Goal: Task Accomplishment & Management: Use online tool/utility

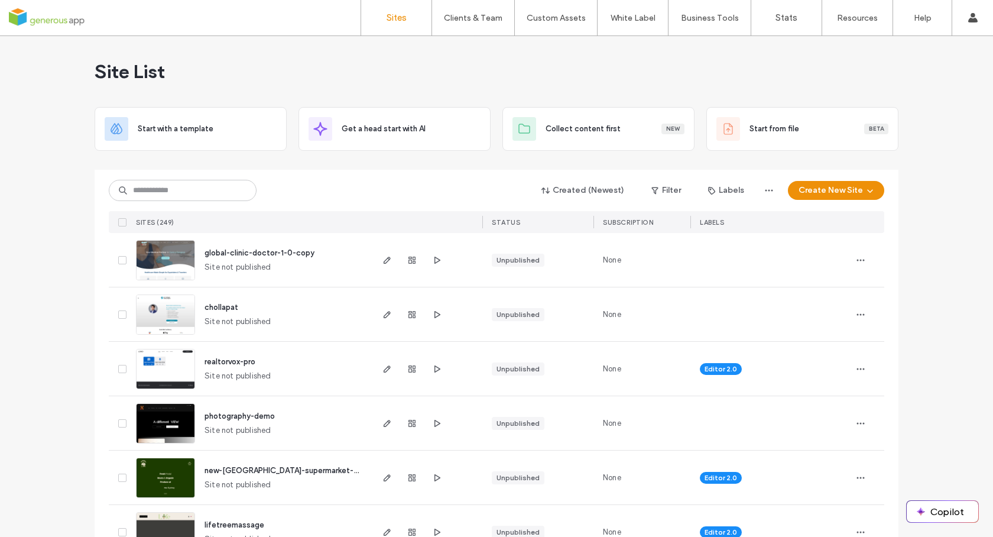
scroll to position [15, 0]
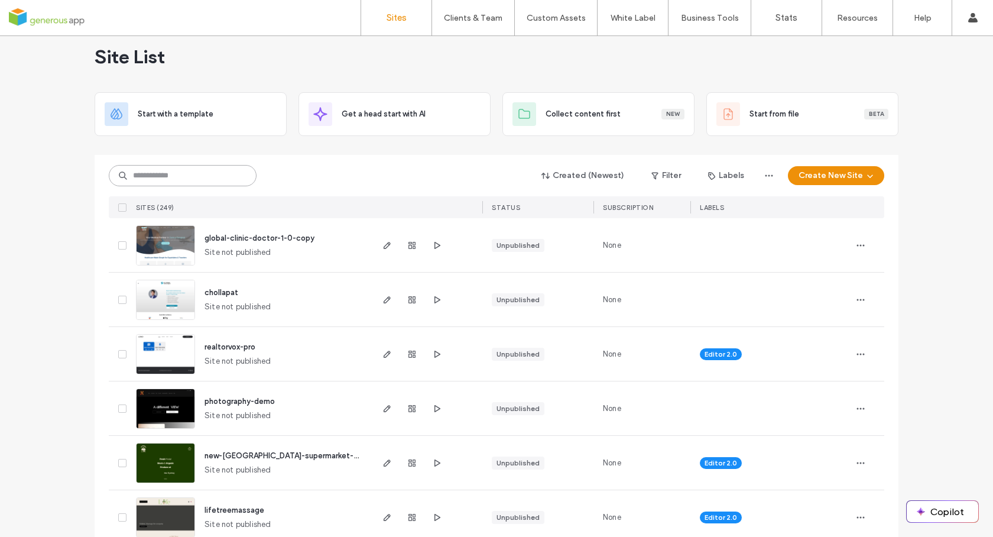
click at [158, 174] on input at bounding box center [183, 175] width 148 height 21
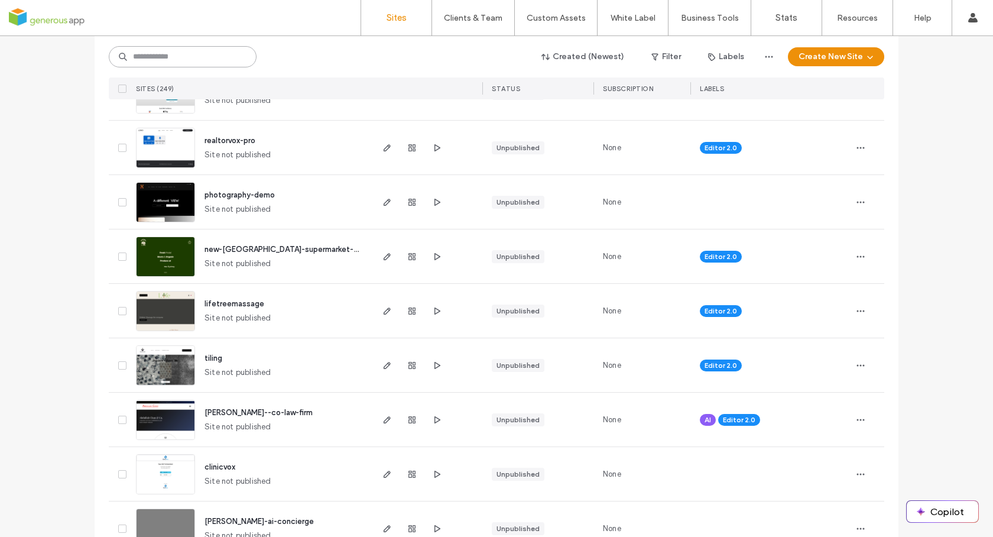
scroll to position [229, 0]
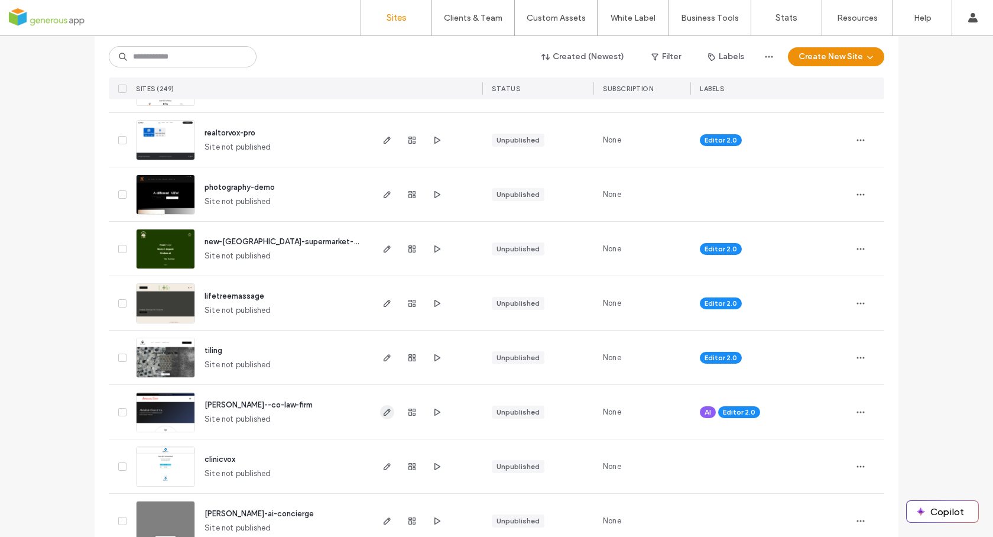
click at [384, 412] on icon "button" at bounding box center [386, 411] width 9 height 9
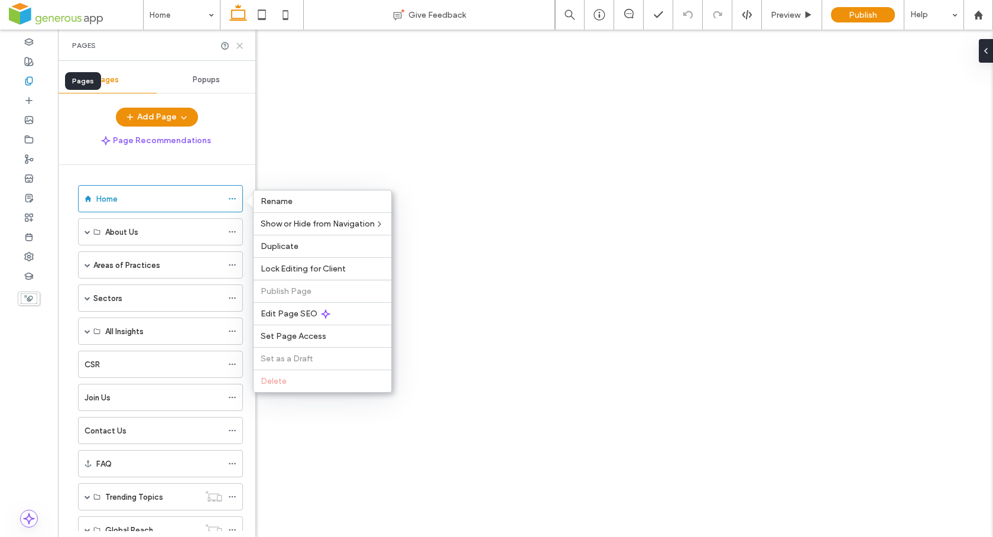
click at [241, 46] on use at bounding box center [239, 45] width 5 height 5
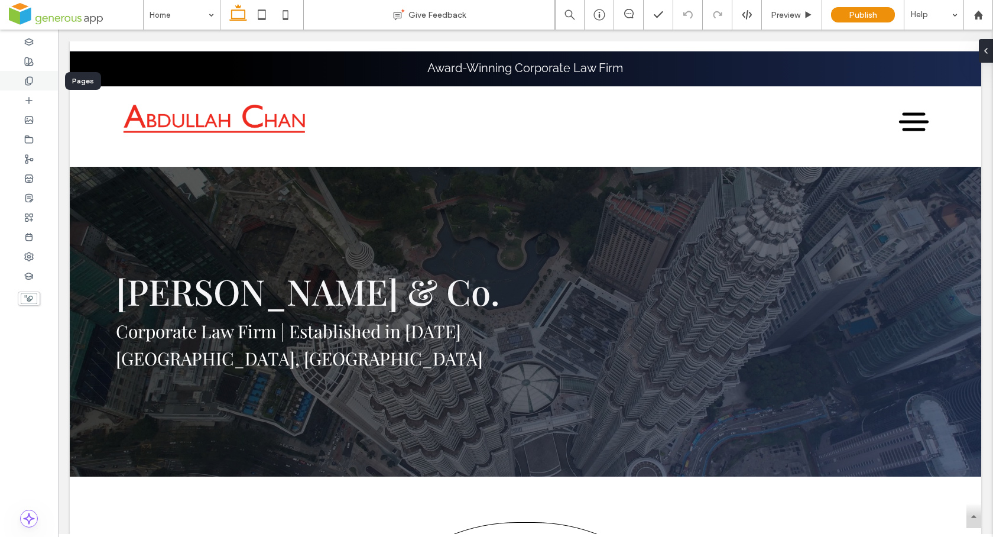
click at [35, 82] on div at bounding box center [29, 81] width 58 height 20
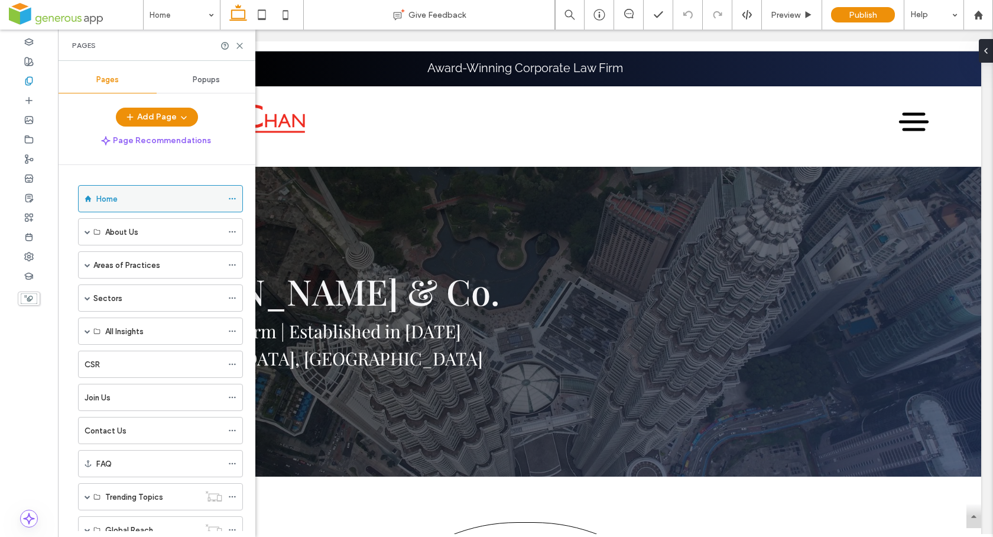
click at [233, 197] on icon at bounding box center [232, 198] width 8 height 8
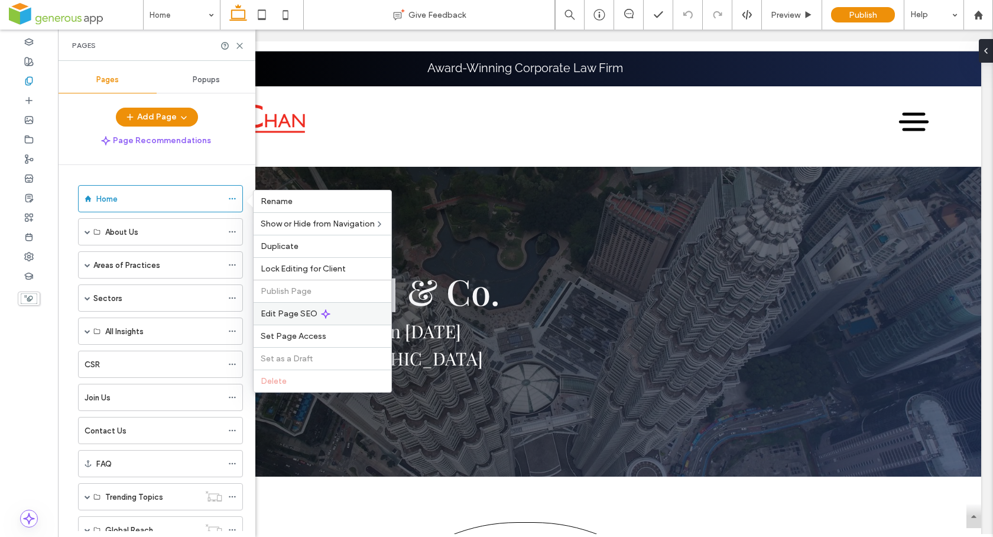
click at [288, 318] on span "Edit Page SEO" at bounding box center [289, 313] width 57 height 10
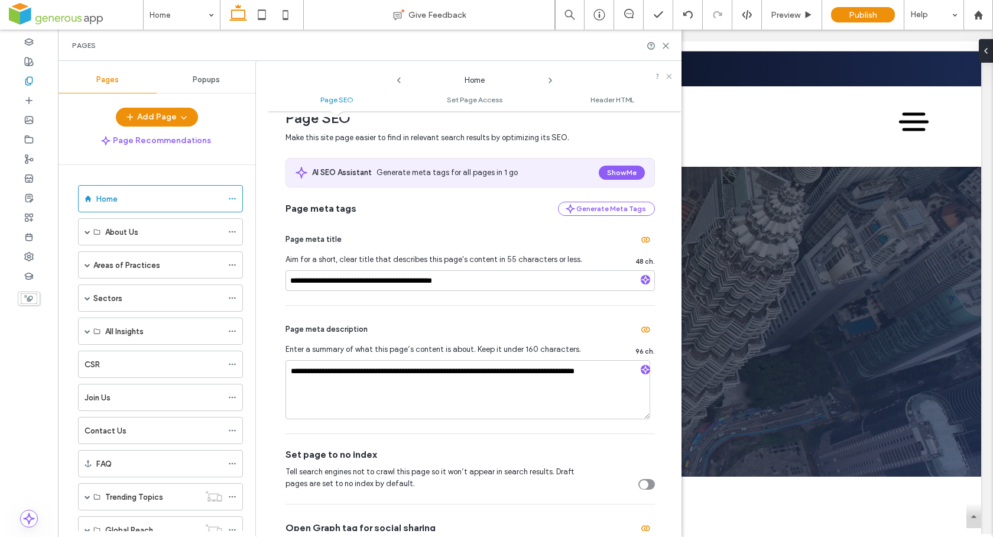
scroll to position [38, 0]
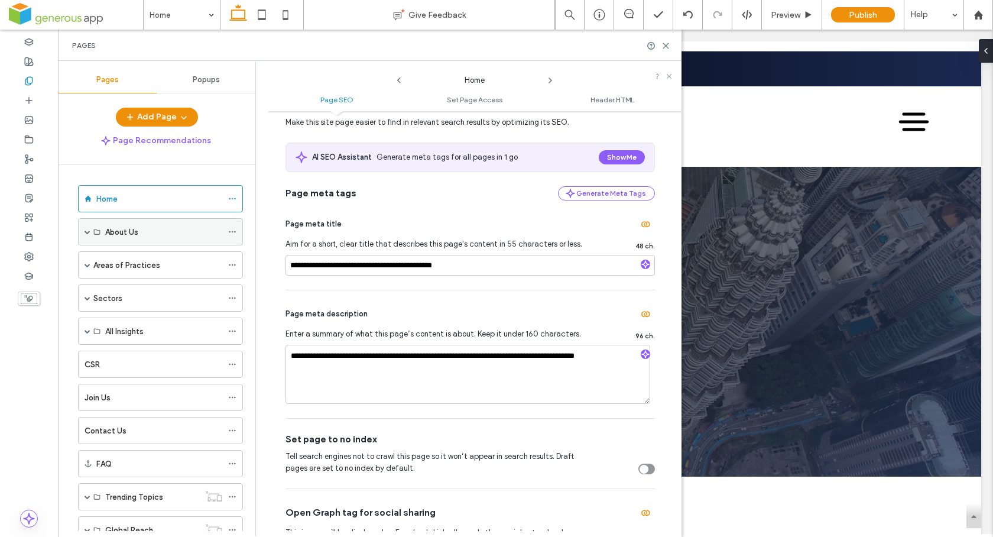
click at [88, 233] on span at bounding box center [88, 232] width 6 height 6
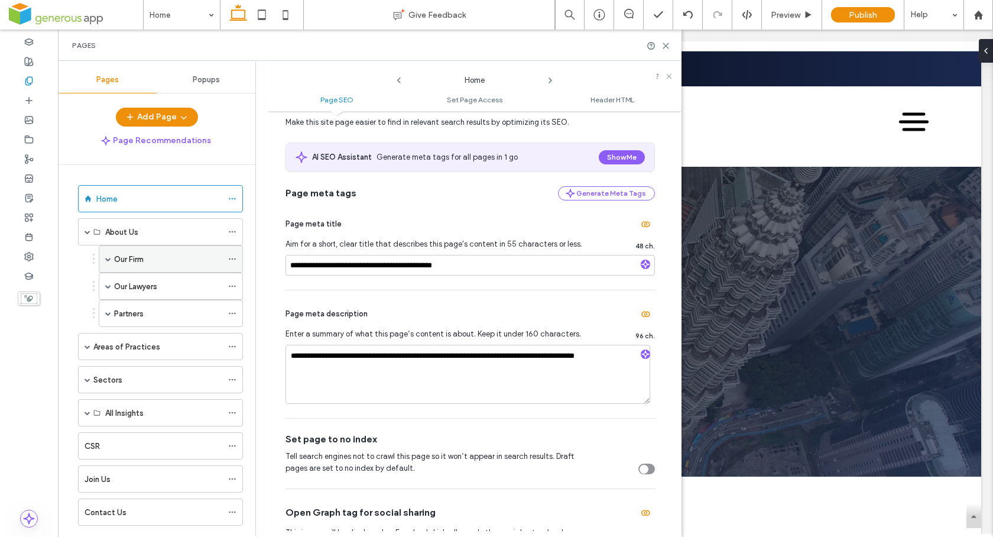
click at [107, 259] on span at bounding box center [108, 259] width 6 height 6
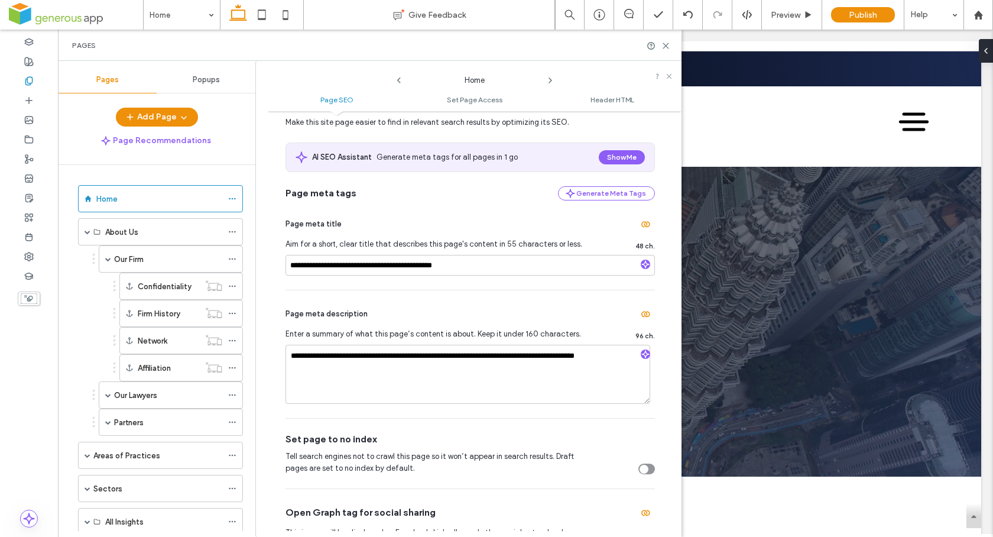
drag, startPoint x: 89, startPoint y: 236, endPoint x: 58, endPoint y: 186, distance: 59.4
click at [89, 236] on span at bounding box center [88, 232] width 6 height 26
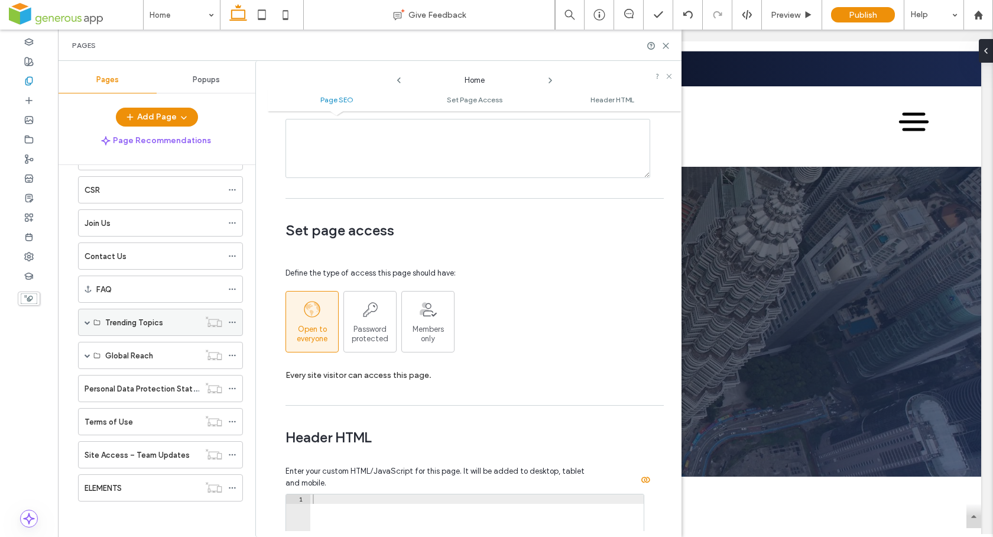
scroll to position [0, 0]
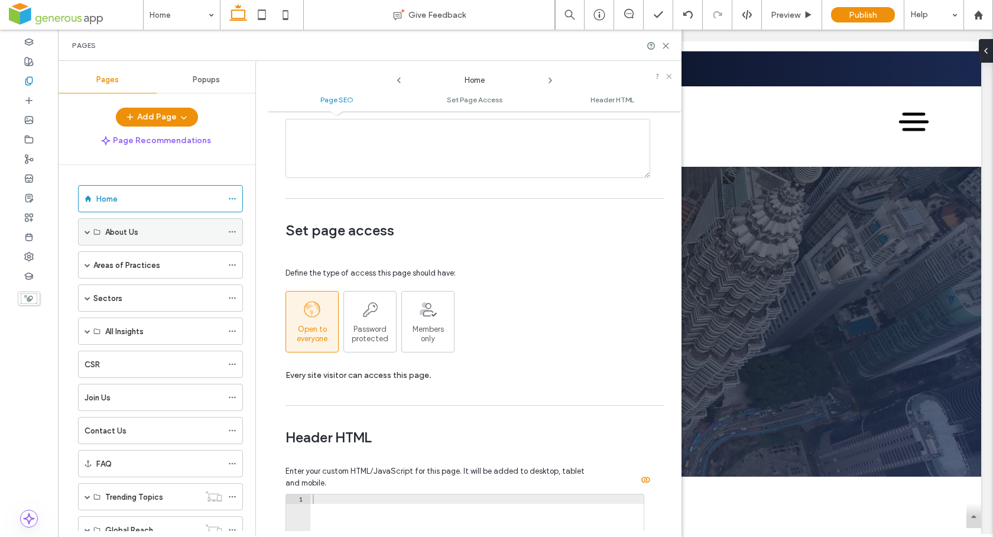
click at [86, 233] on span at bounding box center [88, 232] width 6 height 6
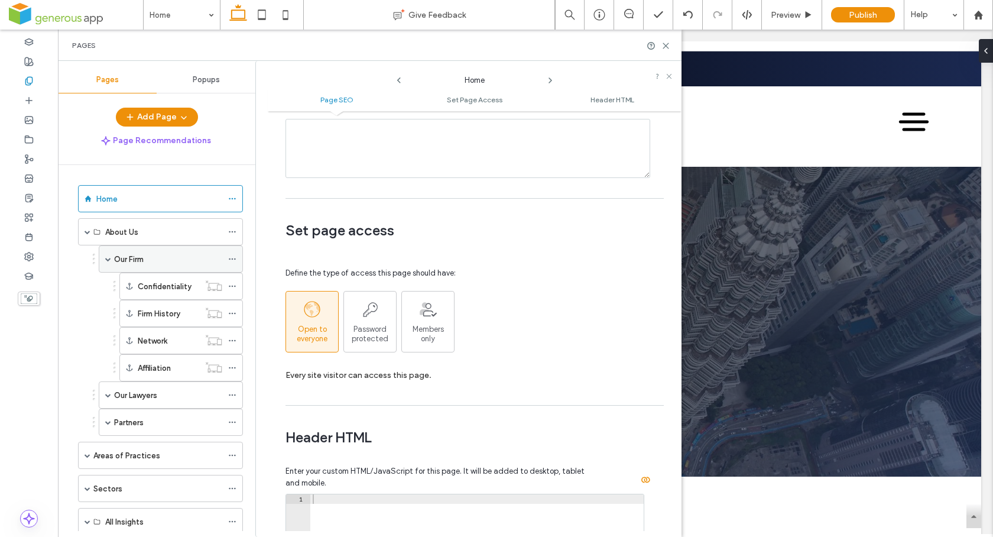
click at [105, 261] on div "Our Firm" at bounding box center [171, 258] width 144 height 27
click at [107, 396] on span at bounding box center [108, 395] width 6 height 6
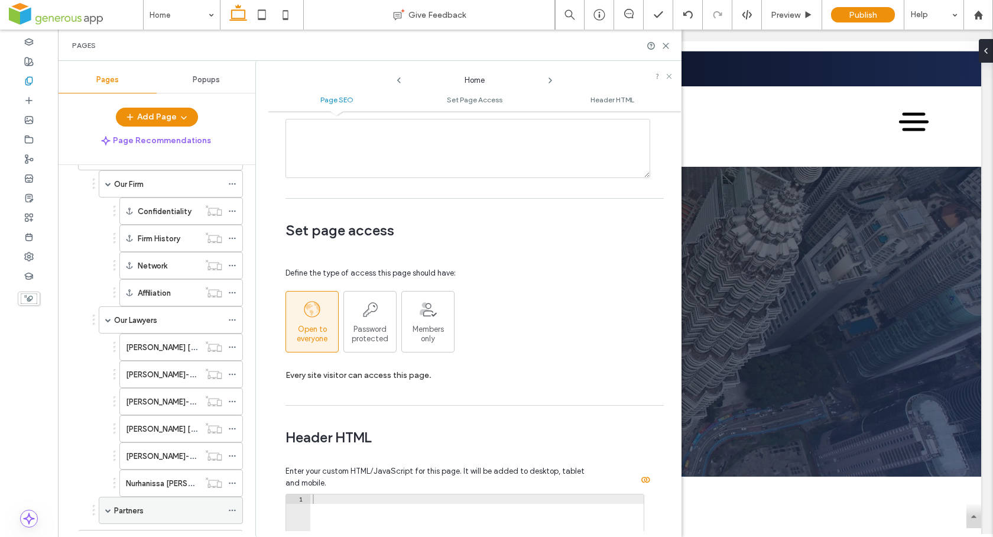
scroll to position [90, 0]
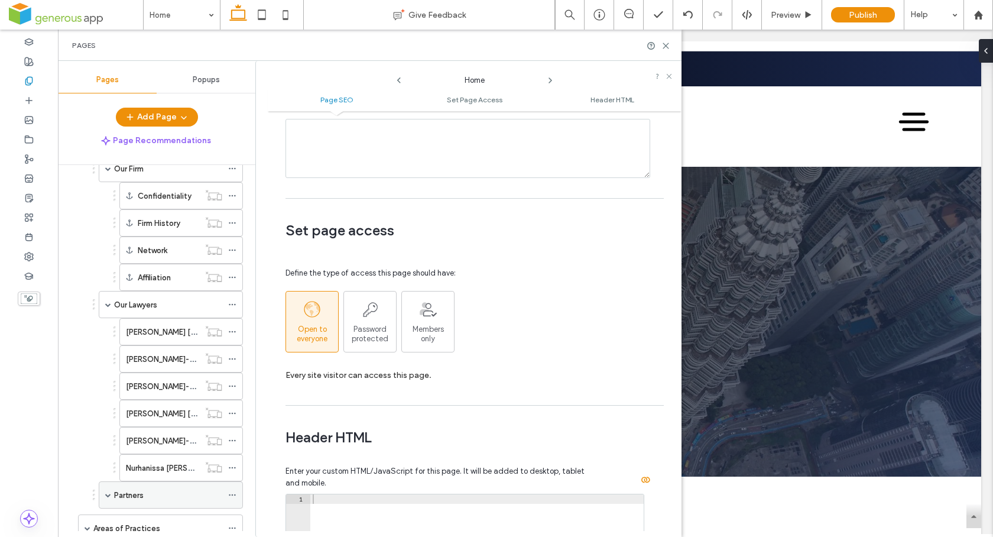
click at [109, 495] on span at bounding box center [108, 495] width 6 height 6
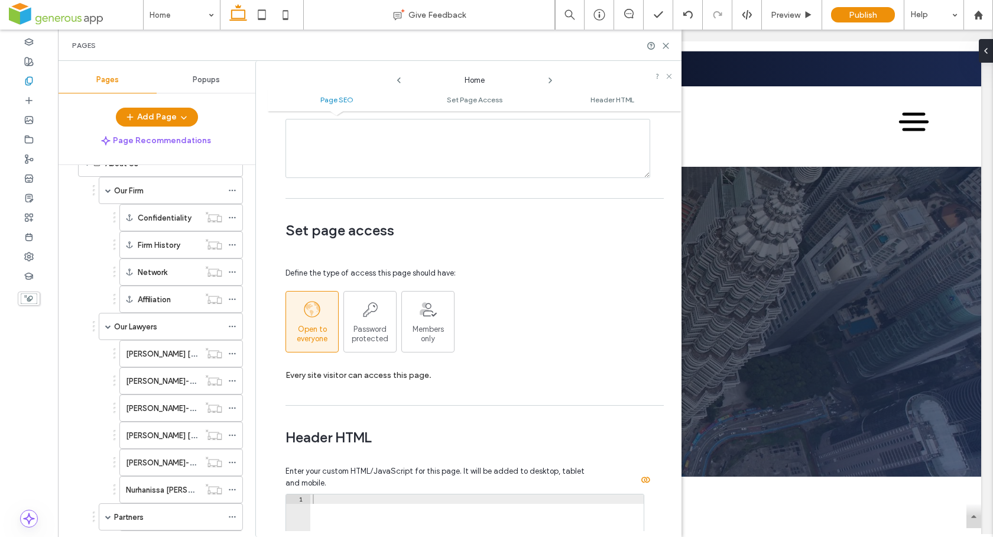
scroll to position [1, 0]
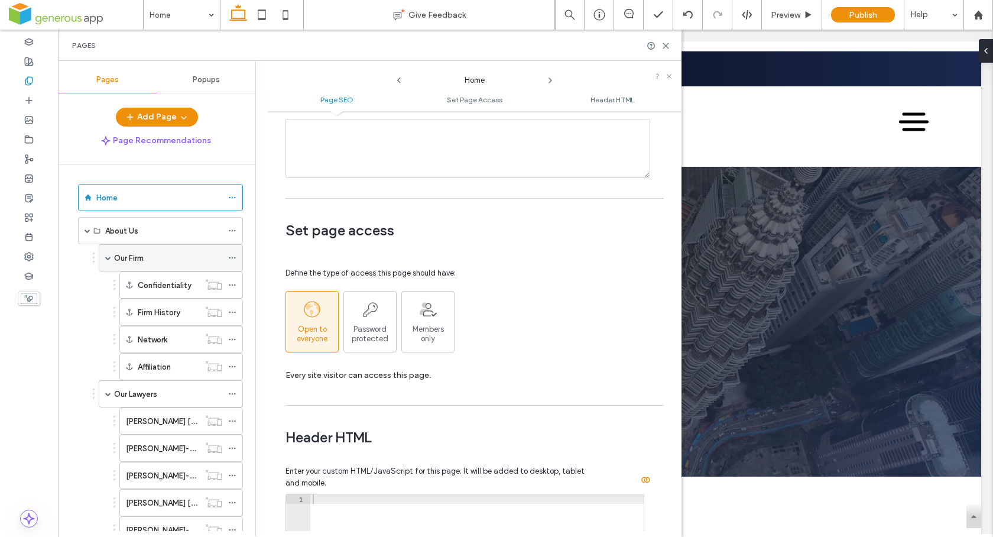
click at [126, 257] on label "Our Firm" at bounding box center [129, 258] width 30 height 21
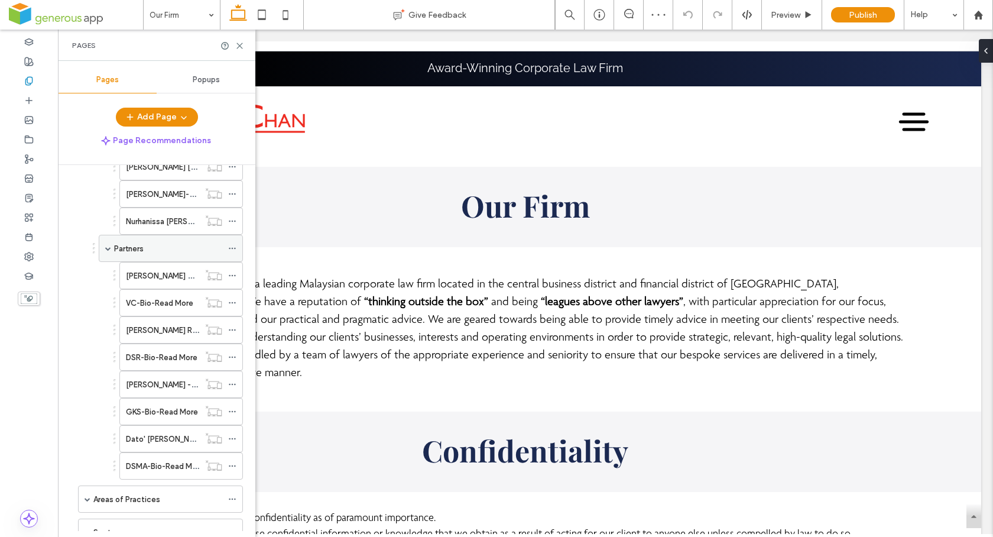
click at [100, 251] on div "Partners" at bounding box center [171, 248] width 144 height 27
click at [108, 250] on span at bounding box center [108, 248] width 6 height 6
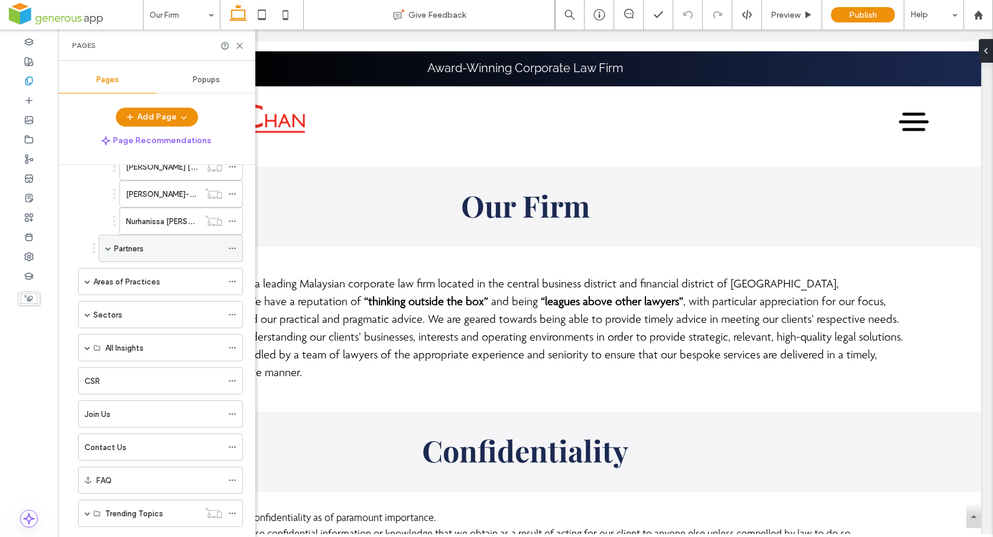
click at [108, 250] on span at bounding box center [108, 248] width 6 height 6
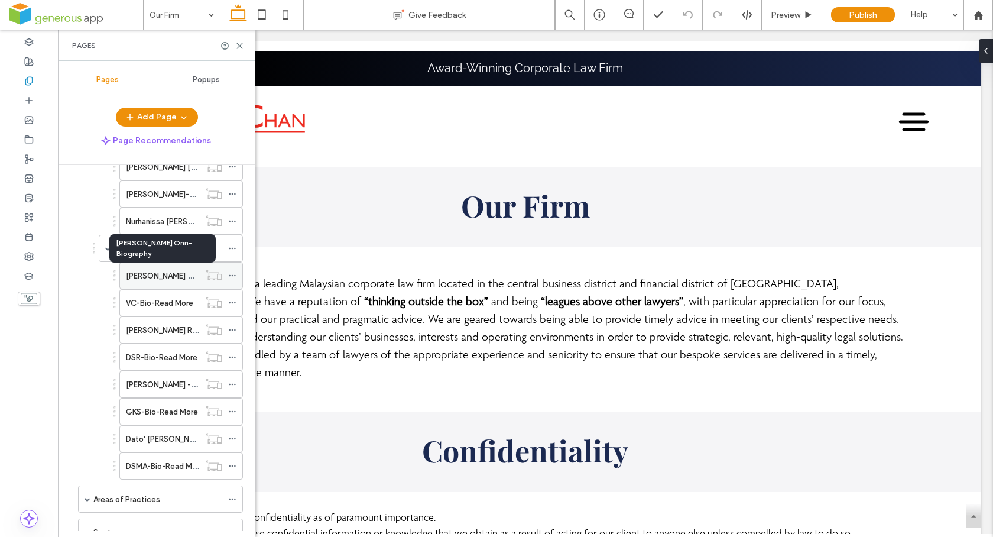
click at [164, 275] on label "Vincent Chan Siew Onn-Biography" at bounding box center [183, 275] width 115 height 21
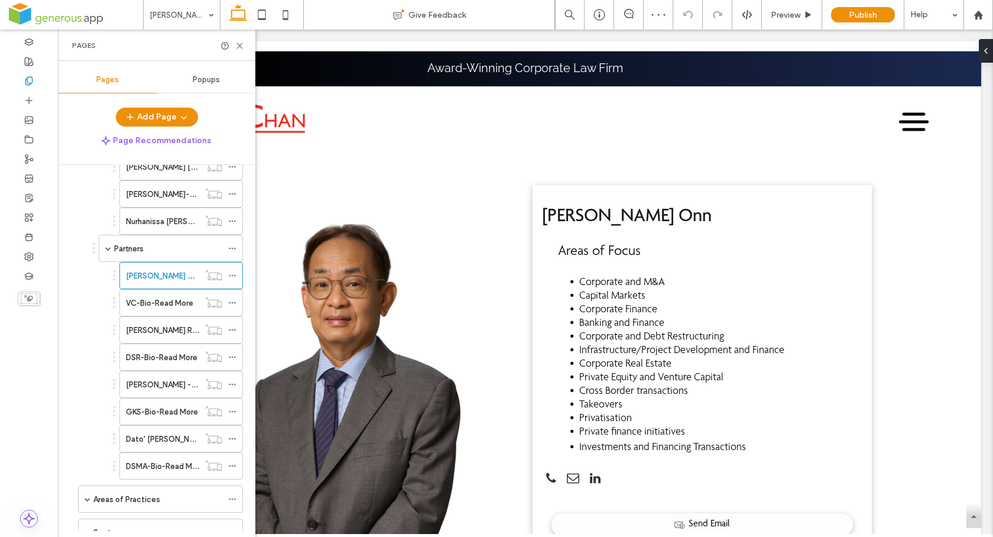
scroll to position [2272, 0]
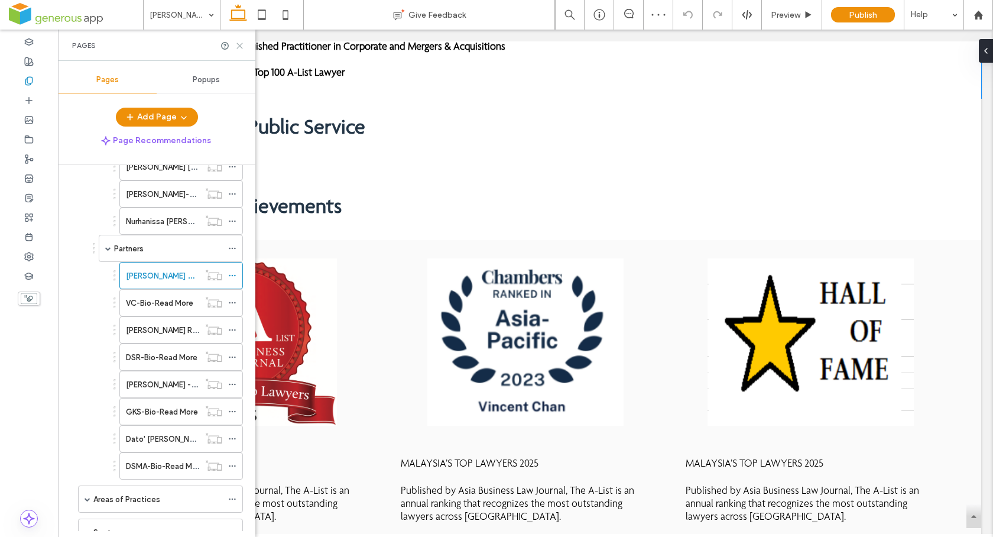
drag, startPoint x: 193, startPoint y: 28, endPoint x: 191, endPoint y: 17, distance: 10.8
click at [241, 45] on icon at bounding box center [239, 45] width 9 height 9
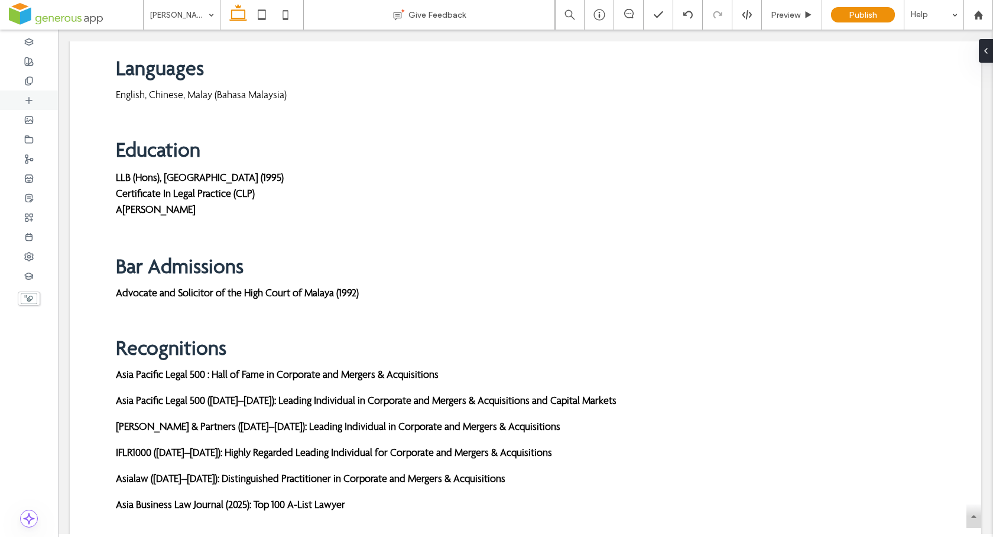
scroll to position [0, 0]
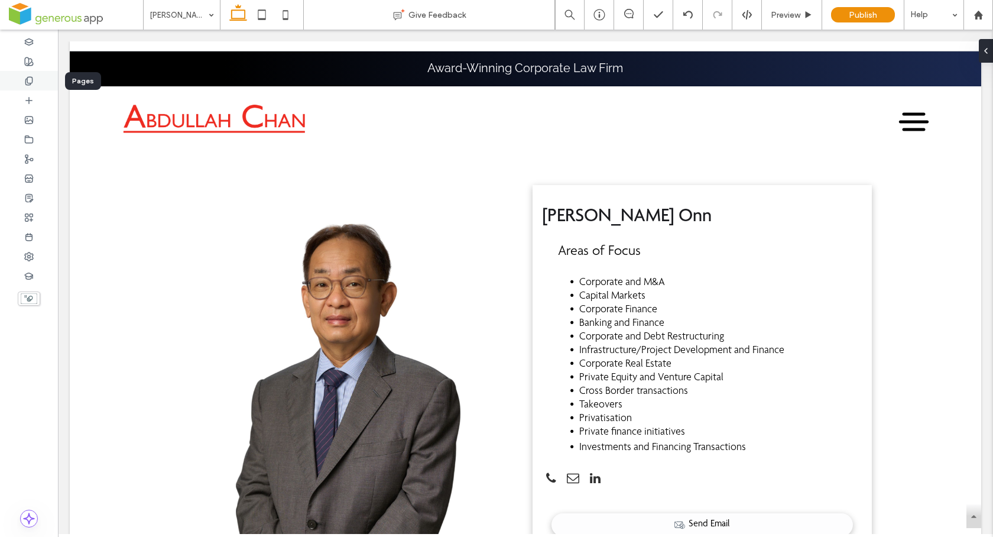
click at [31, 80] on icon at bounding box center [28, 80] width 9 height 9
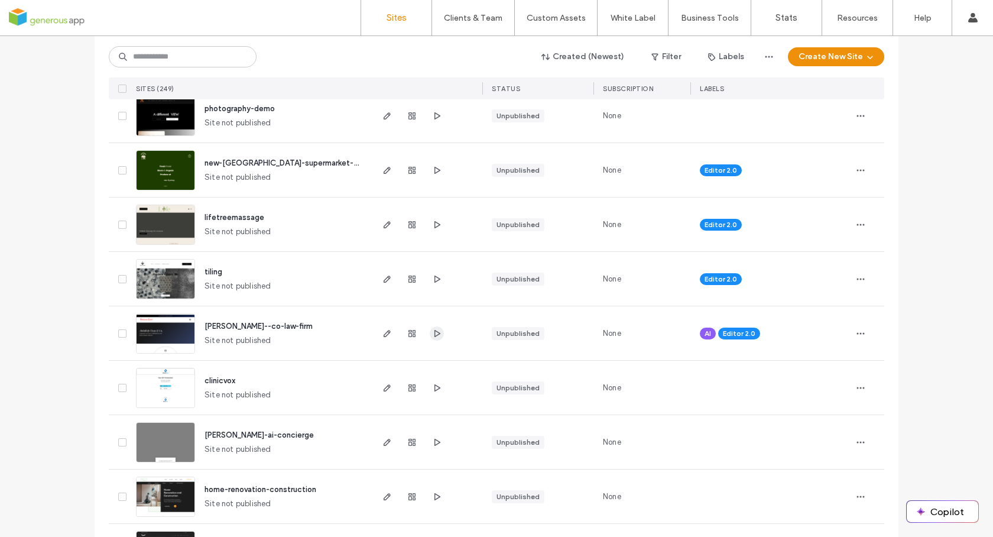
click at [434, 331] on icon "button" at bounding box center [436, 333] width 9 height 9
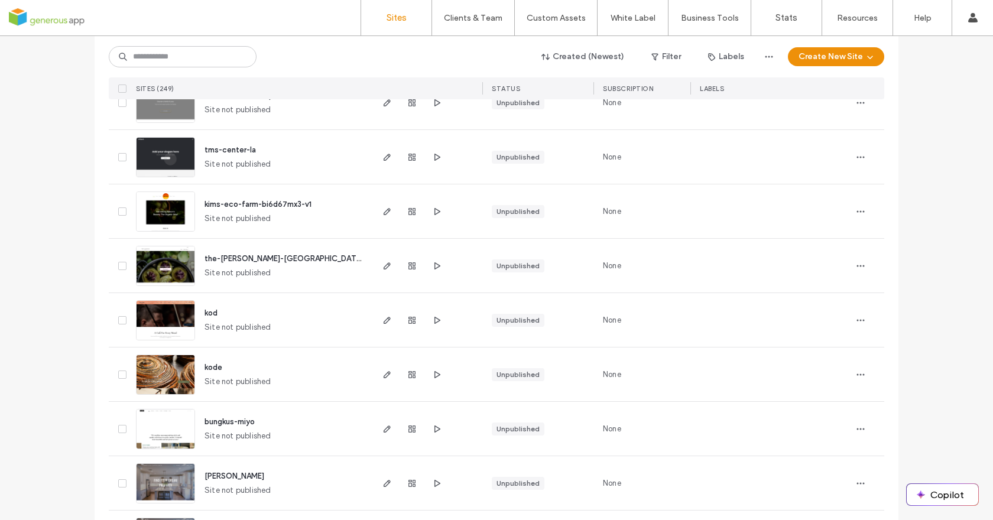
scroll to position [3833, 0]
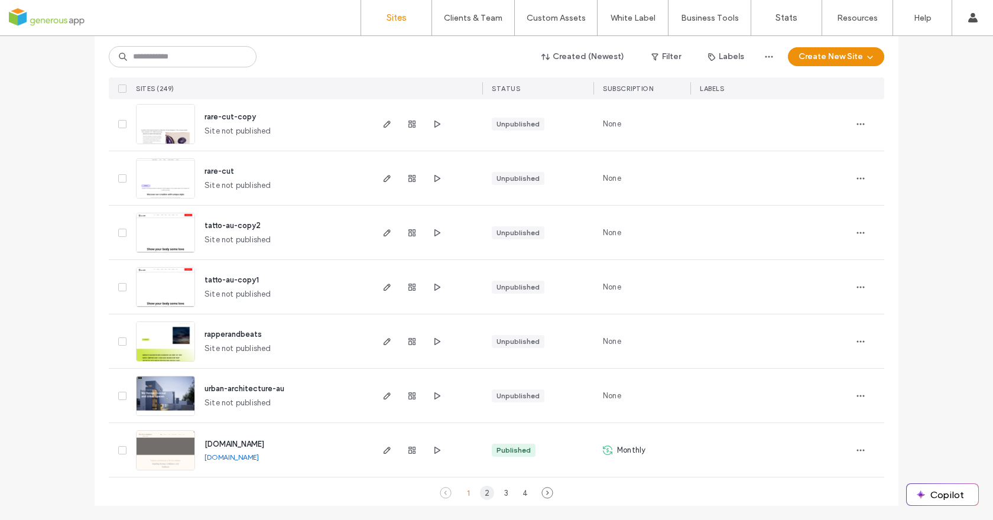
click at [482, 493] on div "2" at bounding box center [487, 493] width 14 height 14
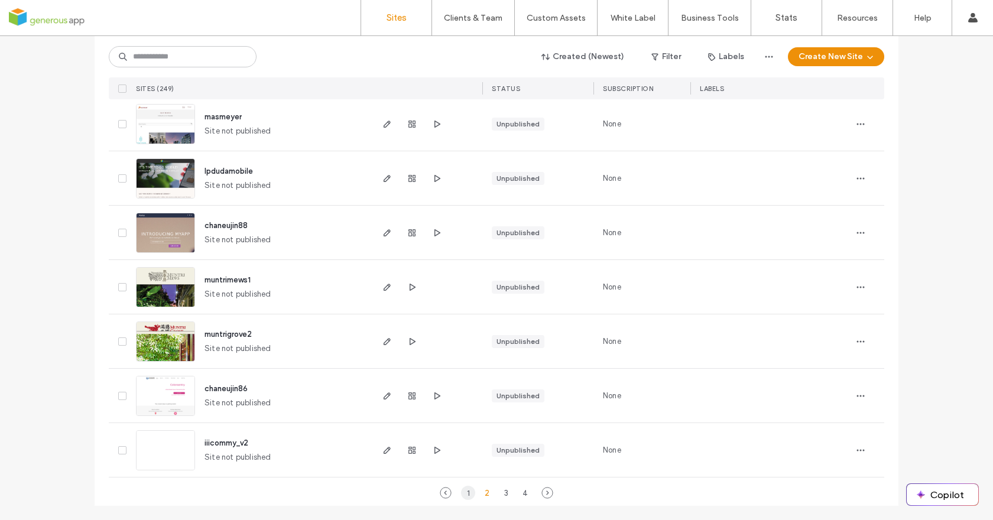
click at [467, 492] on div "1" at bounding box center [468, 493] width 14 height 14
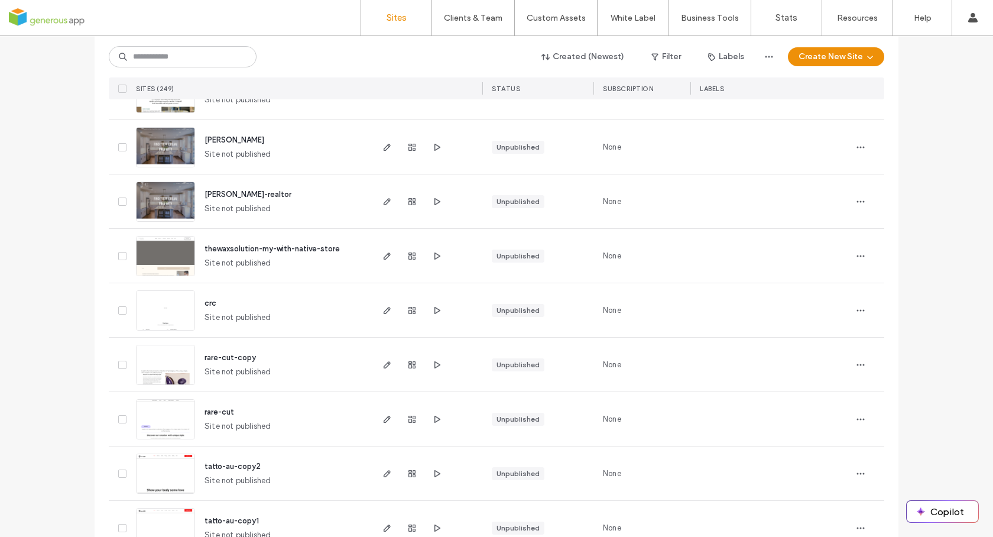
scroll to position [3816, 0]
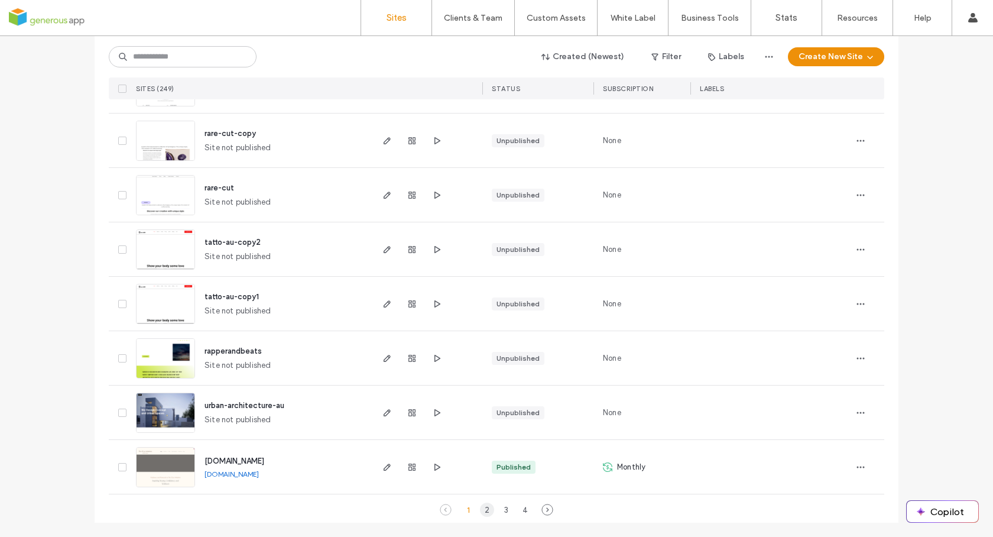
click at [484, 507] on div "2" at bounding box center [487, 509] width 14 height 14
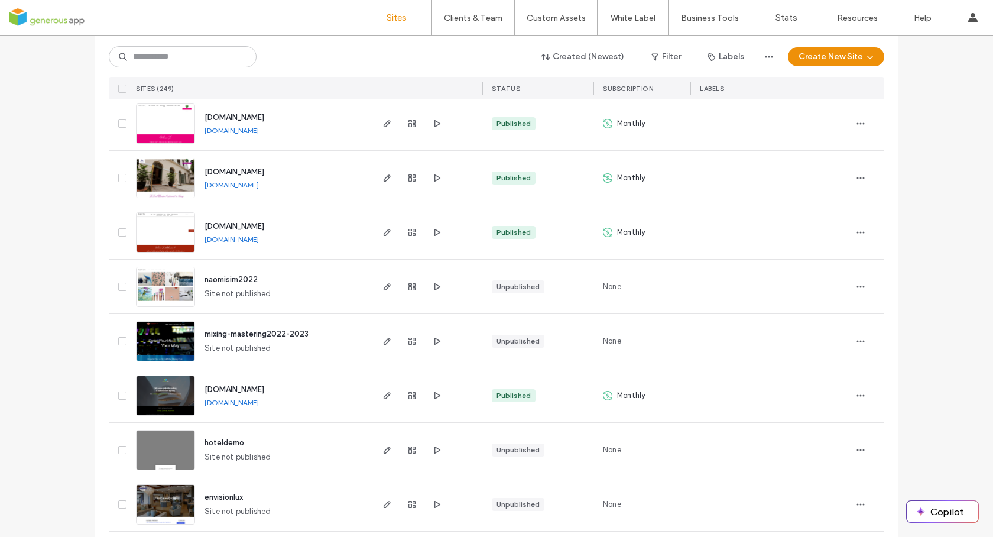
scroll to position [369, 0]
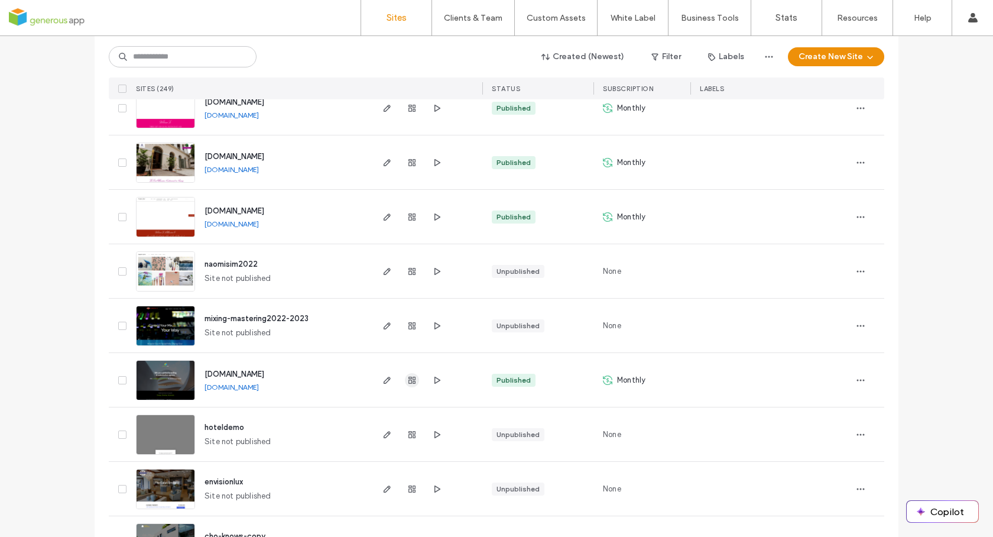
click at [408, 381] on use "button" at bounding box center [411, 379] width 7 height 7
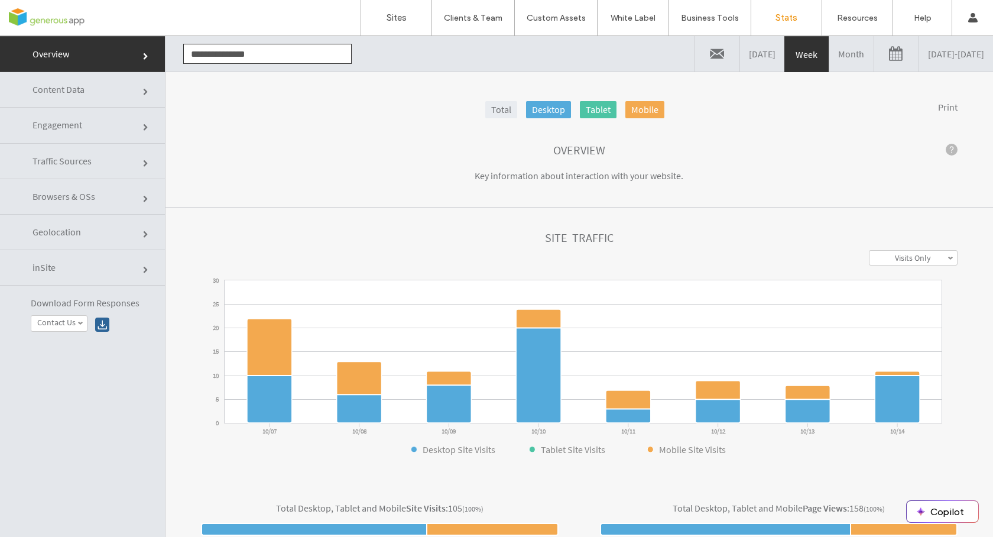
click at [86, 99] on link "Content Data" at bounding box center [82, 89] width 165 height 35
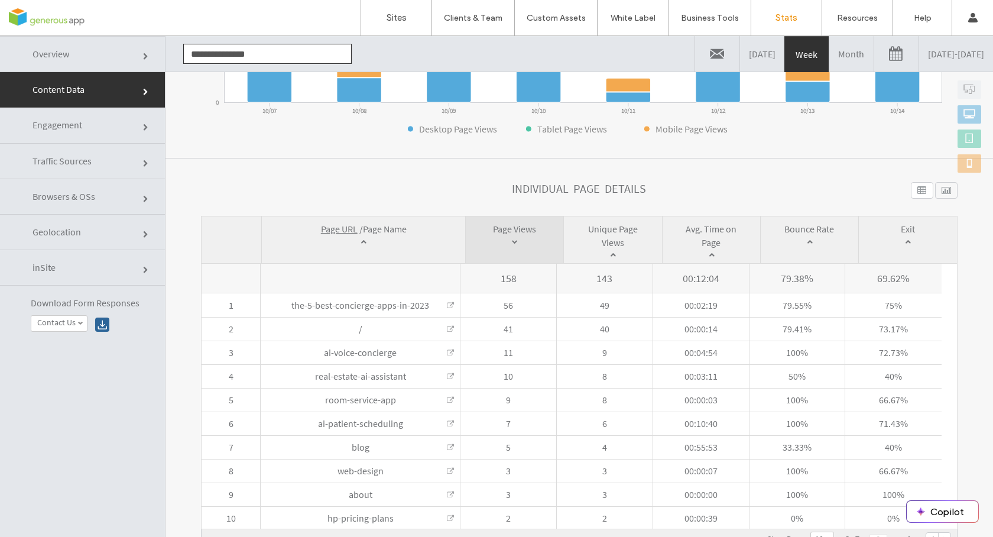
scroll to position [60, 0]
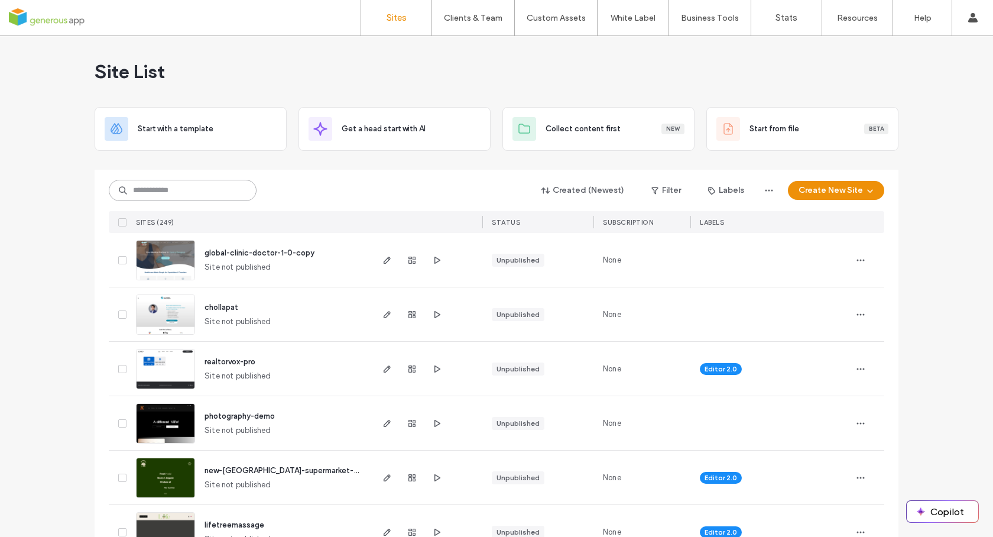
click at [189, 191] on input at bounding box center [183, 190] width 148 height 21
click at [189, 190] on input at bounding box center [183, 190] width 148 height 21
click at [342, 44] on div "Site List" at bounding box center [497, 71] width 804 height 71
click at [445, 194] on div "Created (Newest) Filter Labels Create New Site" at bounding box center [496, 190] width 775 height 22
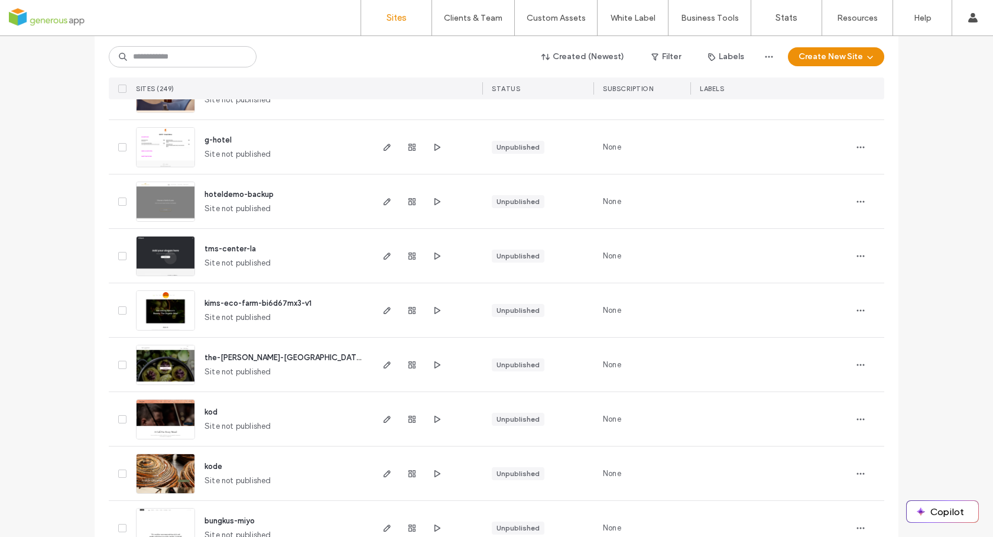
scroll to position [3816, 0]
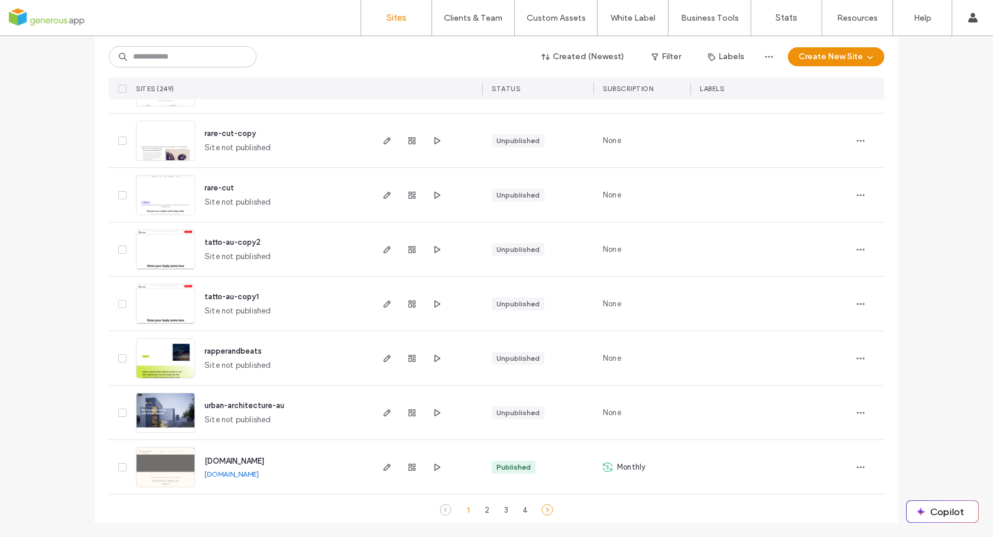
click at [542, 509] on icon at bounding box center [547, 509] width 12 height 12
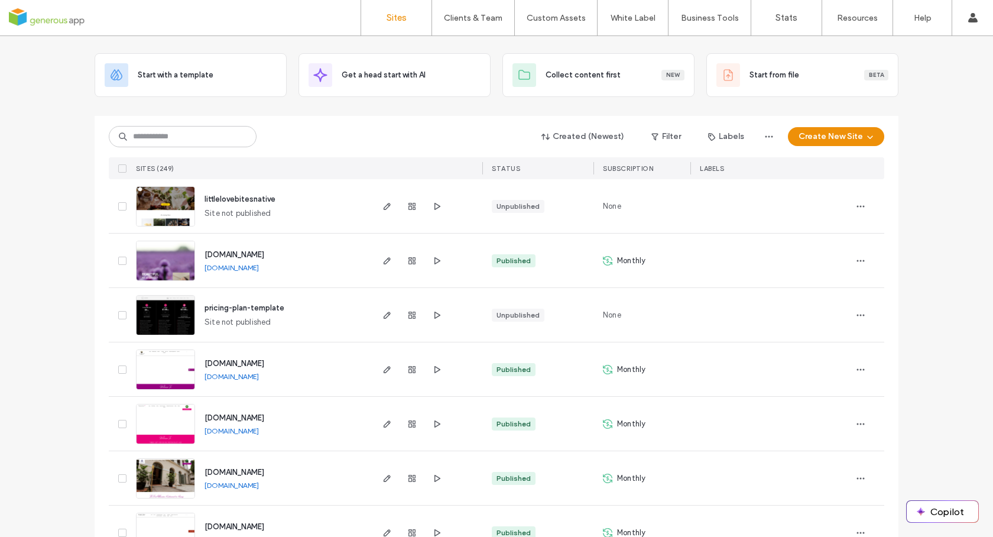
scroll to position [77, 0]
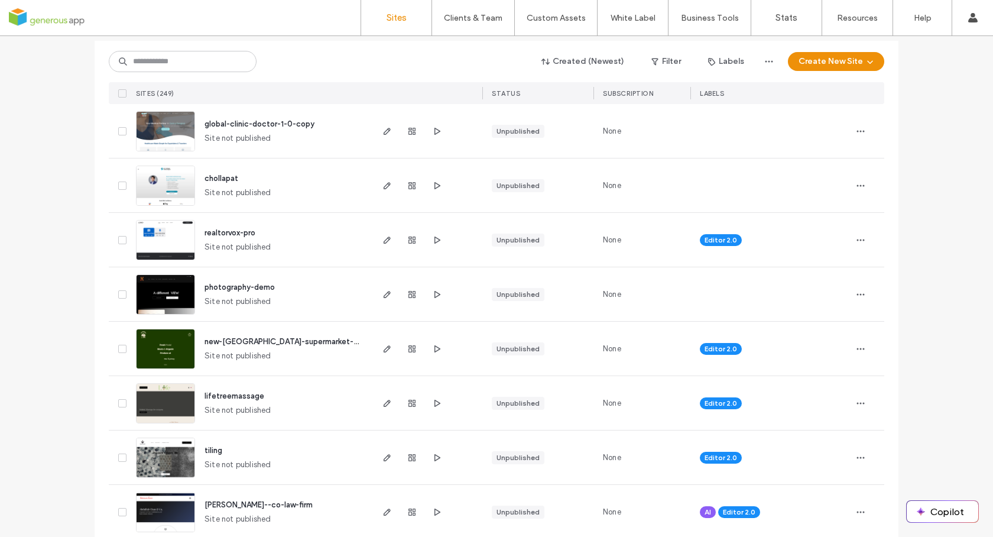
scroll to position [144, 0]
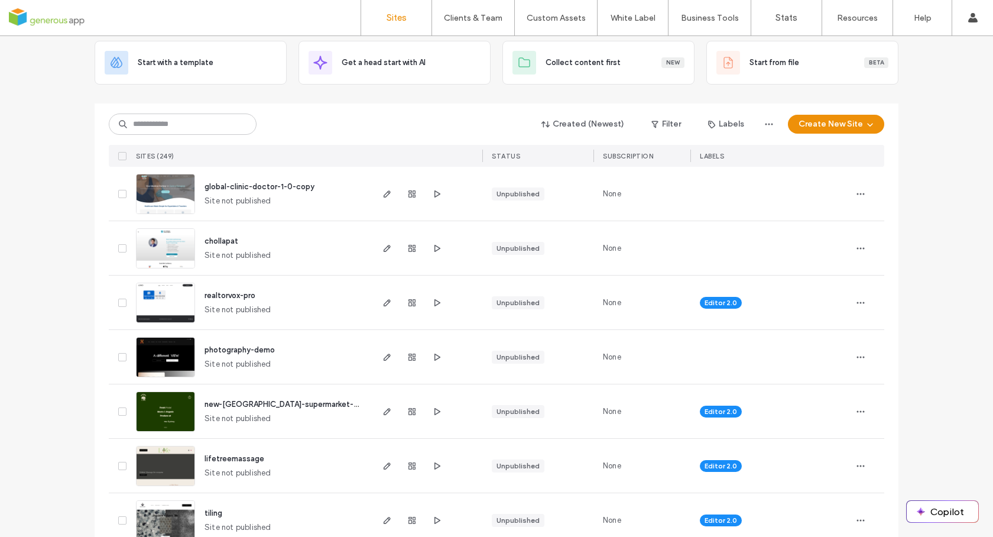
scroll to position [73, 0]
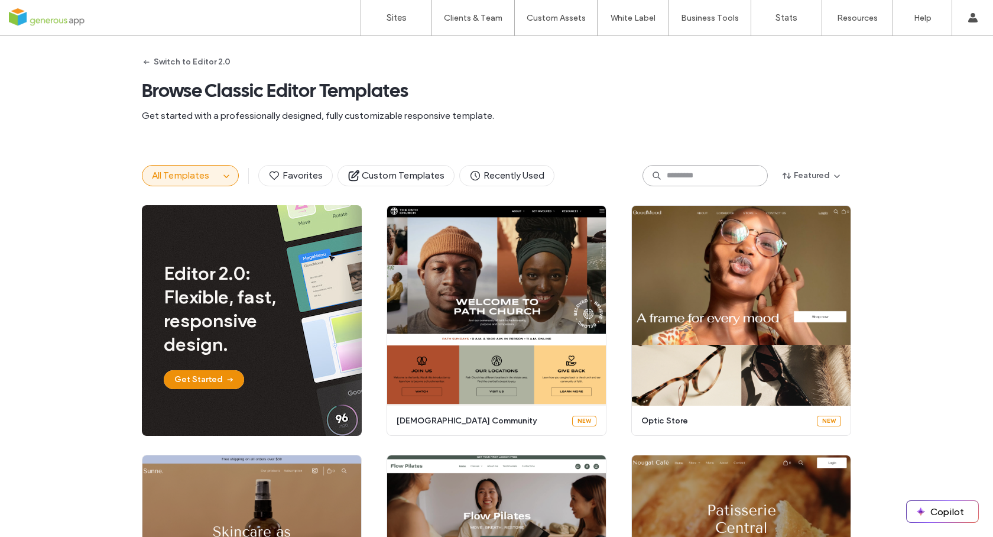
click at [727, 178] on input at bounding box center [704, 175] width 125 height 21
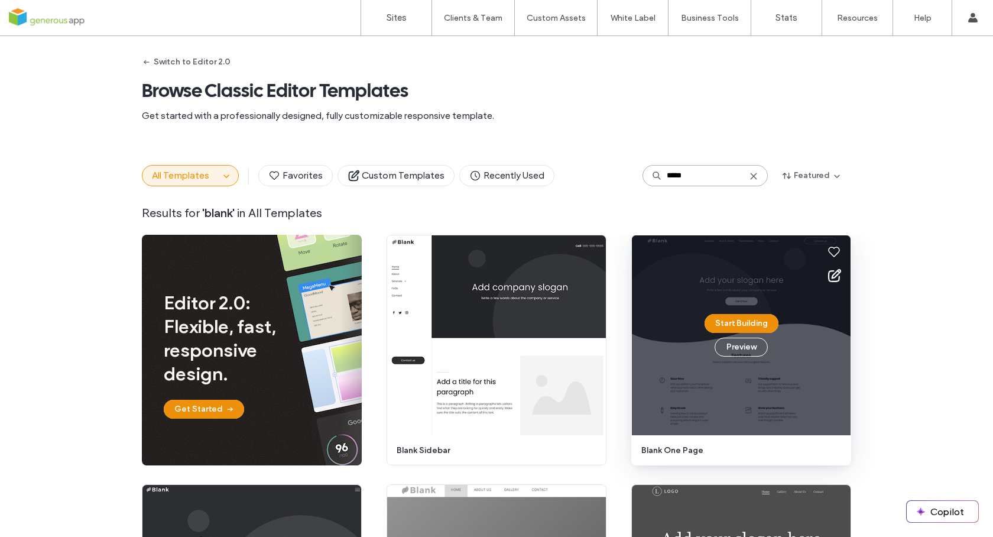
type input "*****"
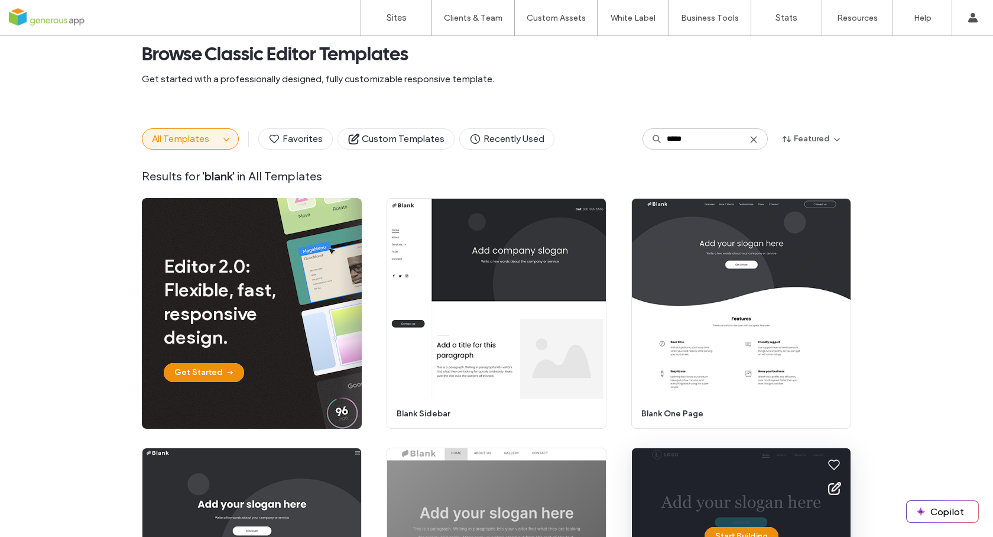
scroll to position [29, 0]
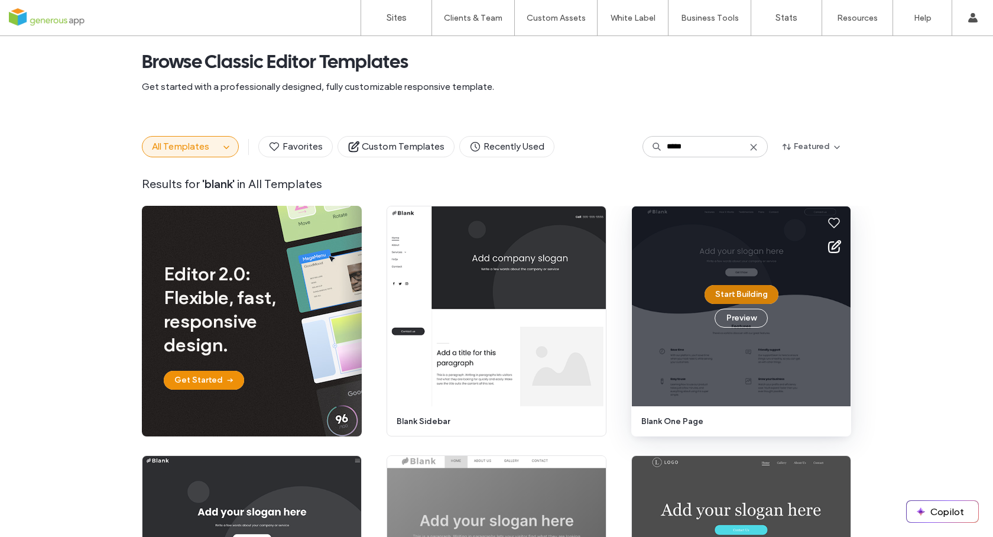
click at [736, 297] on button "Start Building" at bounding box center [741, 294] width 74 height 19
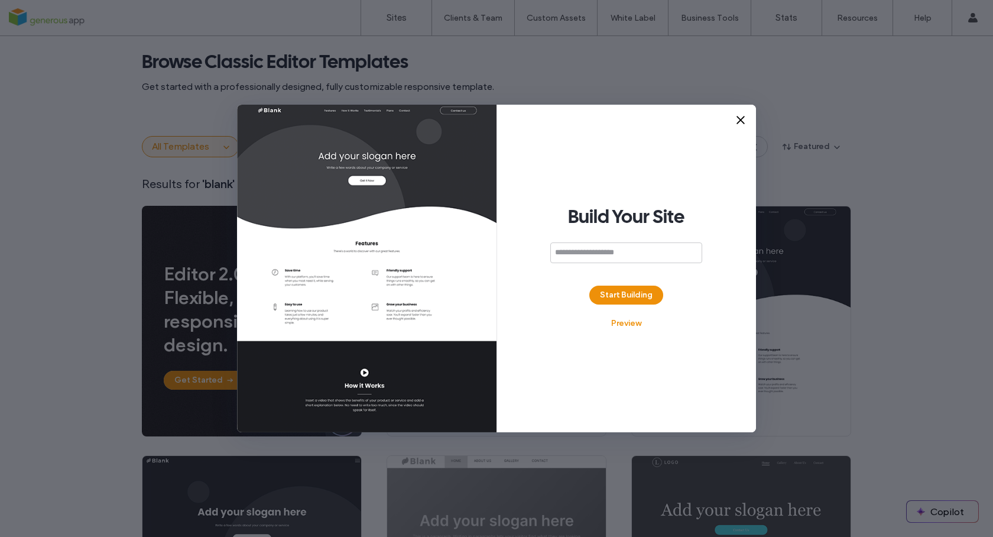
scroll to position [0, 0]
type input "*********"
click at [616, 298] on button "Start Building" at bounding box center [626, 294] width 74 height 19
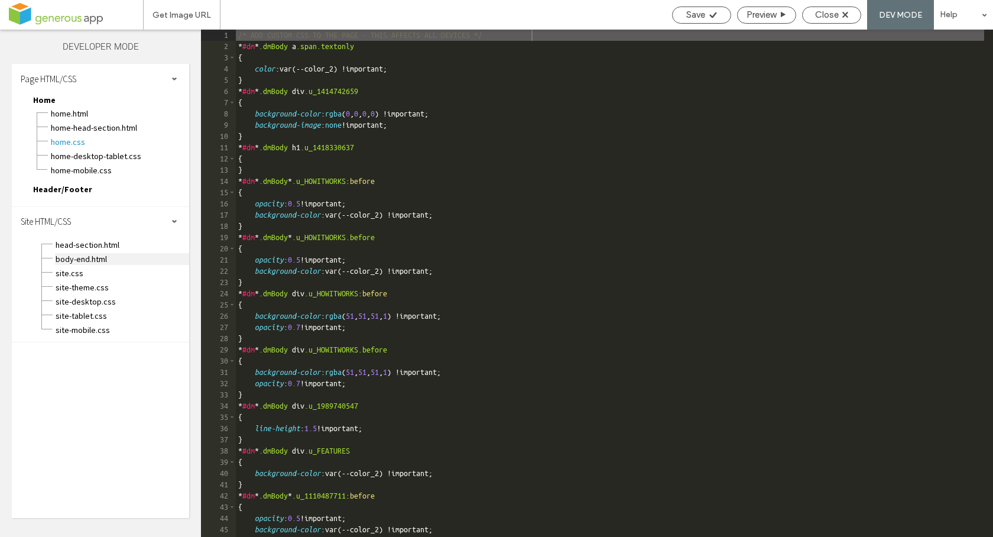
click at [70, 258] on span "body-end.html" at bounding box center [122, 259] width 134 height 12
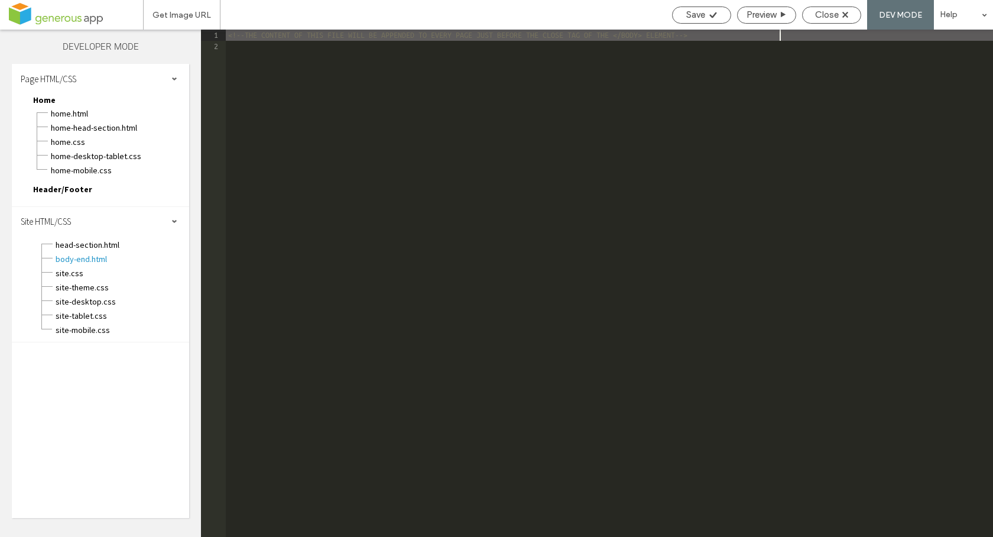
click at [79, 251] on div "body-end.html" at bounding box center [122, 258] width 134 height 14
click at [83, 246] on span "head-section.html" at bounding box center [122, 245] width 134 height 12
click at [278, 73] on div "<!--THE CONTENT OF THIS FILE WILL BE APPENDED TO EVERY PAGE INSIDE THE </HEAD> …" at bounding box center [609, 294] width 767 height 529
drag, startPoint x: 657, startPoint y: 34, endPoint x: 73, endPoint y: 12, distance: 583.7
click at [73, 12] on div "Get Image URL Save Preview Close DEV MODE Help Site Comments Team & Clients Aut…" at bounding box center [496, 268] width 993 height 537
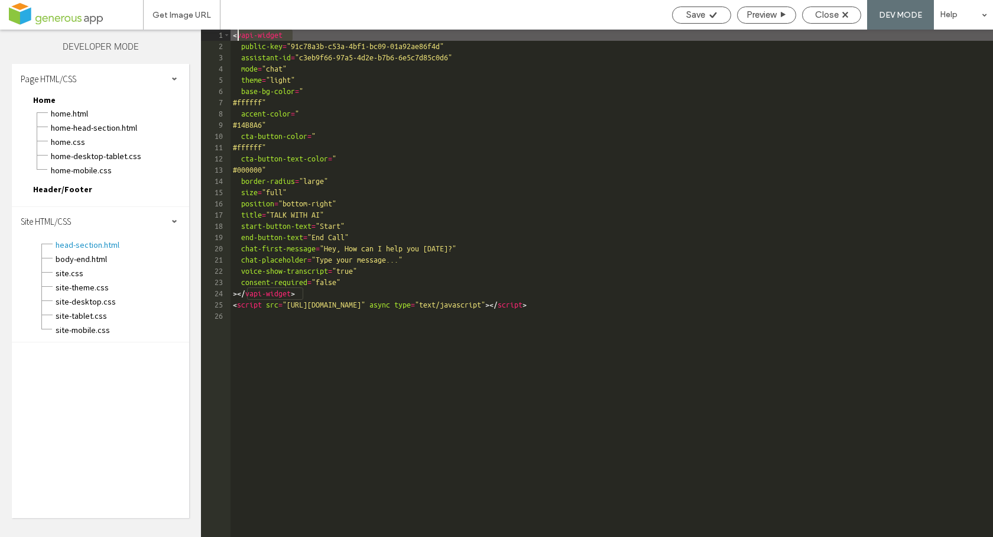
drag, startPoint x: 300, startPoint y: 35, endPoint x: 239, endPoint y: 37, distance: 60.9
click at [239, 37] on div "< vapi-widget public-key = "91c78a3b-c53a-4bf1-bc09-01a92ae86f4d" assistant-id …" at bounding box center [611, 294] width 762 height 529
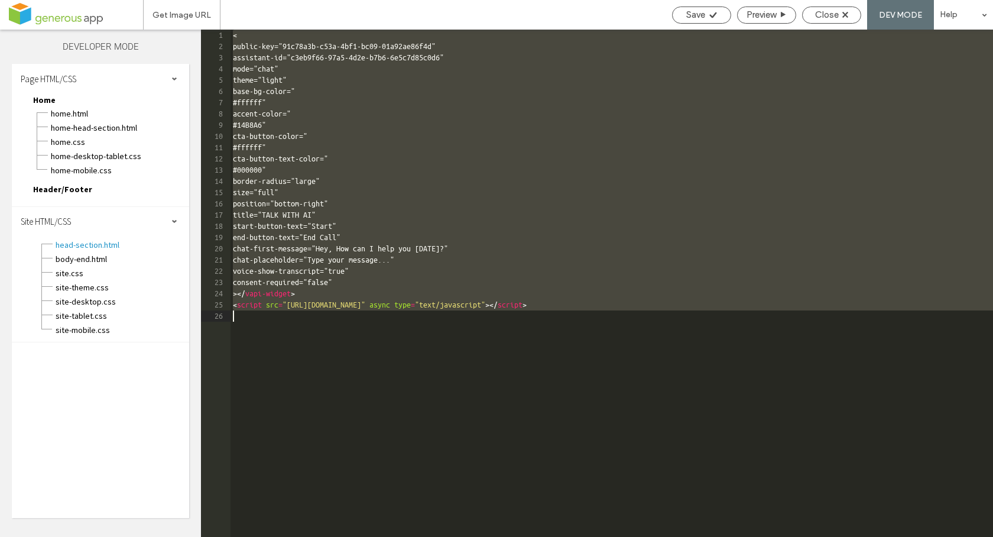
drag, startPoint x: 234, startPoint y: 35, endPoint x: 856, endPoint y: 391, distance: 716.8
click at [856, 391] on div "< public-key="91c78a3b-c53a-4bf1-bc09-01a92ae86f4d" assistant-id="c3eb9f66-97a5…" at bounding box center [611, 294] width 762 height 529
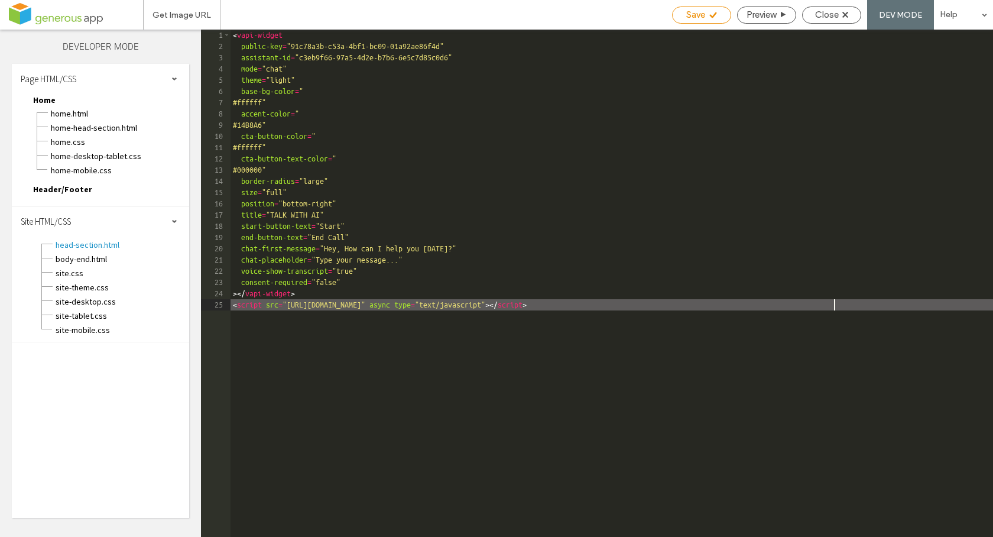
click at [706, 12] on div "Save" at bounding box center [701, 14] width 58 height 11
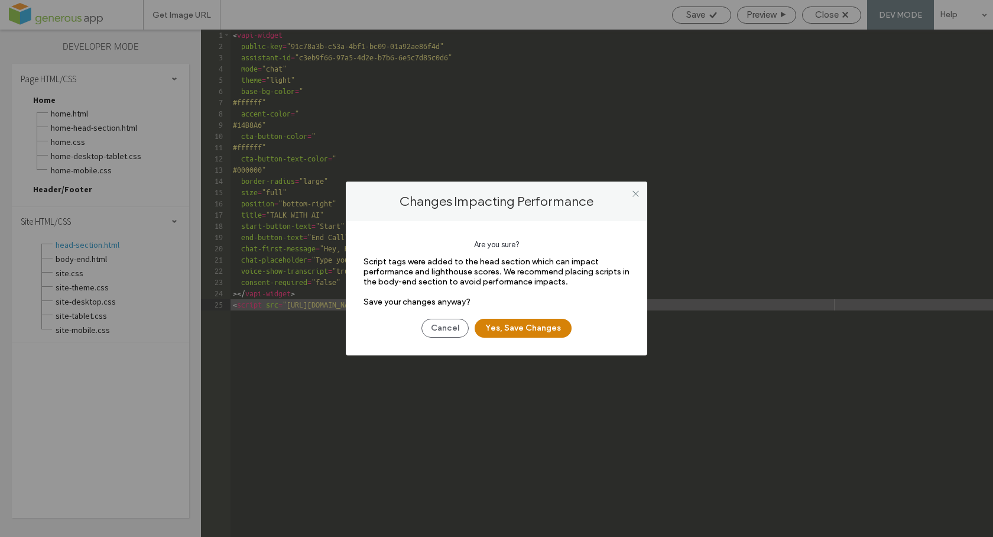
click at [511, 327] on button "Yes, Save Changes" at bounding box center [523, 328] width 97 height 19
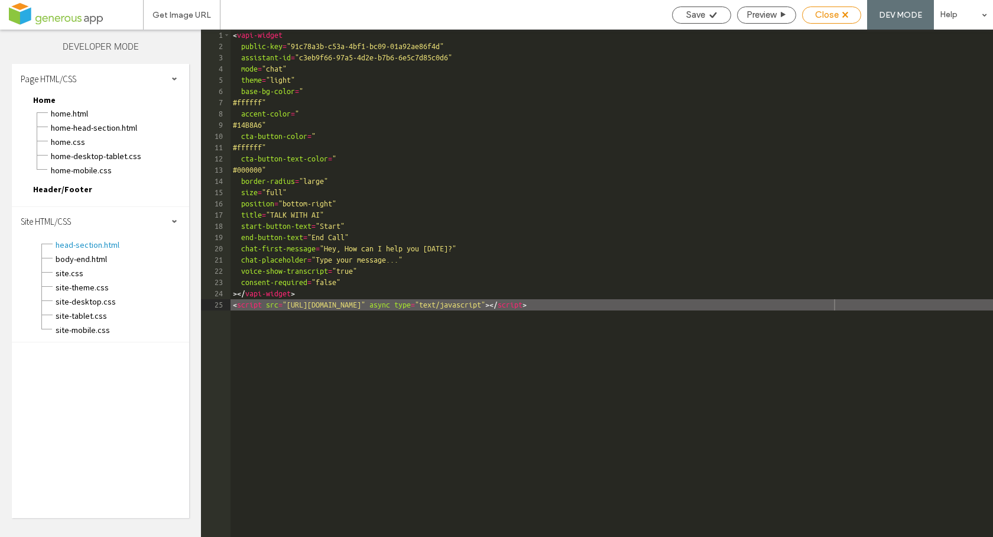
click at [834, 17] on span "Close" at bounding box center [827, 14] width 24 height 11
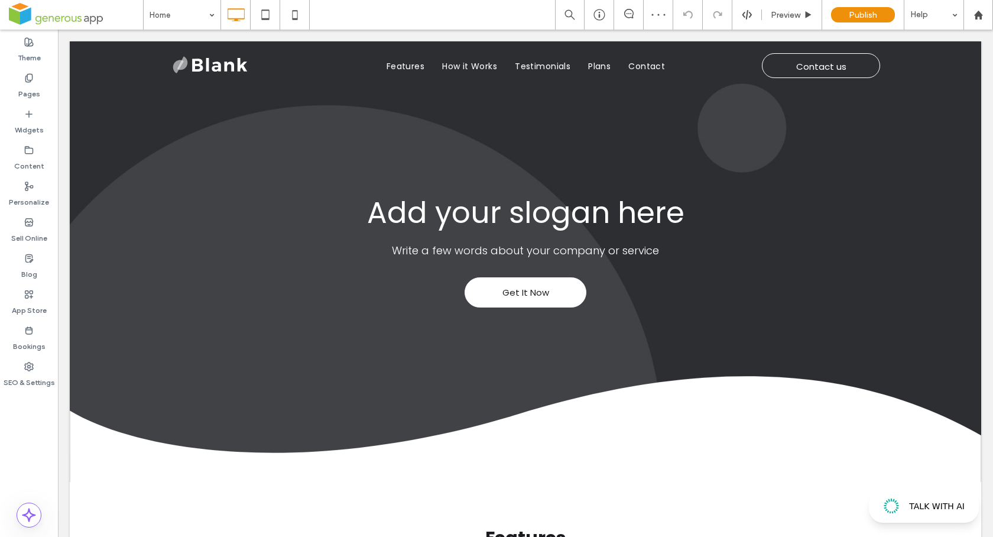
click at [934, 509] on span "TALK WITH AI" at bounding box center [937, 506] width 56 height 10
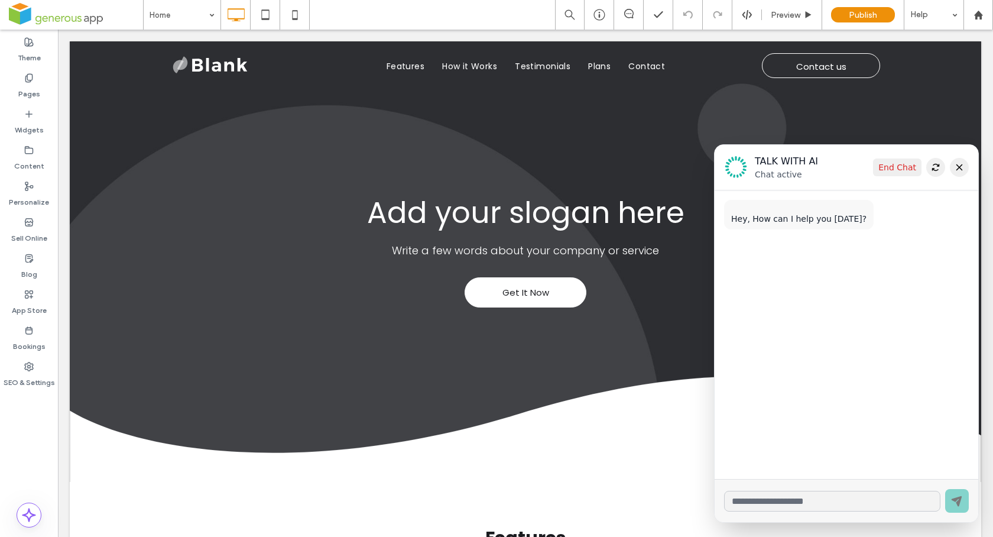
click at [956, 168] on icon at bounding box center [959, 167] width 7 height 7
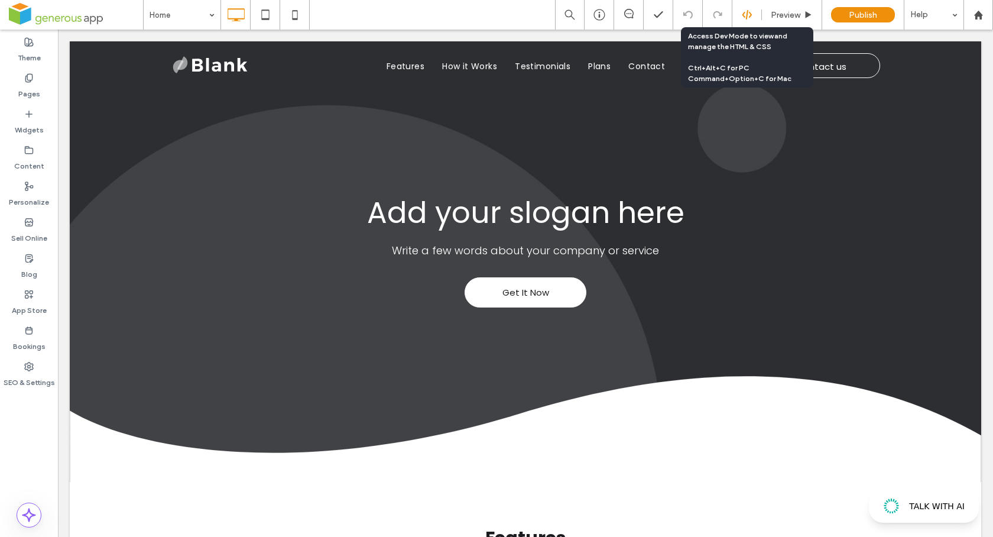
click at [744, 20] on icon at bounding box center [747, 14] width 11 height 11
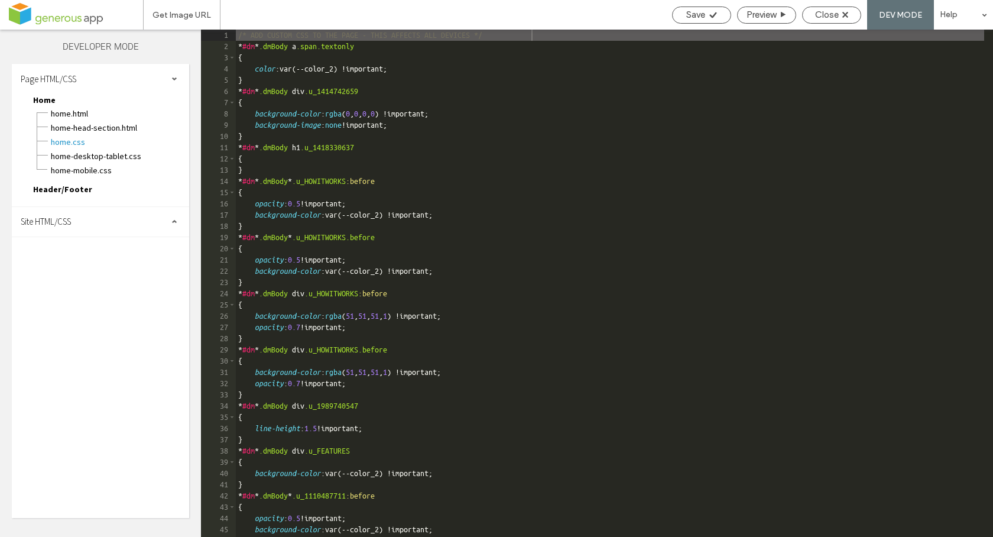
drag, startPoint x: 50, startPoint y: 229, endPoint x: 57, endPoint y: 232, distance: 7.1
click at [51, 229] on div "Site HTML/CSS" at bounding box center [100, 222] width 177 height 30
click at [80, 247] on span "head-section.html" at bounding box center [122, 245] width 134 height 12
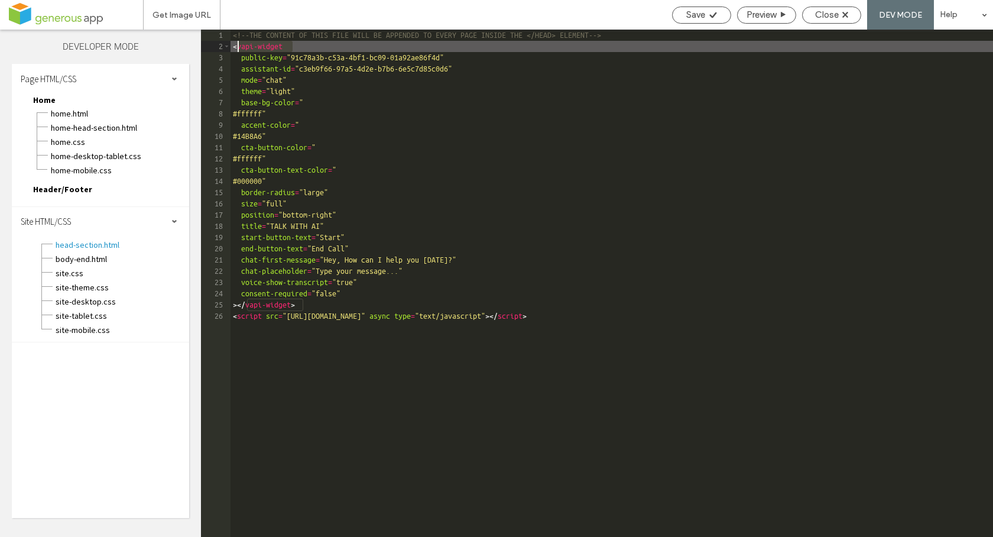
drag, startPoint x: 298, startPoint y: 45, endPoint x: 238, endPoint y: 47, distance: 60.3
click at [238, 47] on div "<!--THE CONTENT OF THIS FILE WILL BE APPENDED TO EVERY PAGE INSIDE THE </HEAD> …" at bounding box center [611, 294] width 762 height 529
click at [405, 295] on div "<!--THE CONTENT OF THIS FILE WILL BE APPENDED TO EVERY PAGE INSIDE THE </HEAD> …" at bounding box center [611, 294] width 762 height 529
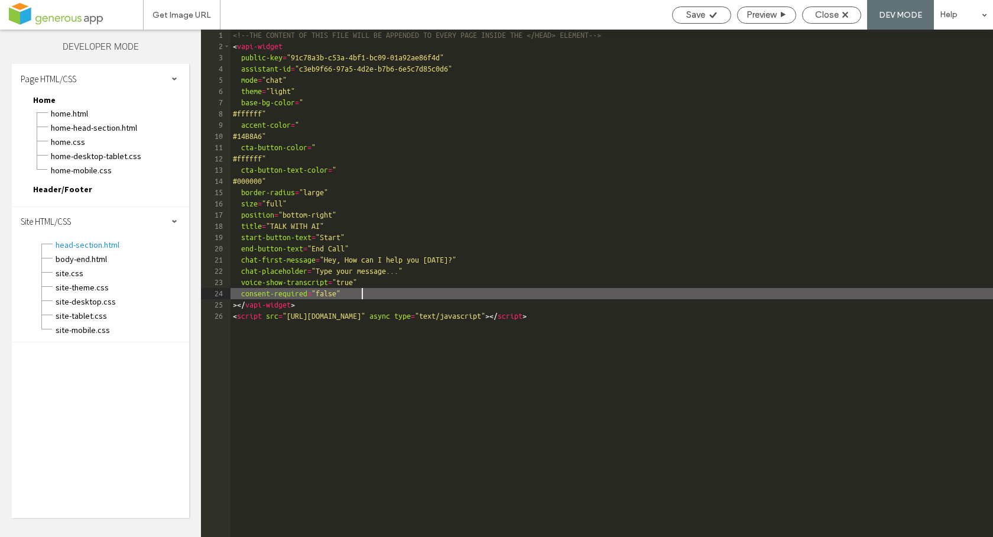
click at [304, 46] on div "<!--THE CONTENT OF THIS FILE WILL BE APPENDED TO EVERY PAGE INSIDE THE </HEAD> …" at bounding box center [611, 294] width 762 height 529
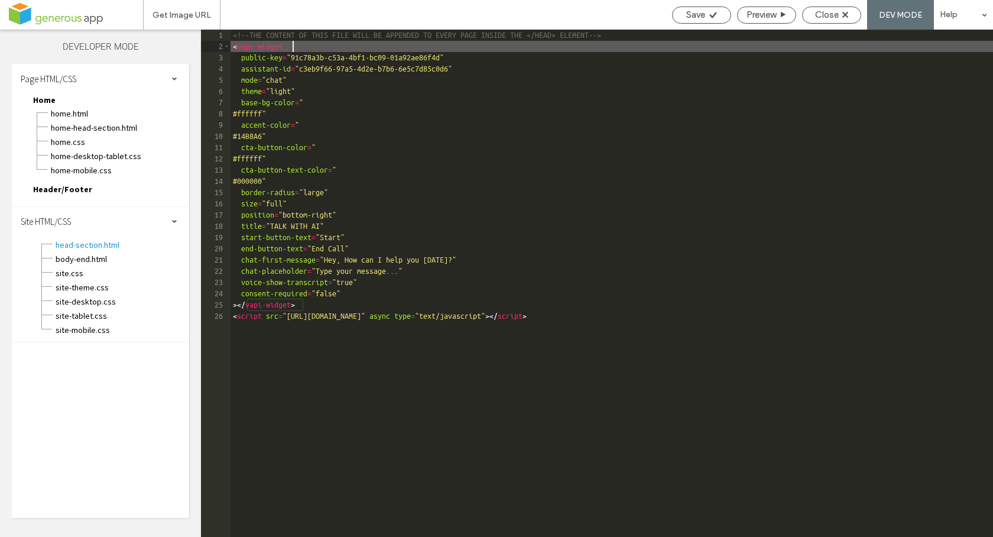
click at [256, 48] on div "<!--THE CONTENT OF THIS FILE WILL BE APPENDED TO EVERY PAGE INSIDE THE </HEAD> …" at bounding box center [611, 294] width 762 height 529
click at [271, 304] on div "<!--THE CONTENT OF THIS FILE WILL BE APPENDED TO EVERY PAGE INSIDE THE </HEAD> …" at bounding box center [611, 294] width 762 height 529
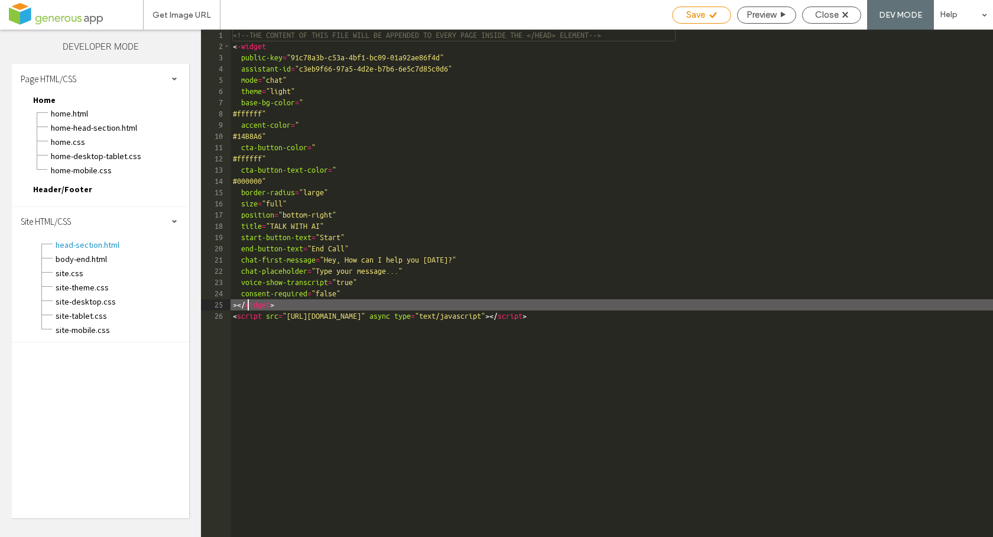
click at [698, 9] on div "Save" at bounding box center [701, 15] width 59 height 17
click at [826, 15] on span "Close" at bounding box center [827, 14] width 24 height 11
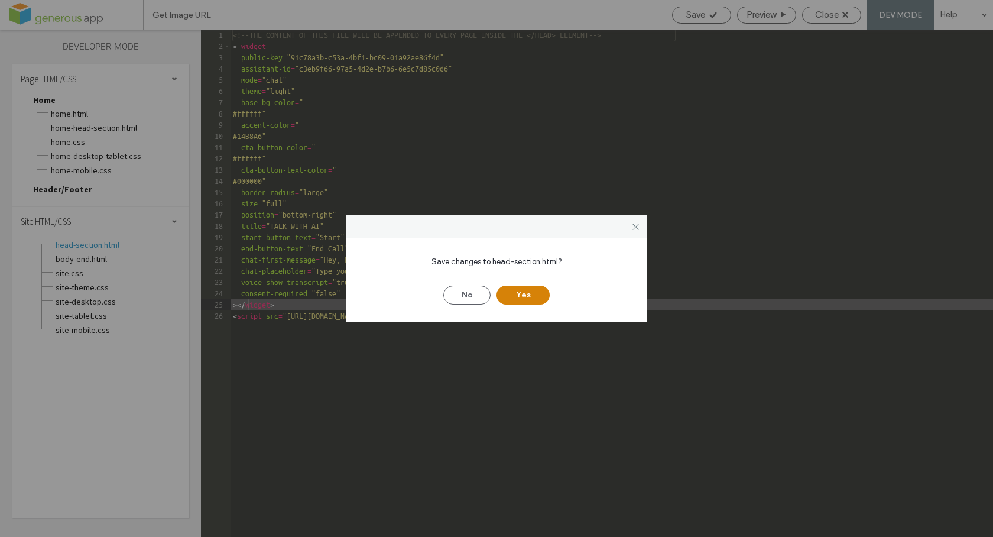
click at [522, 297] on button "Yes" at bounding box center [522, 294] width 53 height 19
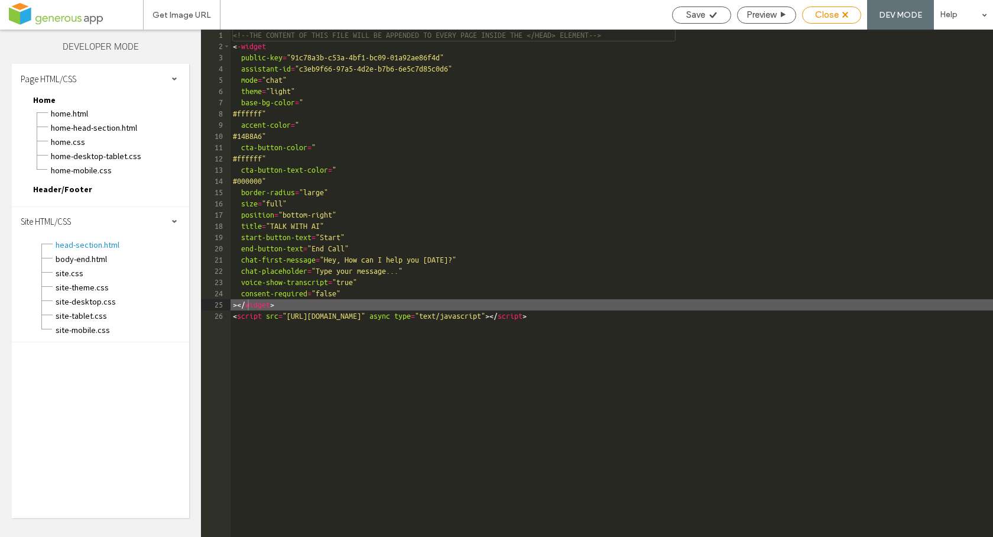
click at [842, 17] on icon at bounding box center [845, 15] width 6 height 6
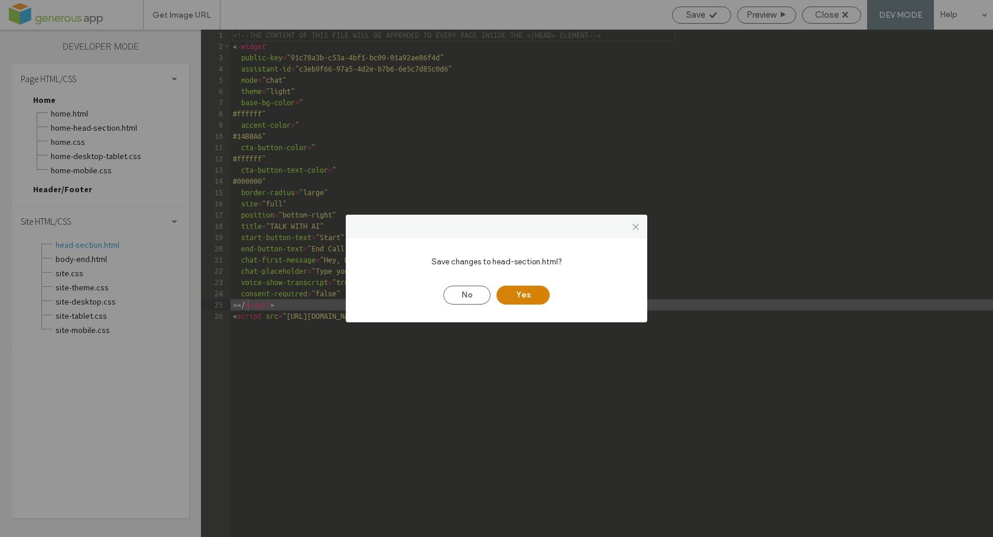
click at [524, 294] on button "Yes" at bounding box center [522, 294] width 53 height 19
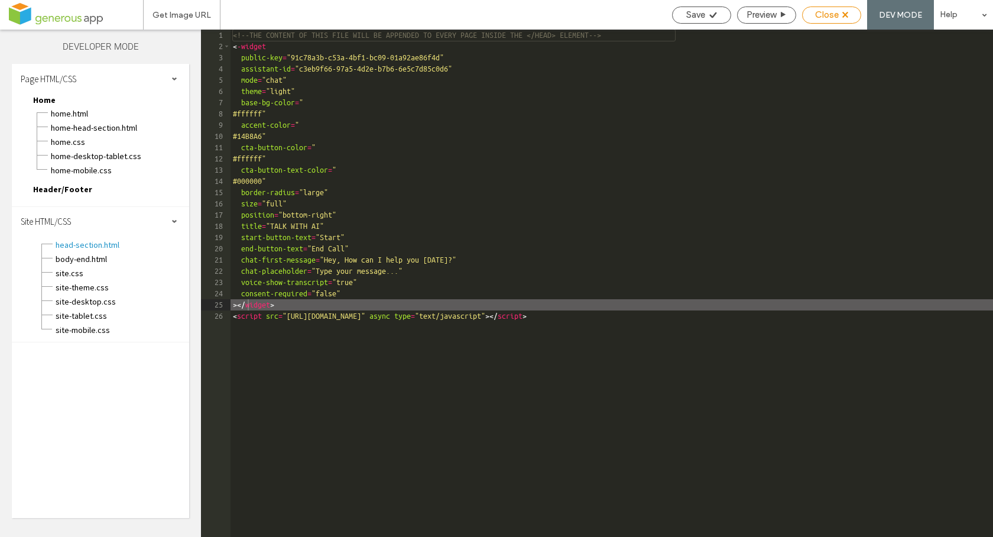
click at [823, 13] on span "Close" at bounding box center [827, 14] width 24 height 11
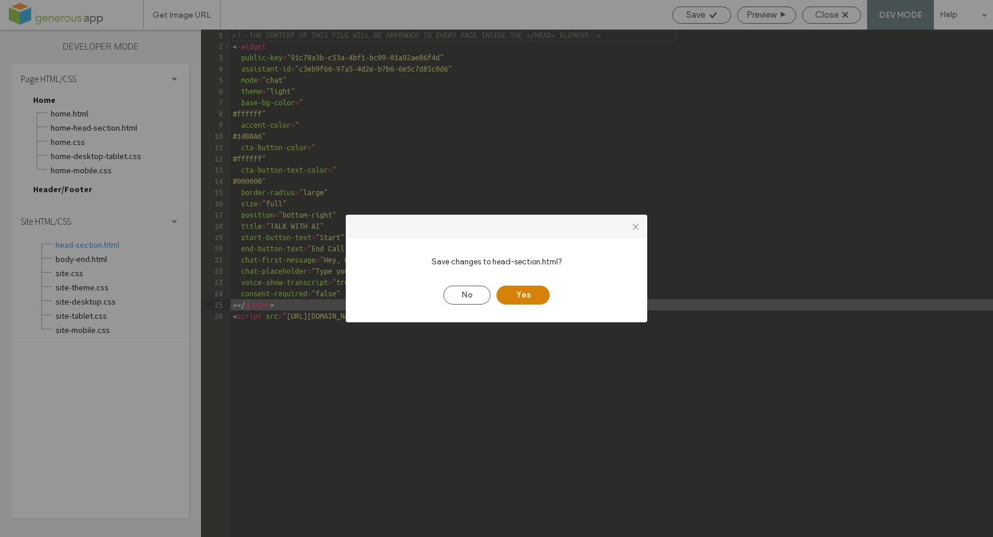
click at [532, 298] on button "Yes" at bounding box center [522, 294] width 53 height 19
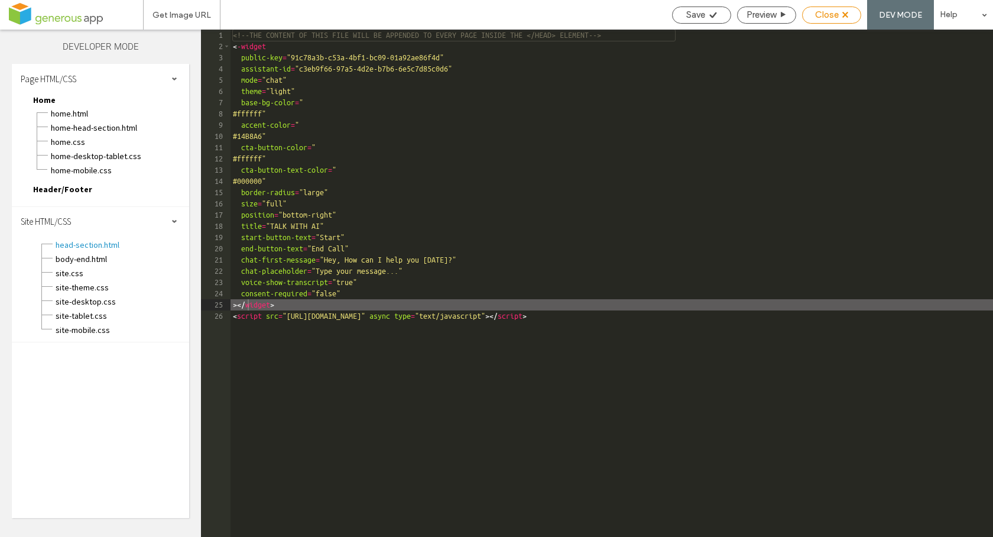
click at [850, 16] on div "Close" at bounding box center [831, 14] width 58 height 11
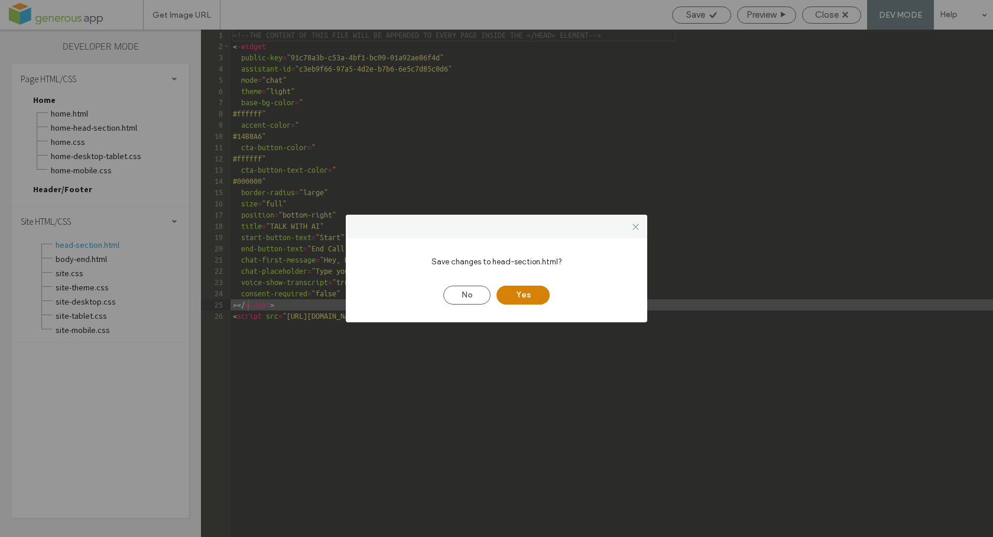
click at [524, 294] on button "Yes" at bounding box center [522, 294] width 53 height 19
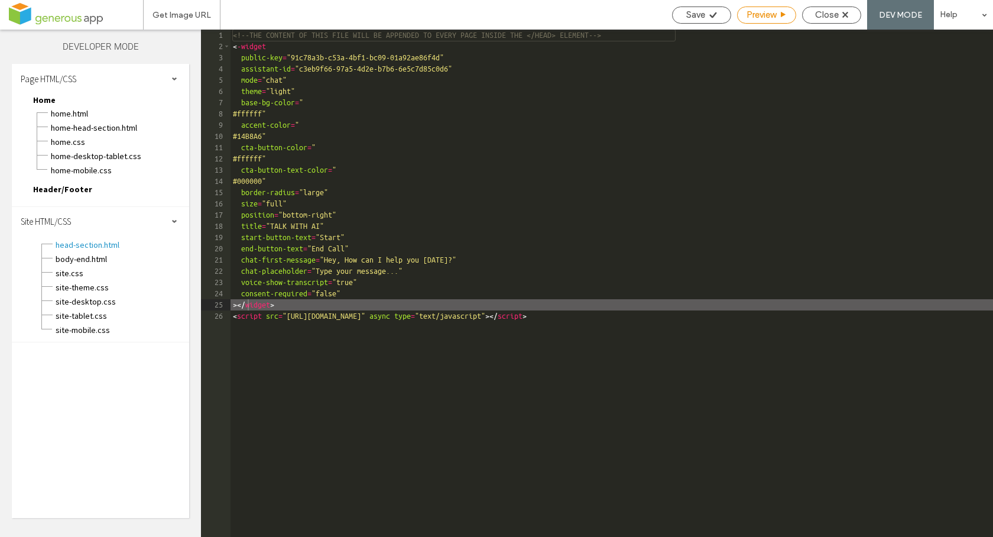
click at [763, 15] on span "Preview" at bounding box center [761, 14] width 30 height 11
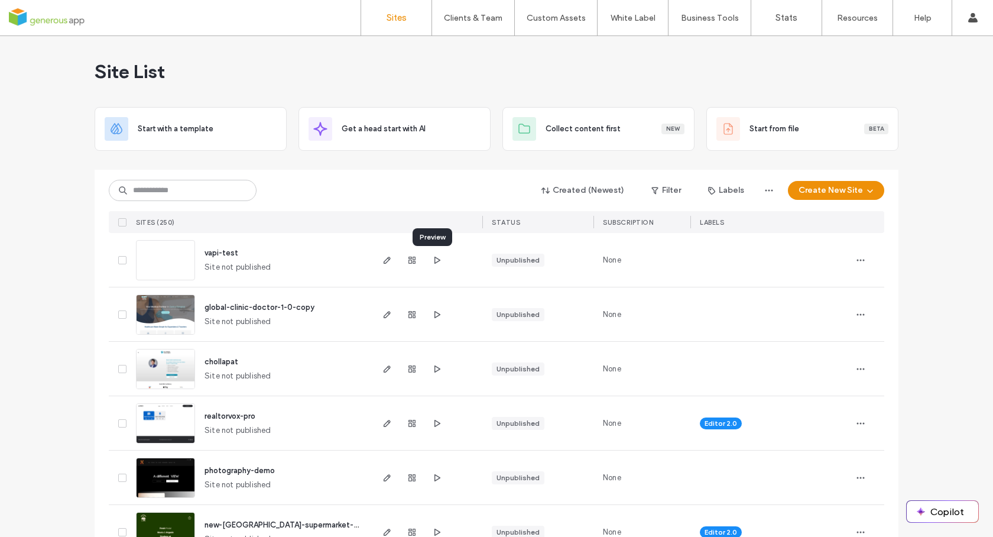
click at [437, 261] on icon "button" at bounding box center [436, 259] width 9 height 9
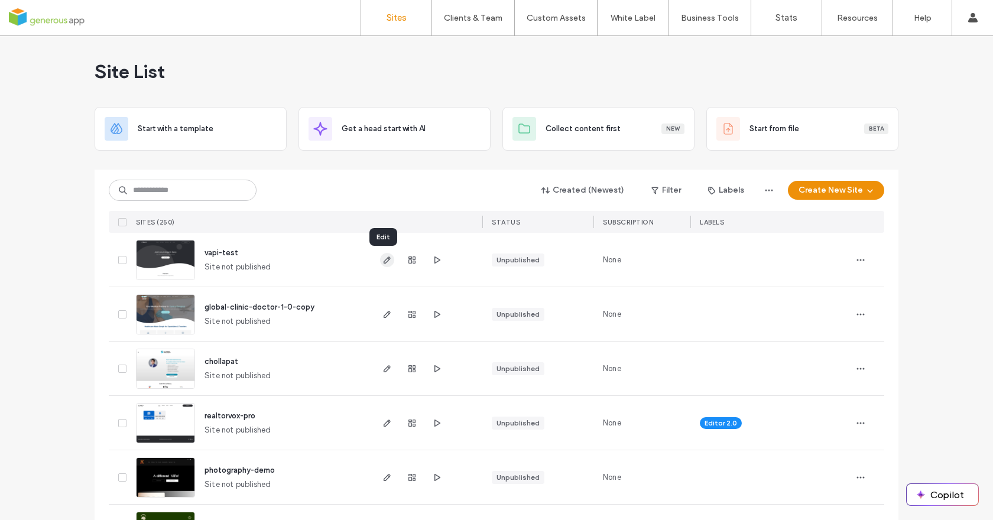
click at [384, 259] on icon "button" at bounding box center [386, 259] width 9 height 9
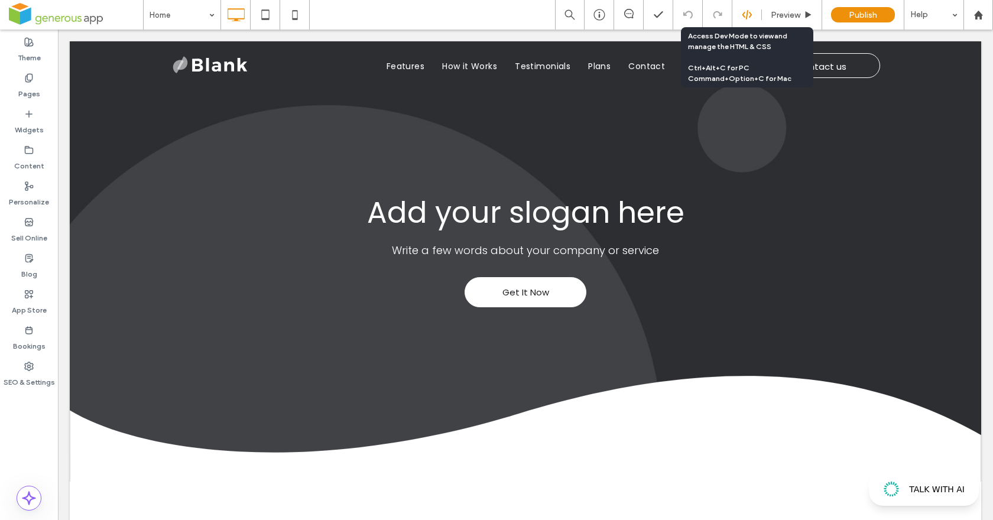
click at [747, 19] on icon at bounding box center [747, 14] width 11 height 11
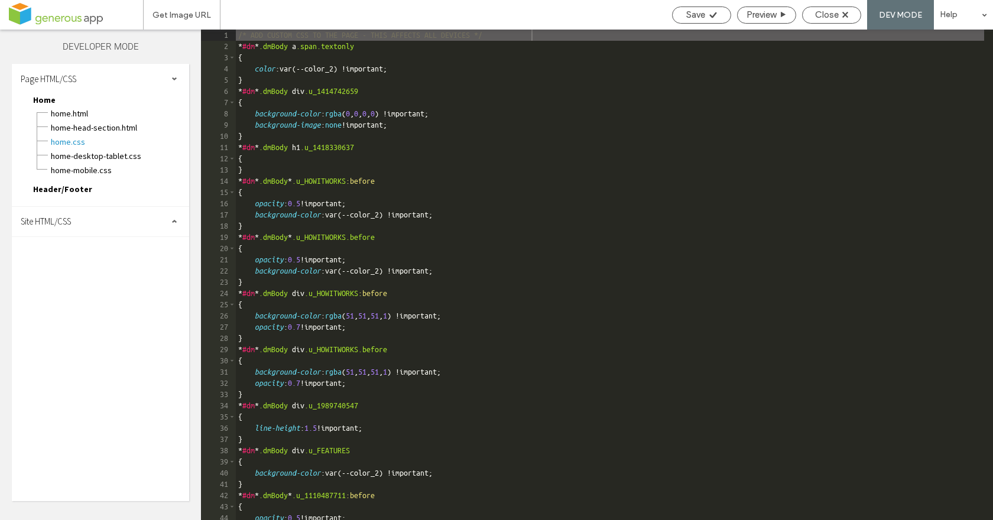
click at [59, 225] on span "Site HTML/CSS" at bounding box center [46, 221] width 50 height 11
click at [72, 248] on span "head-section.html" at bounding box center [122, 245] width 134 height 12
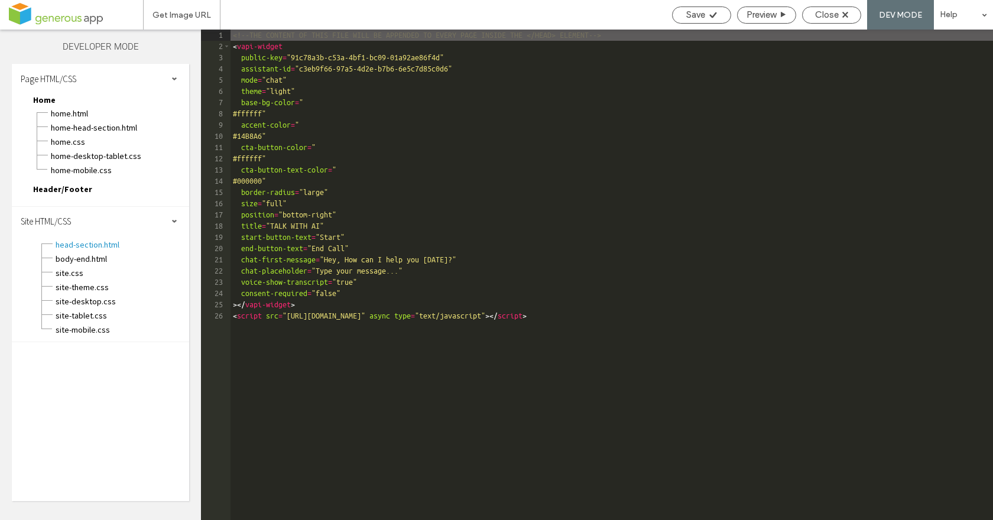
click at [412, 317] on div "<!--THE CONTENT OF THIS FILE WILL BE APPENDED TO EVERY PAGE INSIDE THE </HEAD> …" at bounding box center [611, 286] width 762 height 513
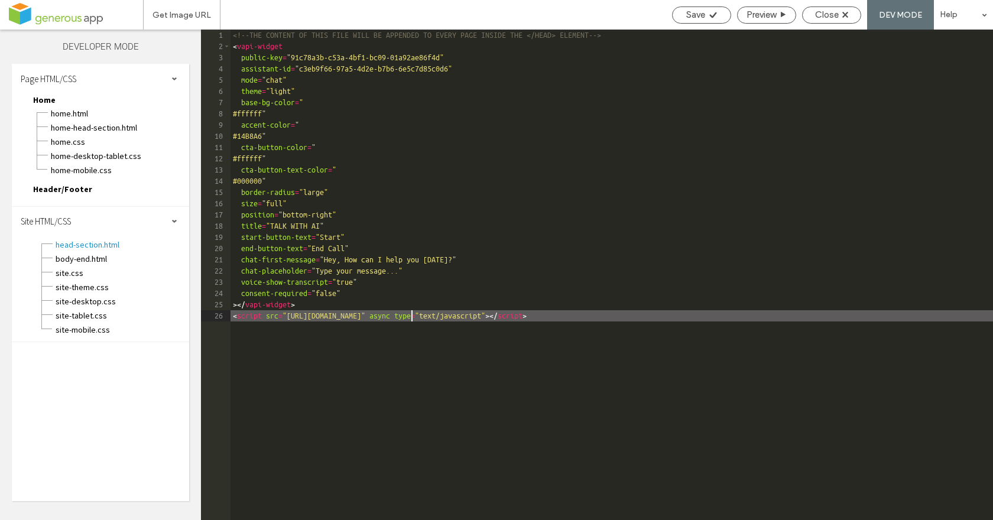
click at [404, 167] on div "<!--THE CONTENT OF THIS FILE WILL BE APPENDED TO EVERY PAGE INSIDE THE </HEAD> …" at bounding box center [611, 286] width 762 height 513
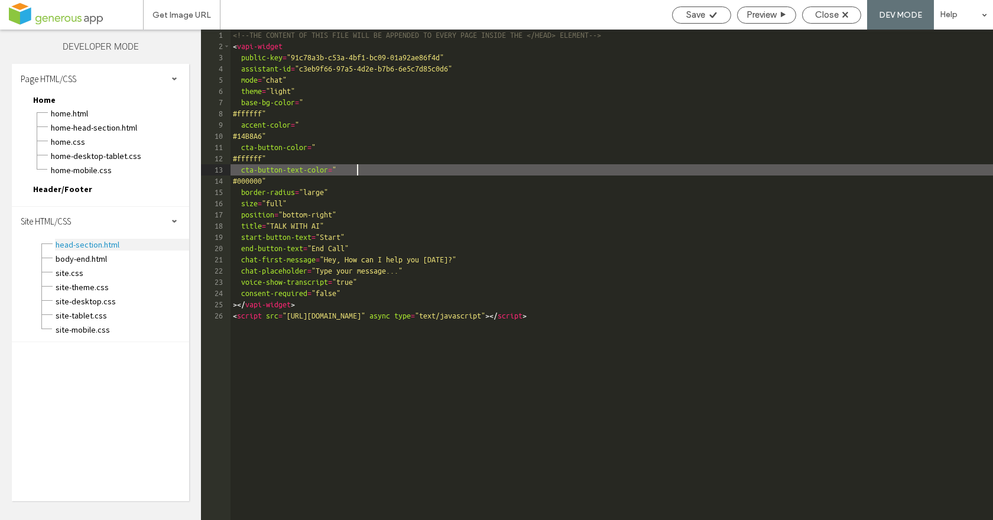
click at [65, 244] on span "head-section.html" at bounding box center [122, 245] width 134 height 12
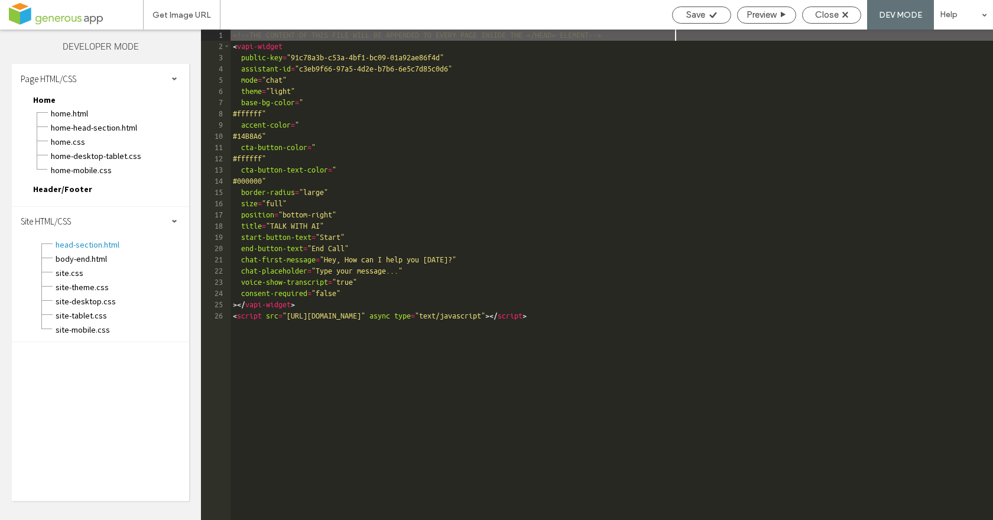
click at [606, 150] on div "<!--THE CONTENT OF THIS FILE WILL BE APPENDED TO EVERY PAGE INSIDE THE </HEAD> …" at bounding box center [611, 286] width 762 height 513
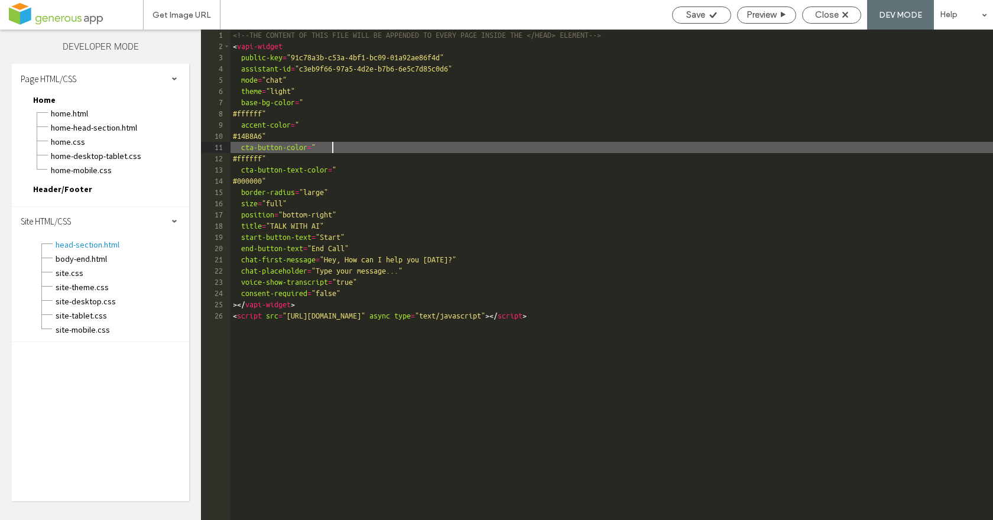
click at [268, 305] on div "<!--THE CONTENT OF THIS FILE WILL BE APPENDED TO EVERY PAGE INSIDE THE </HEAD> …" at bounding box center [611, 286] width 762 height 513
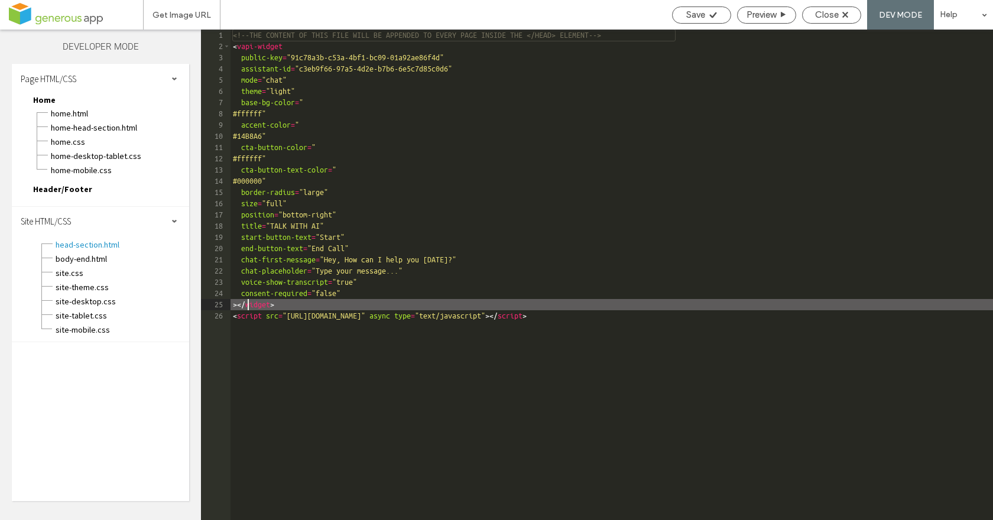
click at [264, 47] on div "<!--THE CONTENT OF THIS FILE WILL BE APPENDED TO EVERY PAGE INSIDE THE </HEAD> …" at bounding box center [611, 286] width 762 height 513
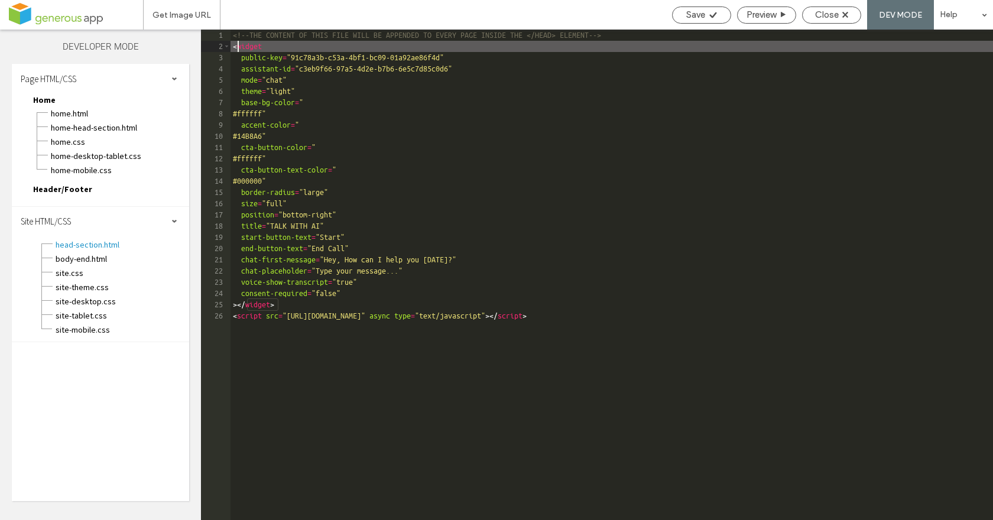
click at [522, 360] on div "<!--THE CONTENT OF THIS FILE WILL BE APPENDED TO EVERY PAGE INSIDE THE </HEAD> …" at bounding box center [611, 286] width 762 height 513
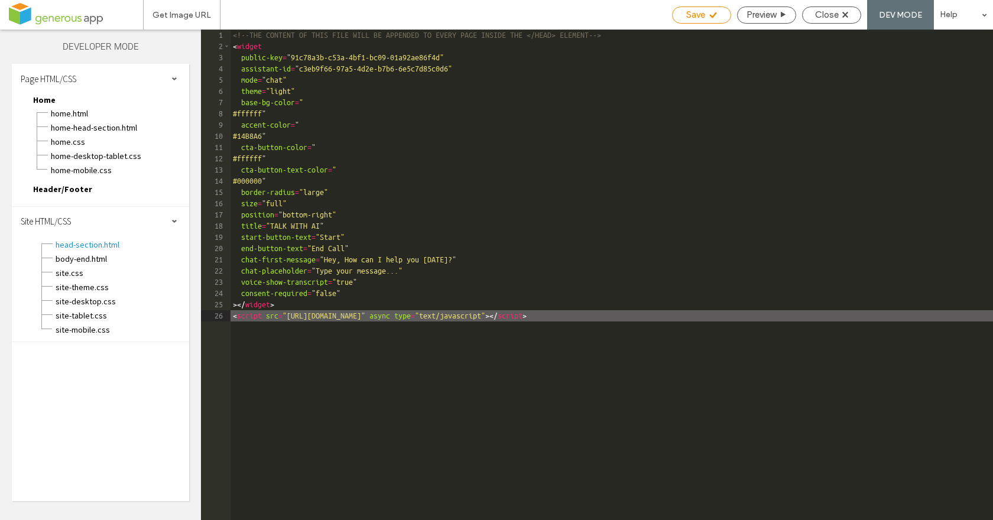
click at [704, 20] on div "Save" at bounding box center [701, 14] width 58 height 11
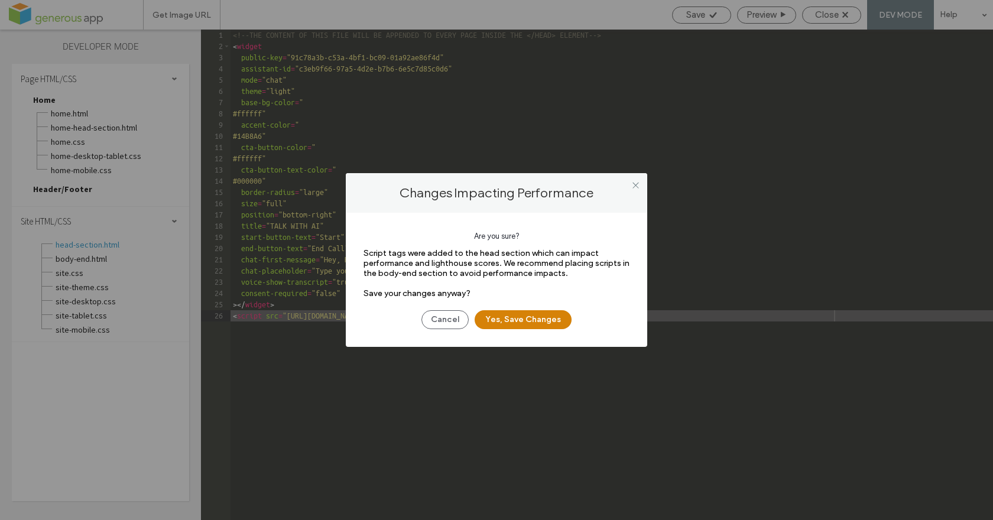
click at [518, 322] on button "Yes, Save Changes" at bounding box center [523, 319] width 97 height 19
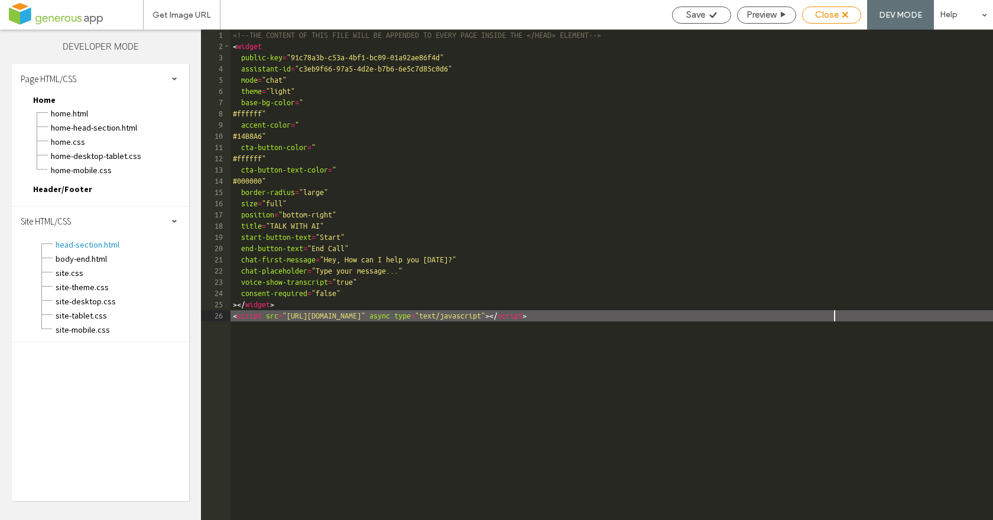
click at [831, 15] on span "Close" at bounding box center [827, 14] width 24 height 11
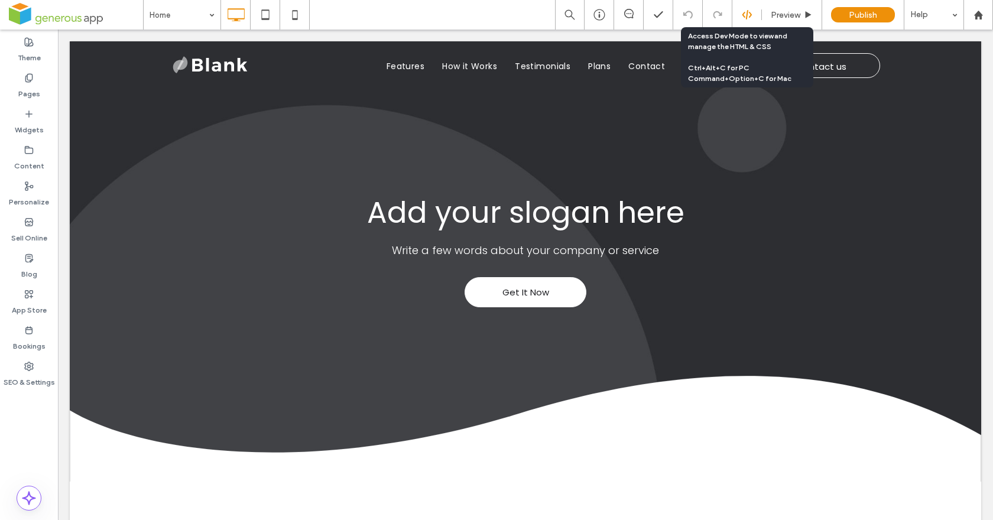
click at [750, 19] on icon at bounding box center [747, 14] width 11 height 11
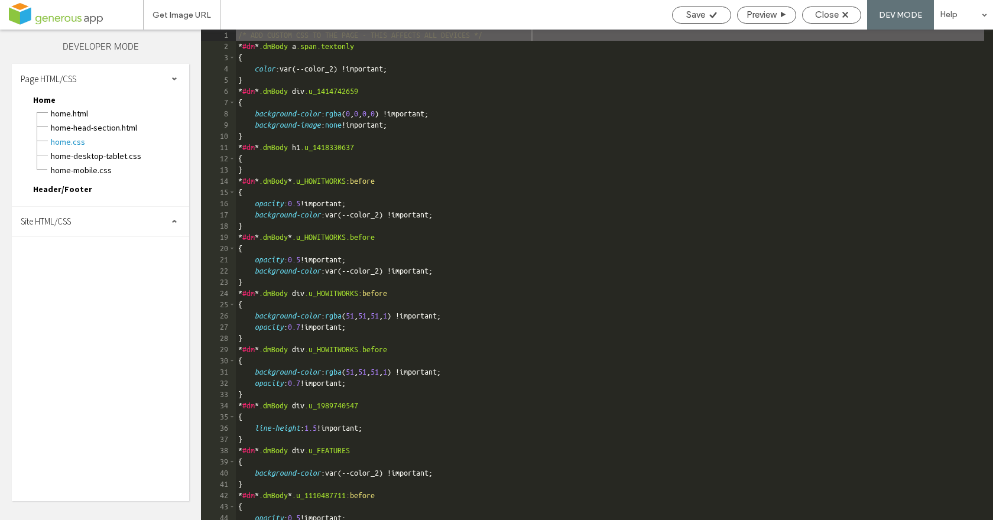
click at [60, 224] on span "Site HTML/CSS" at bounding box center [46, 221] width 50 height 11
click at [72, 248] on span "head-section.html" at bounding box center [122, 245] width 134 height 12
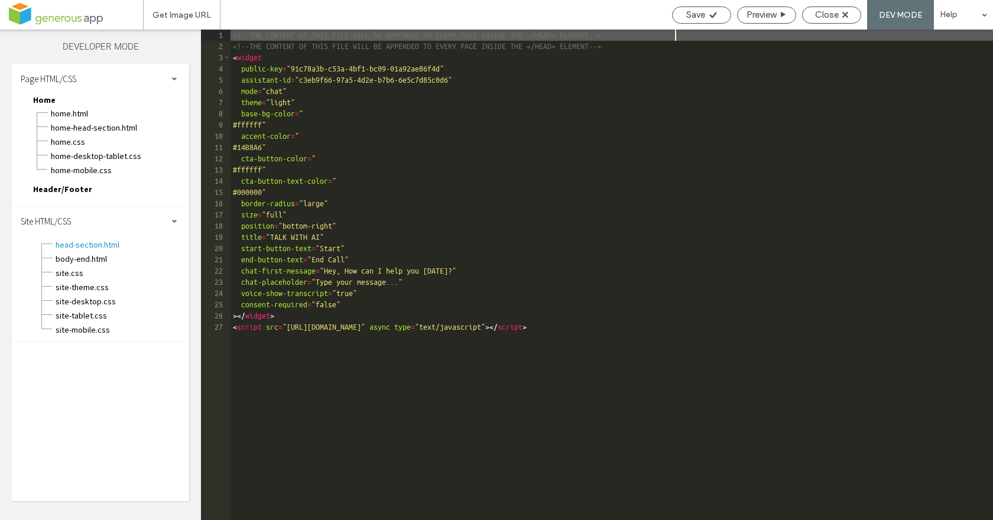
click at [239, 59] on div "<!--THE CONTENT OF THIS FILE WILL BE APPENDED TO EVERY PAGE INSIDE THE </HEAD> …" at bounding box center [611, 286] width 762 height 513
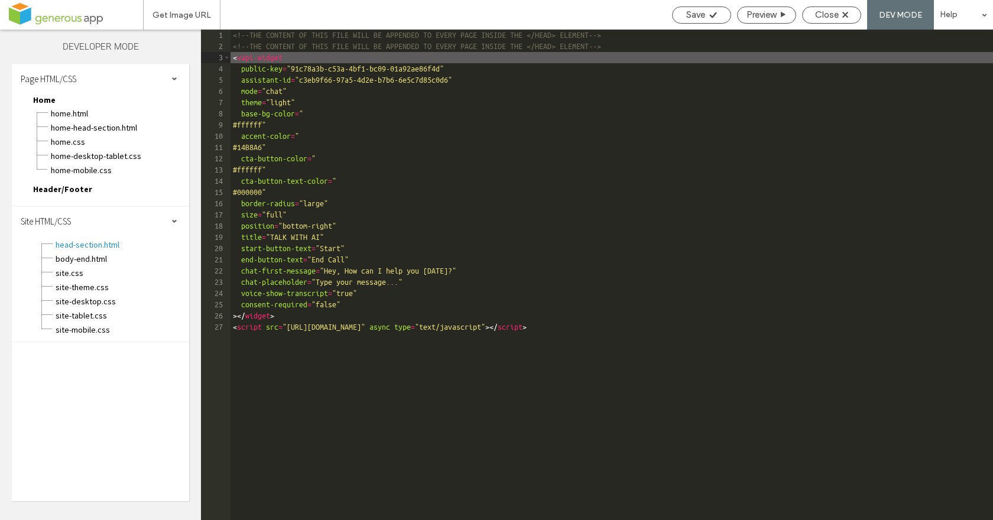
click at [246, 318] on div "<!--THE CONTENT OF THIS FILE WILL BE APPENDED TO EVERY PAGE INSIDE THE </HEAD> …" at bounding box center [611, 286] width 762 height 513
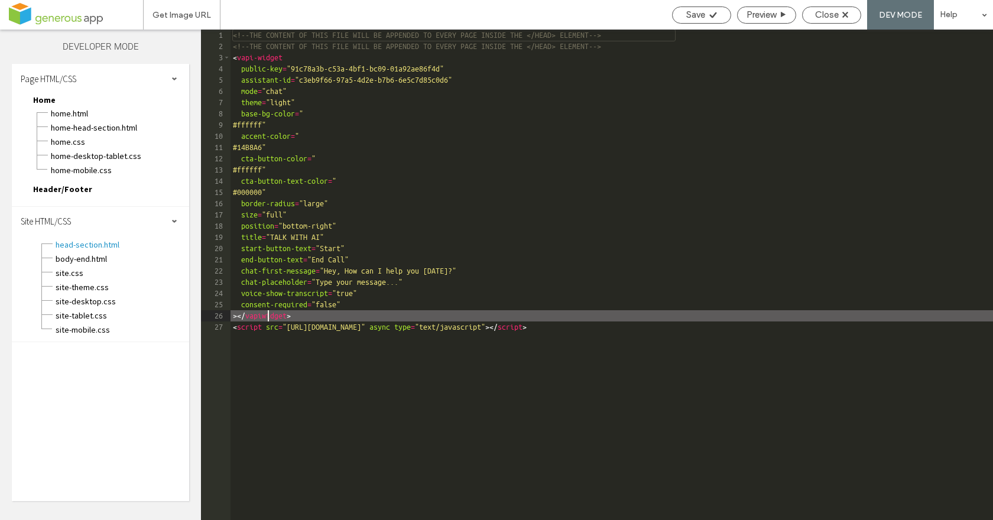
type textarea "**"
click at [678, 17] on div "Save" at bounding box center [701, 14] width 58 height 11
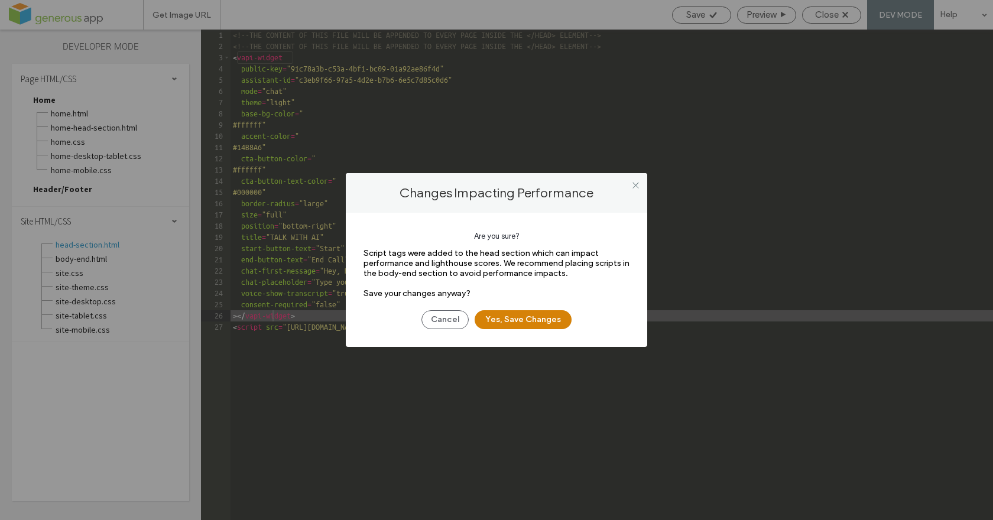
click at [535, 324] on button "Yes, Save Changes" at bounding box center [523, 319] width 97 height 19
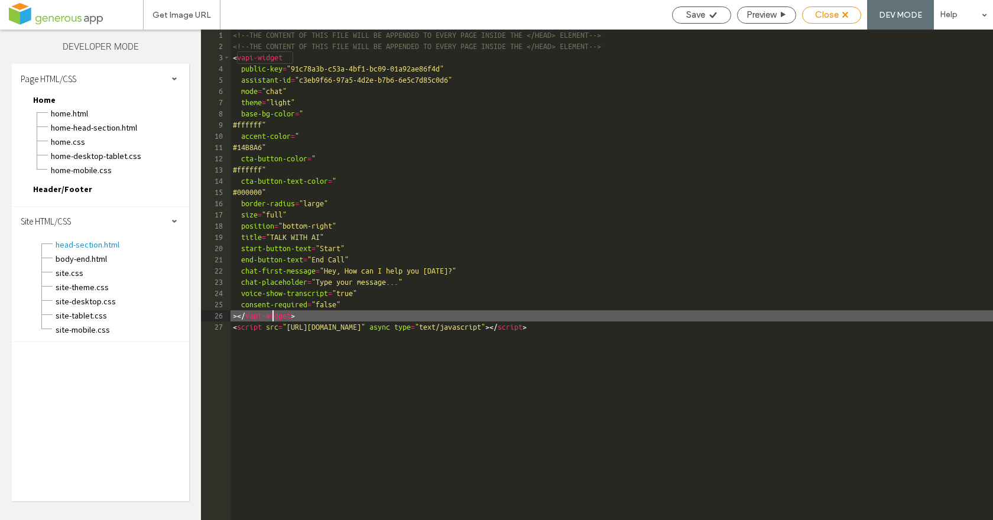
click at [827, 18] on span "Close" at bounding box center [827, 14] width 24 height 11
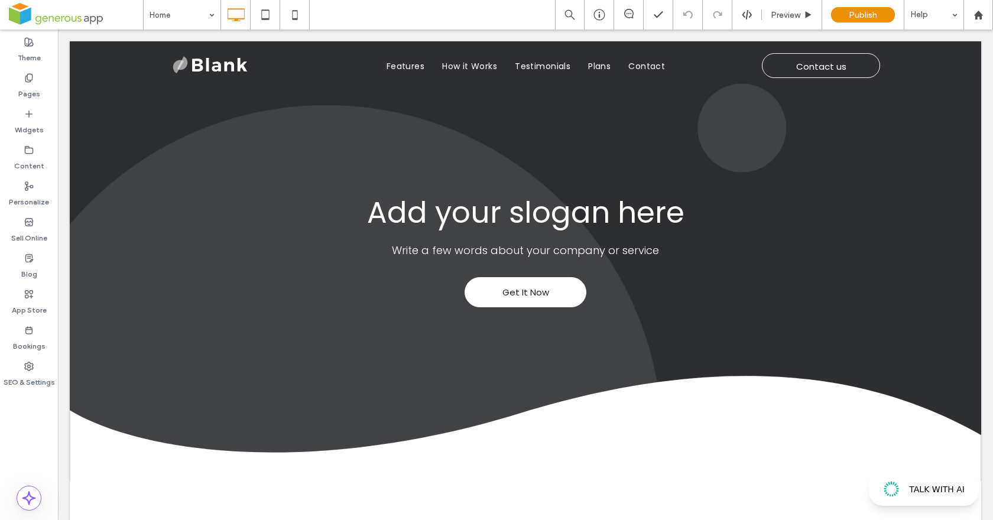
click at [931, 489] on span "TALK WITH AI" at bounding box center [937, 490] width 56 height 10
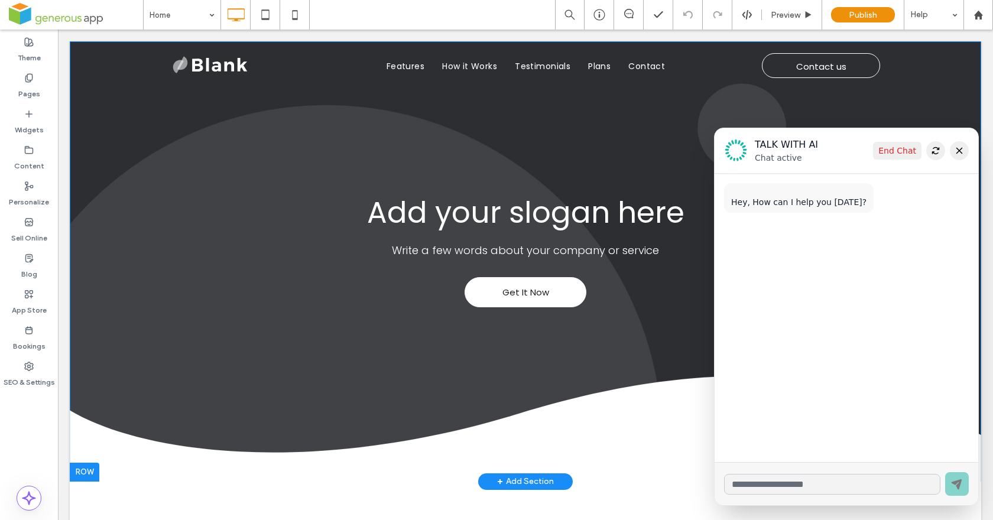
click at [954, 147] on icon at bounding box center [958, 150] width 9 height 9
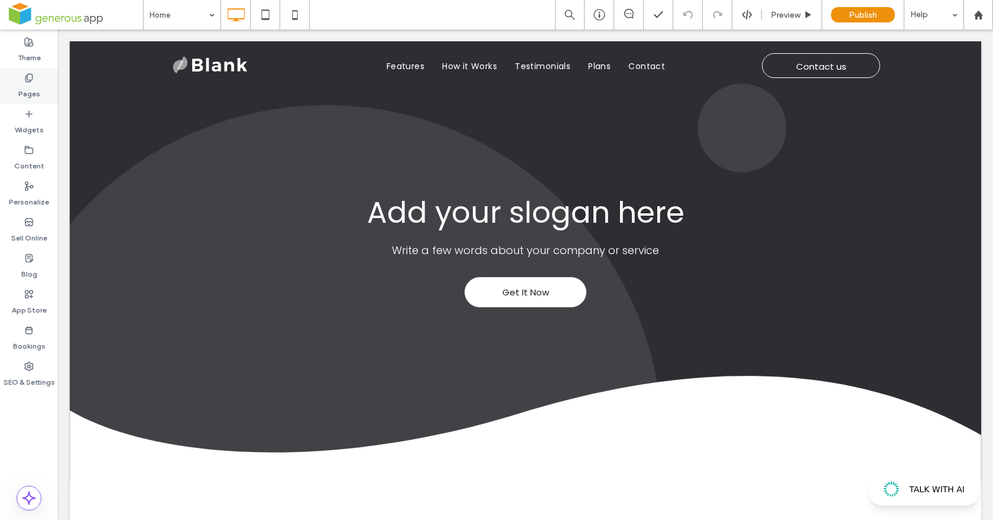
click at [33, 86] on label "Pages" at bounding box center [29, 91] width 22 height 17
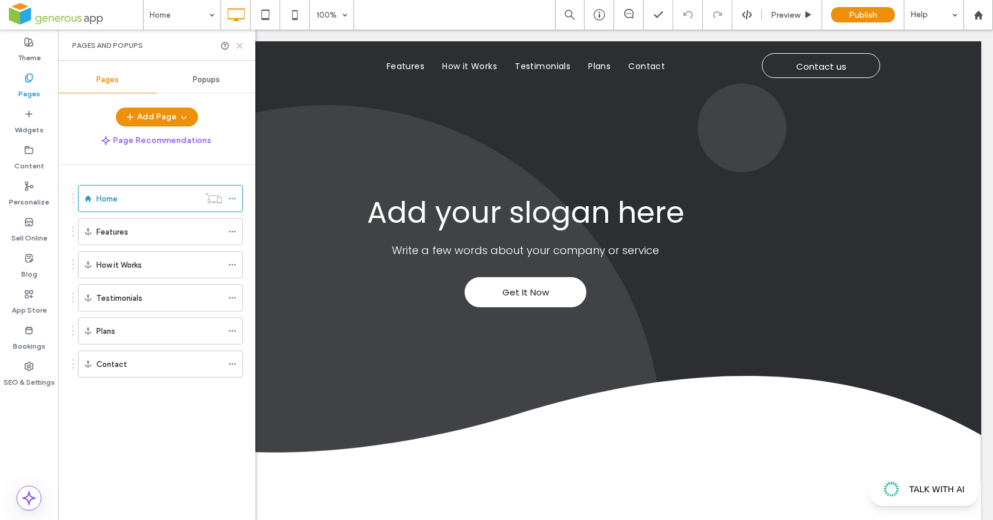
click at [237, 44] on icon at bounding box center [239, 45] width 9 height 9
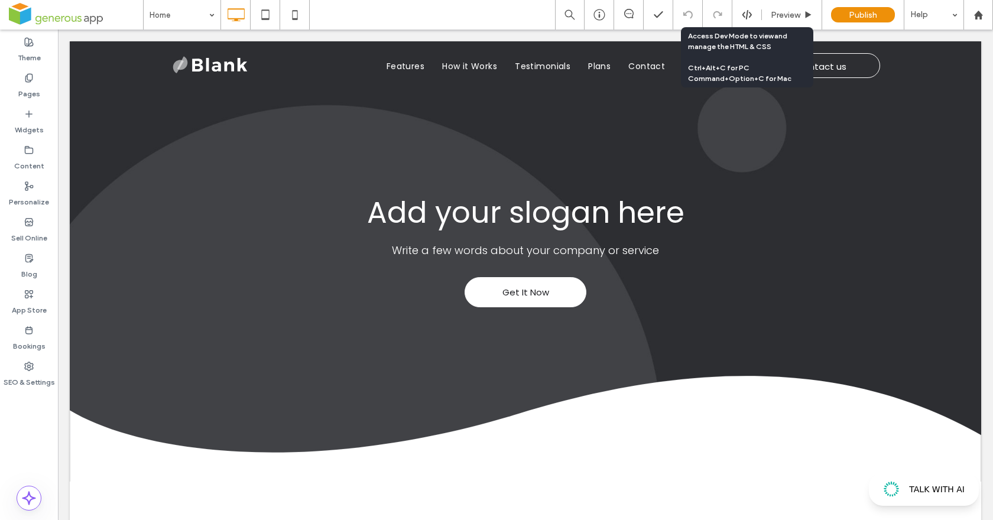
click at [748, 14] on icon at bounding box center [747, 14] width 11 height 11
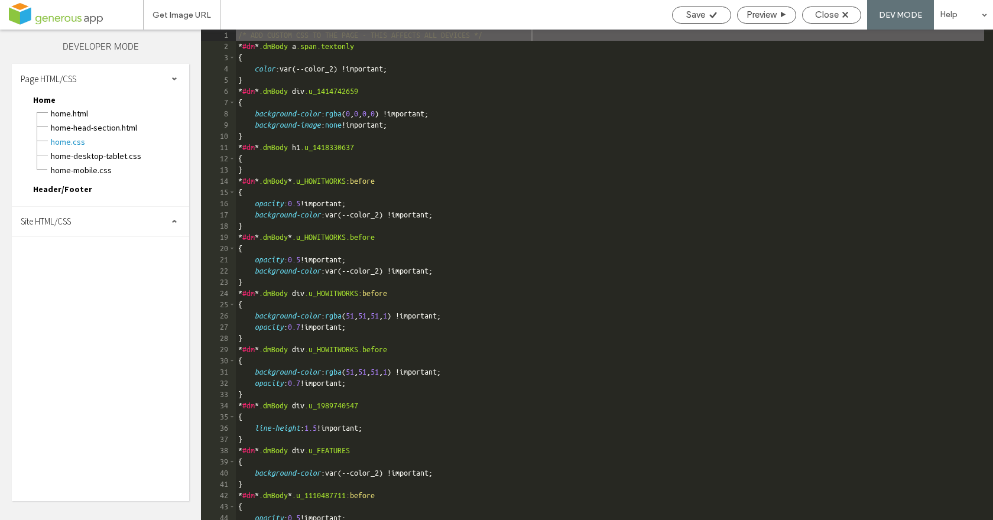
click at [71, 221] on span "Site HTML/CSS" at bounding box center [46, 221] width 50 height 11
click at [70, 246] on span "head-section.html" at bounding box center [122, 245] width 134 height 12
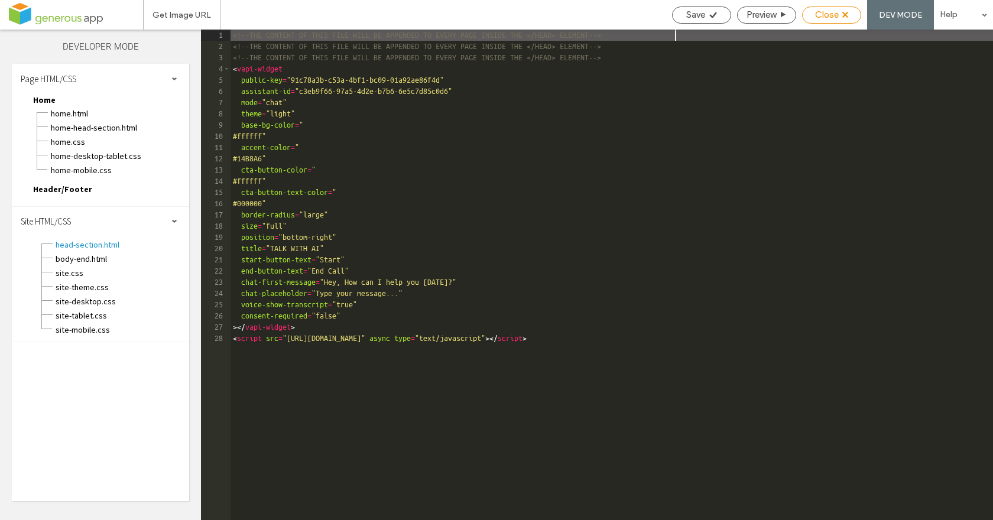
click at [835, 20] on div "Close" at bounding box center [831, 15] width 59 height 17
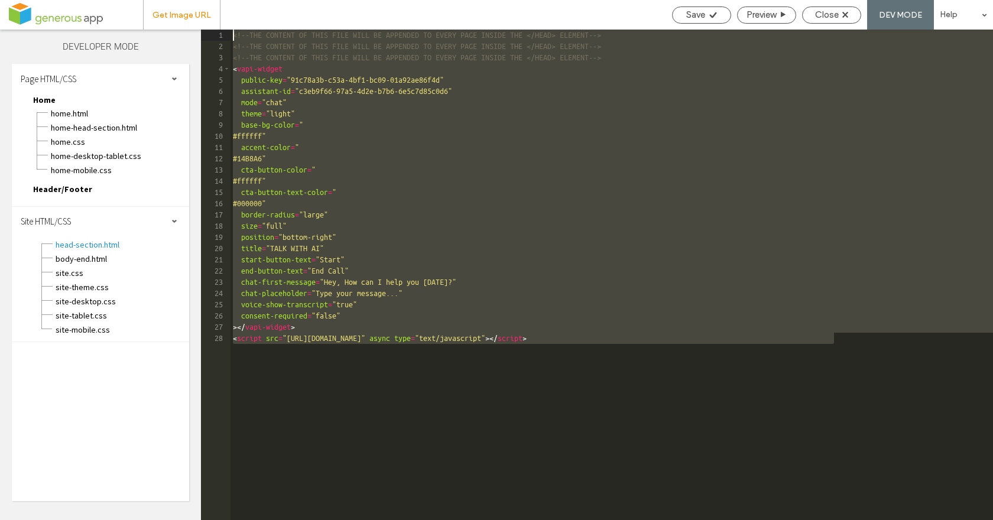
drag, startPoint x: 859, startPoint y: 339, endPoint x: 212, endPoint y: 22, distance: 720.2
click at [212, 22] on div "Get Image URL Save Preview Close DEV MODE Help Site Comments Team & Clients Aut…" at bounding box center [496, 260] width 993 height 520
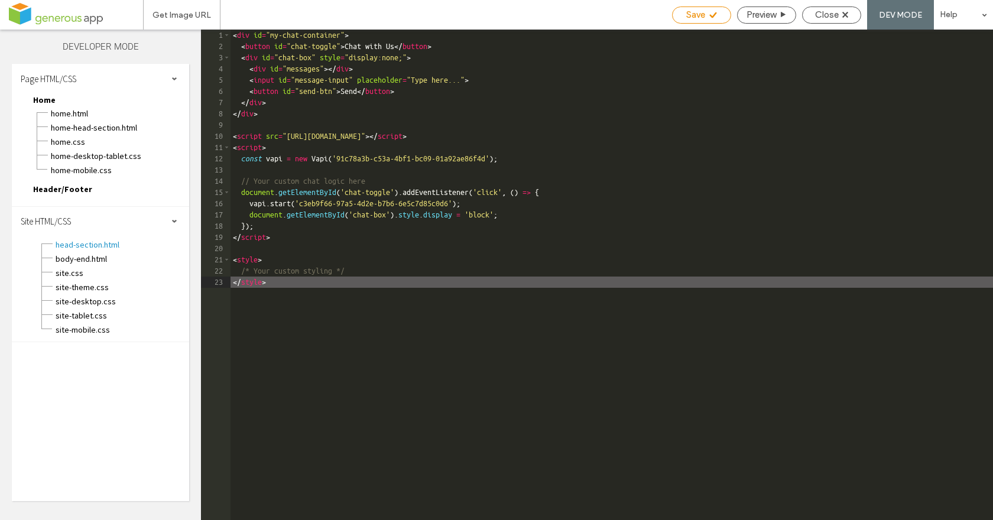
click at [710, 16] on use at bounding box center [712, 15] width 7 height 6
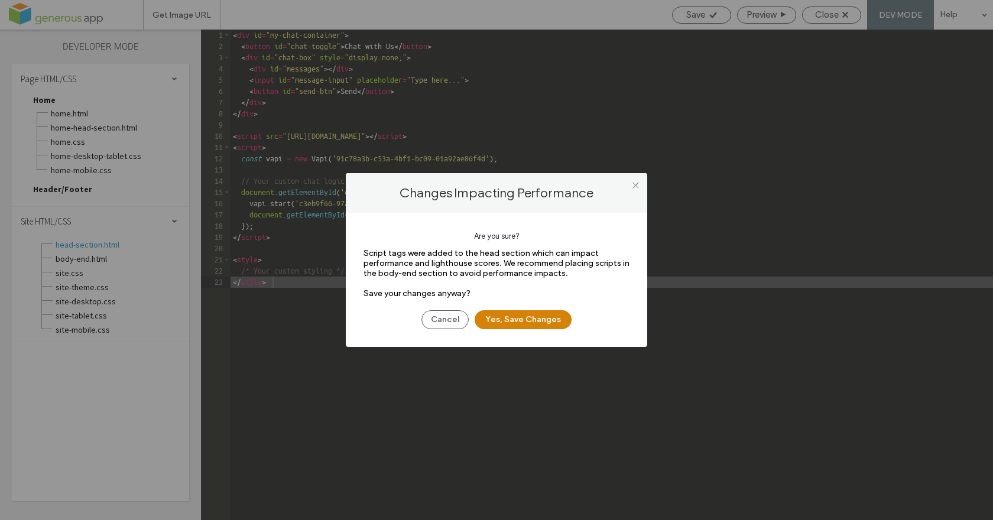
click at [542, 317] on button "Yes, Save Changes" at bounding box center [523, 319] width 97 height 19
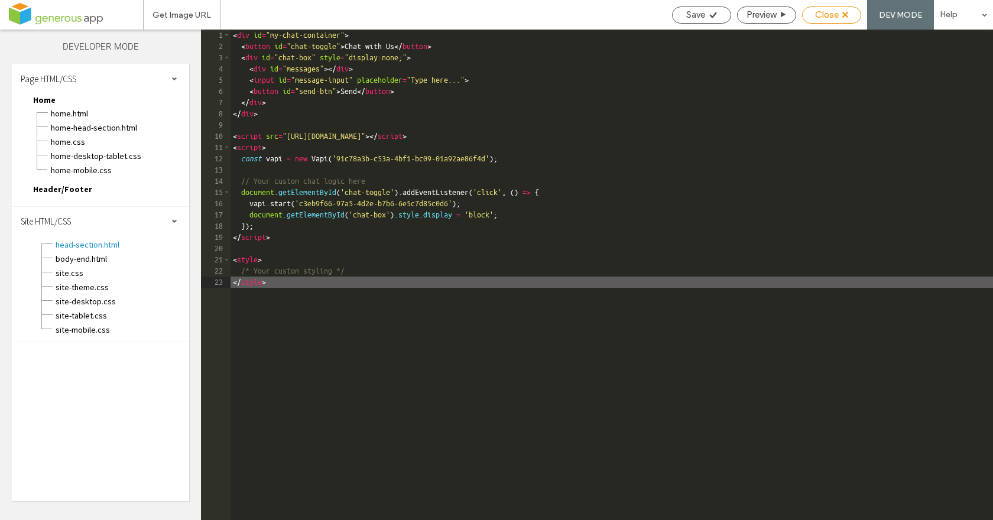
click at [833, 14] on span "Close" at bounding box center [827, 14] width 24 height 11
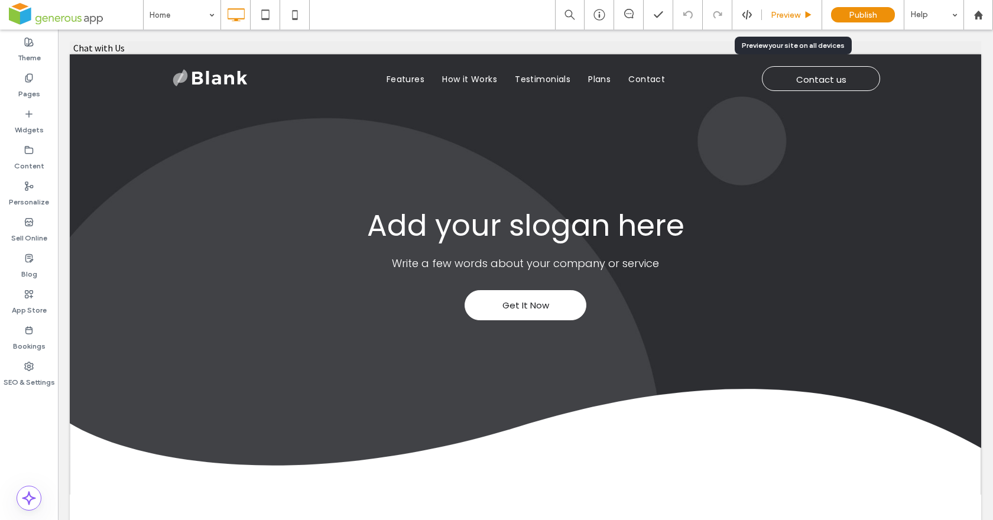
click at [798, 13] on span "Preview" at bounding box center [786, 15] width 30 height 10
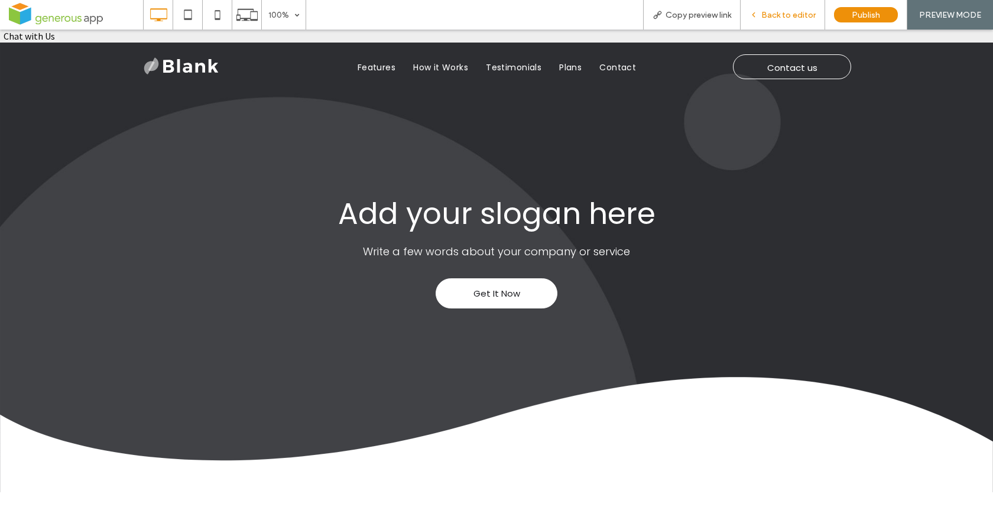
click at [787, 20] on span "Back to editor" at bounding box center [788, 15] width 54 height 10
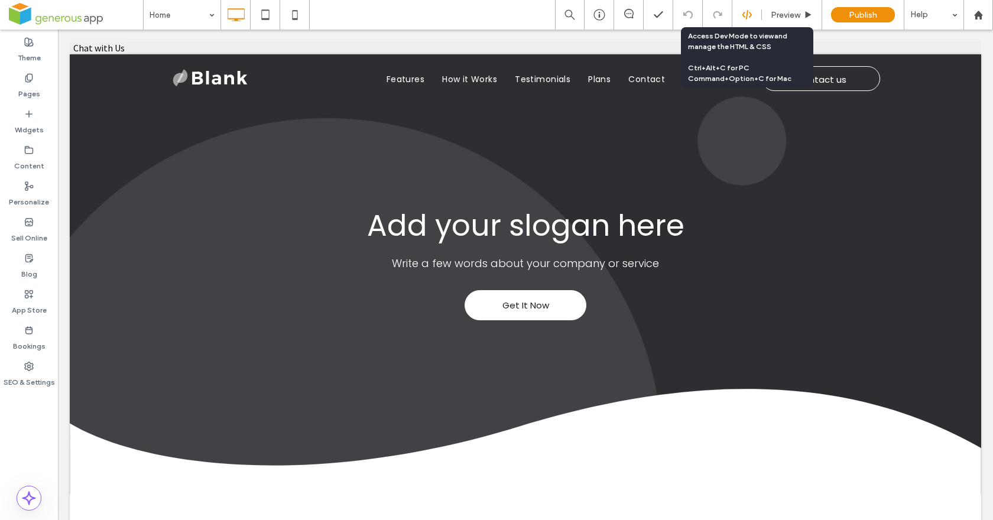
click at [740, 14] on div at bounding box center [746, 14] width 29 height 11
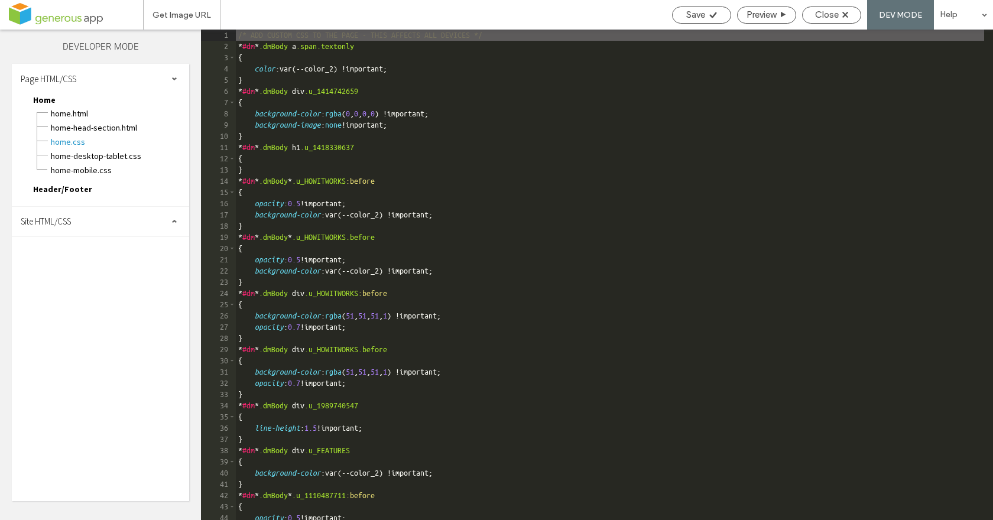
click at [53, 219] on span "Site HTML/CSS" at bounding box center [46, 221] width 50 height 11
click at [76, 246] on span "head-section.html" at bounding box center [122, 245] width 134 height 12
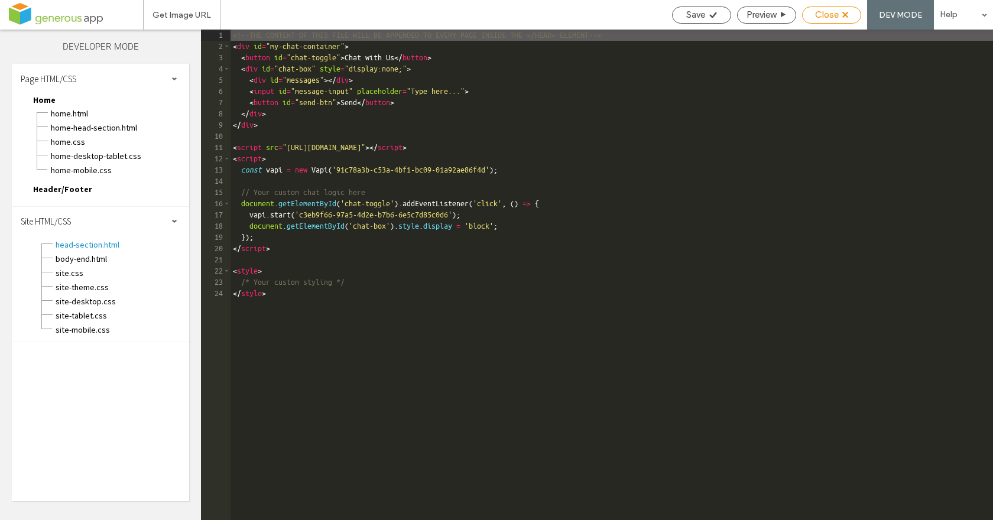
click at [828, 11] on span "Close" at bounding box center [827, 14] width 24 height 11
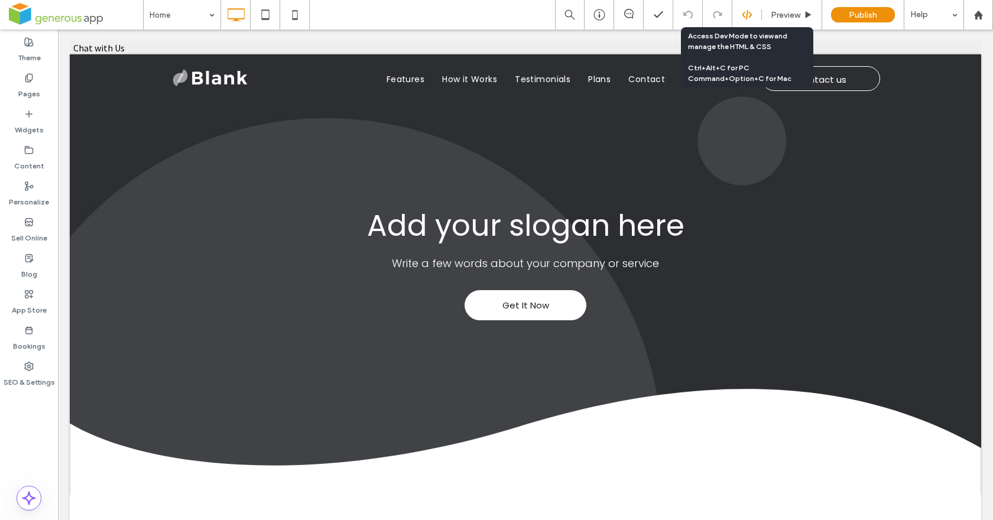
click at [751, 18] on icon at bounding box center [747, 14] width 11 height 11
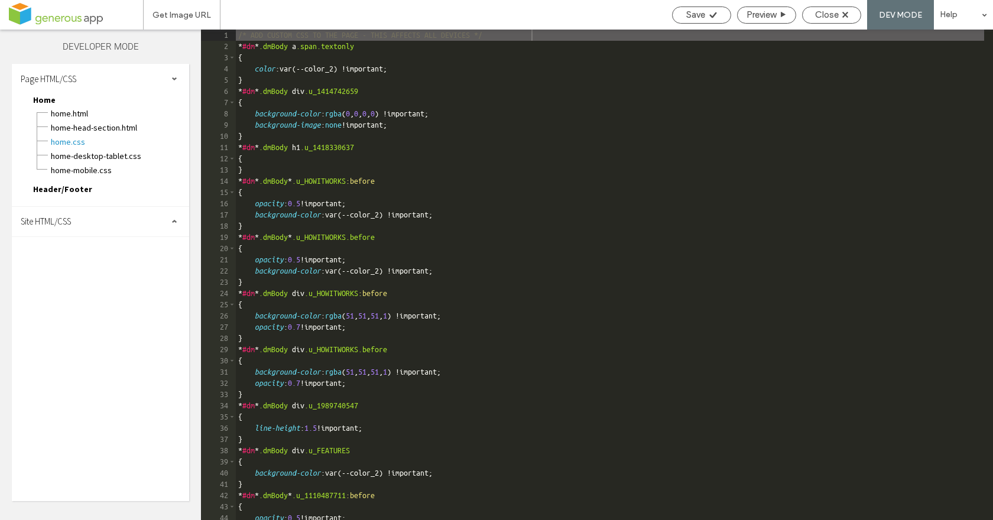
click at [87, 228] on div "Site HTML/CSS" at bounding box center [100, 222] width 177 height 30
click at [83, 245] on span "head-section.html" at bounding box center [122, 245] width 134 height 12
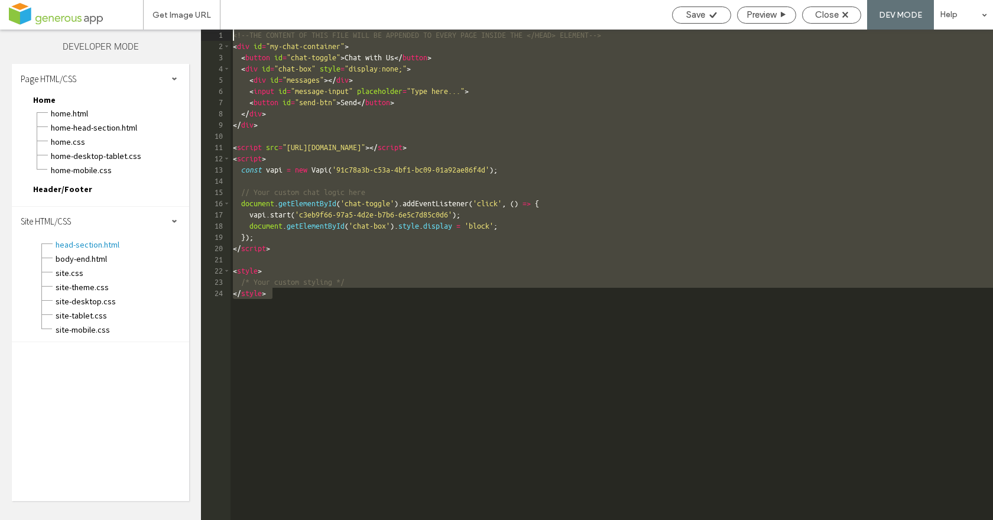
drag, startPoint x: 418, startPoint y: 317, endPoint x: 172, endPoint y: -28, distance: 423.6
click at [172, 0] on html ".wqwq-1{fill:#231f20;} .cls-1q, .cls-2q { fill-rule: evenodd; } .cls-2q { fill:…" at bounding box center [496, 260] width 993 height 520
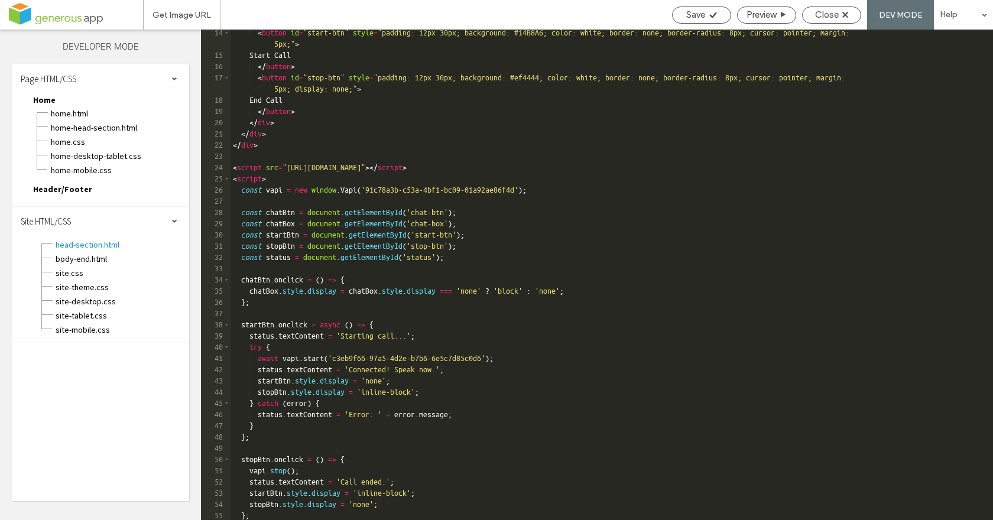
scroll to position [183, 0]
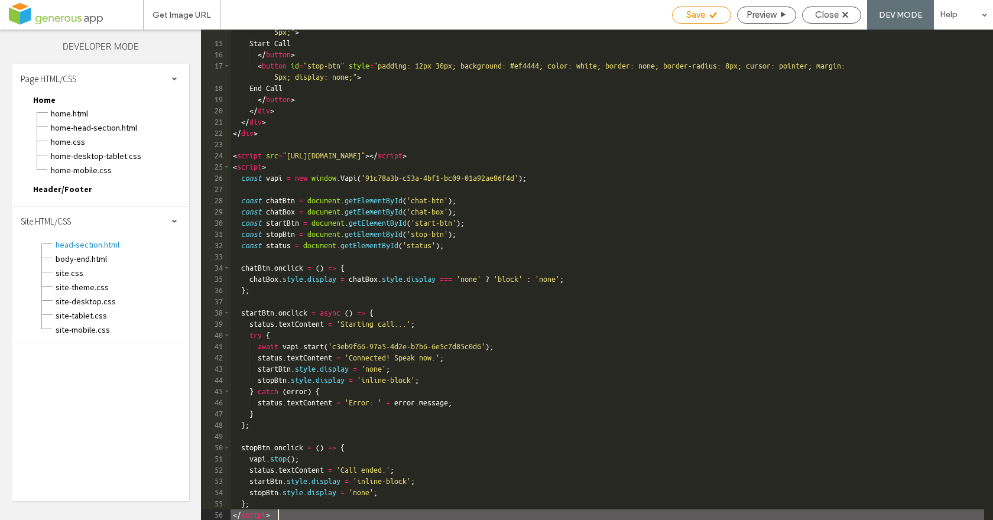
click at [688, 15] on span "Save" at bounding box center [695, 14] width 19 height 11
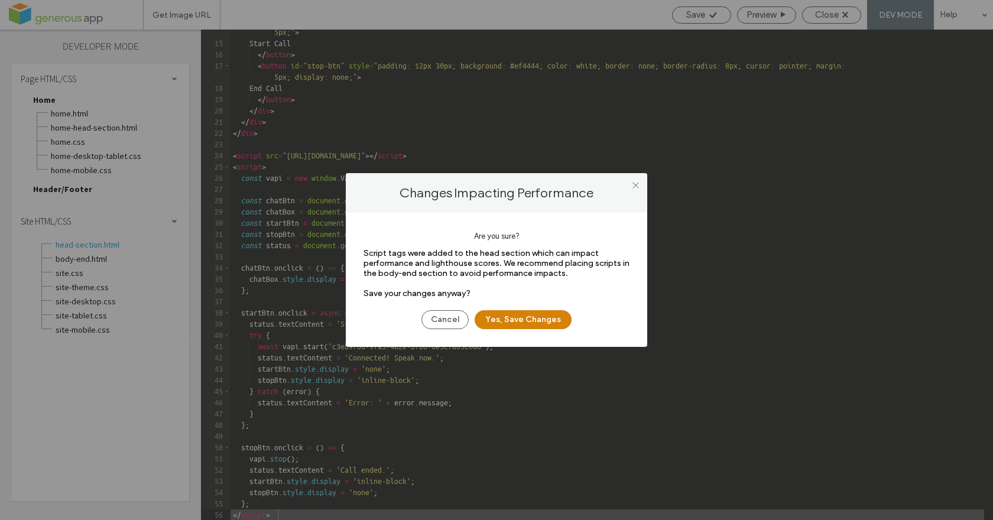
click at [541, 322] on button "Yes, Save Changes" at bounding box center [523, 319] width 97 height 19
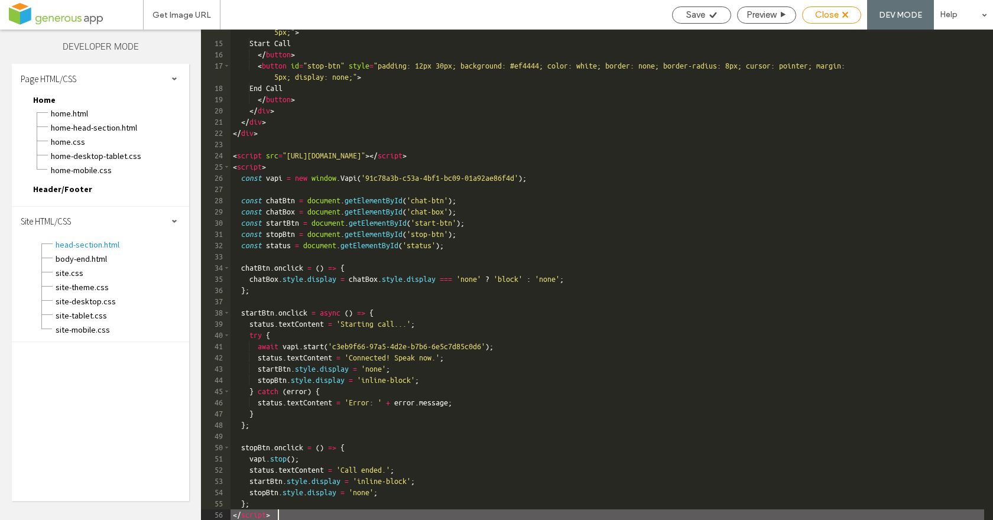
click at [839, 15] on span "Close" at bounding box center [827, 14] width 24 height 11
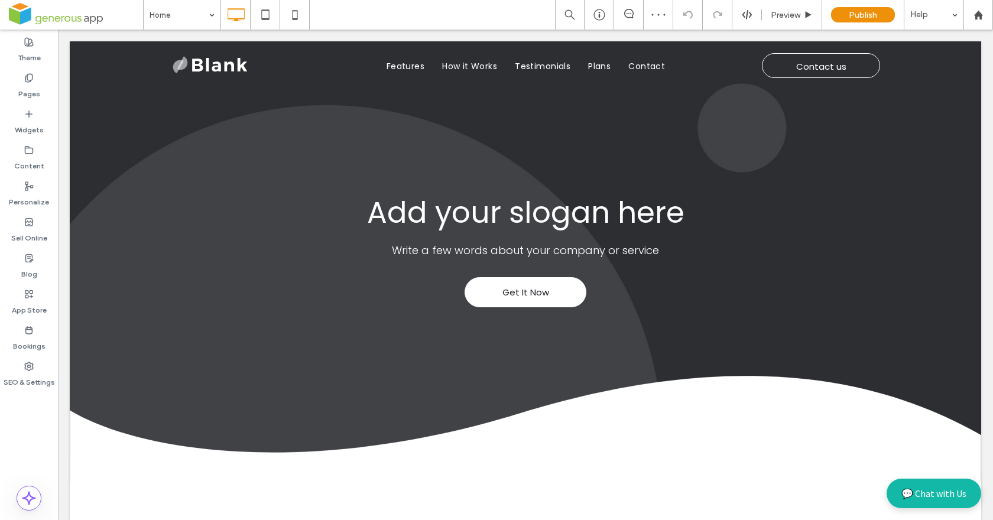
scroll to position [0, 0]
click at [934, 492] on button "💬 Chat with Us" at bounding box center [933, 494] width 95 height 30
drag, startPoint x: 784, startPoint y: 21, endPoint x: 761, endPoint y: 195, distance: 175.9
click at [784, 21] on div "Preview" at bounding box center [792, 15] width 60 height 30
click at [934, 499] on button "💬 Chat with Us" at bounding box center [933, 494] width 95 height 30
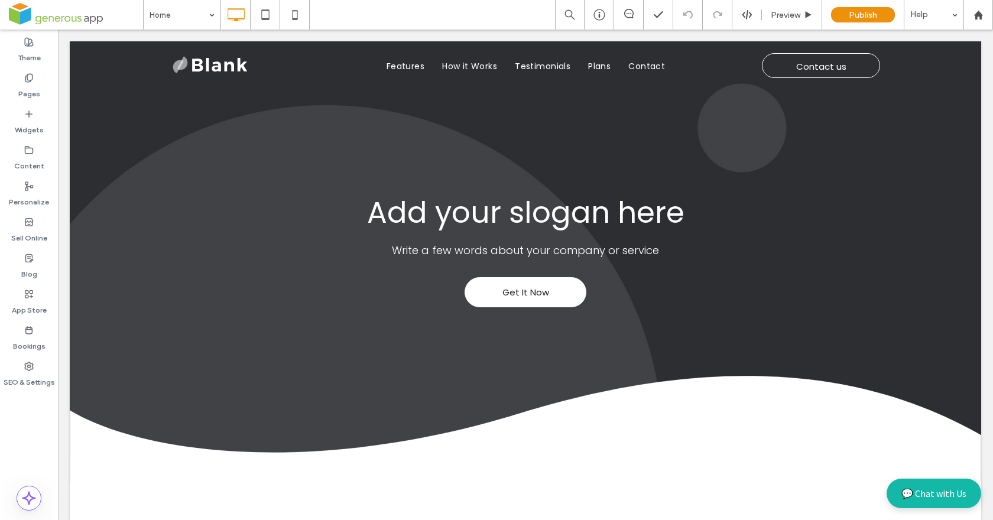
click at [935, 496] on button "💬 Chat with Us" at bounding box center [933, 494] width 95 height 30
drag, startPoint x: 790, startPoint y: 13, endPoint x: 815, endPoint y: 271, distance: 258.9
click at [790, 13] on span "Preview" at bounding box center [786, 15] width 30 height 10
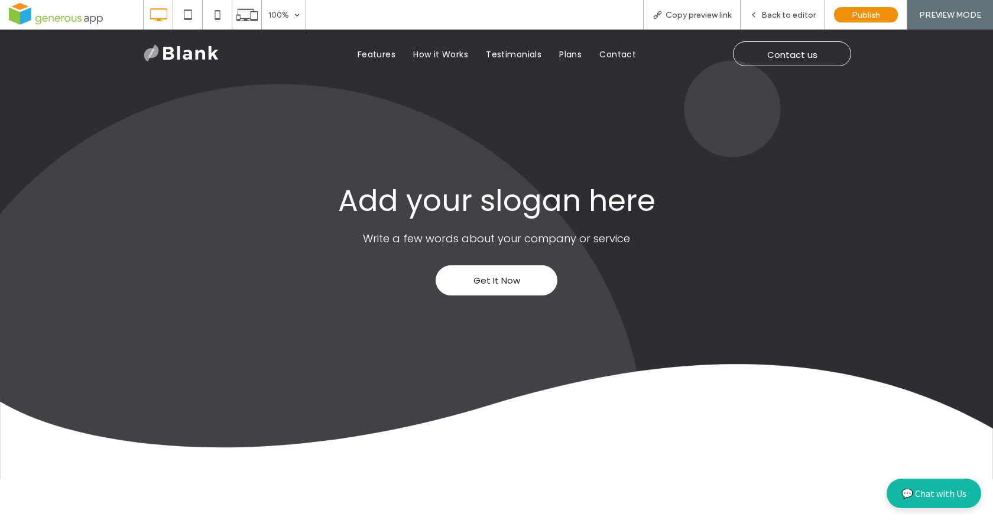
click at [920, 493] on button "💬 Chat with Us" at bounding box center [933, 494] width 95 height 30
click at [921, 494] on button "💬 Chat with Us" at bounding box center [933, 494] width 95 height 30
click at [919, 495] on button "💬 Chat with Us" at bounding box center [933, 494] width 95 height 30
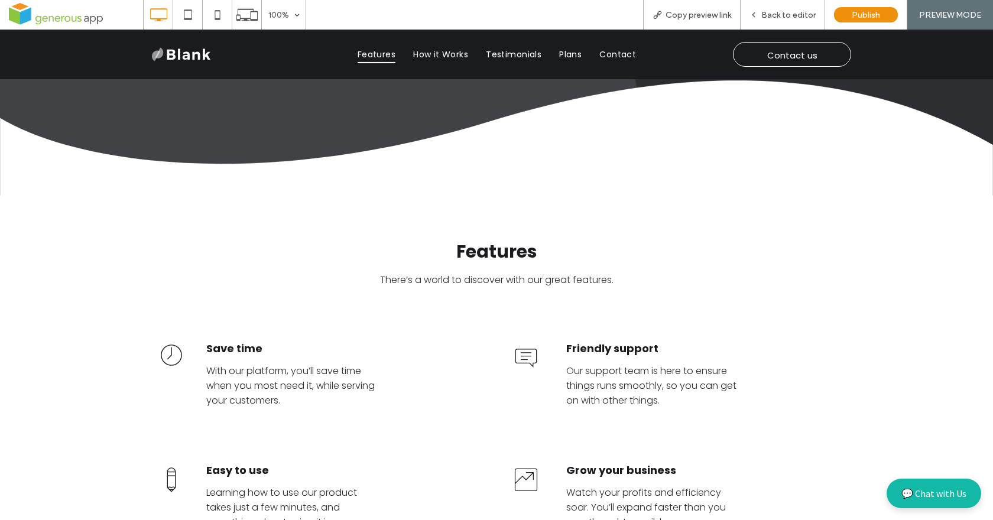
click at [909, 493] on button "💬 Chat with Us" at bounding box center [933, 494] width 95 height 30
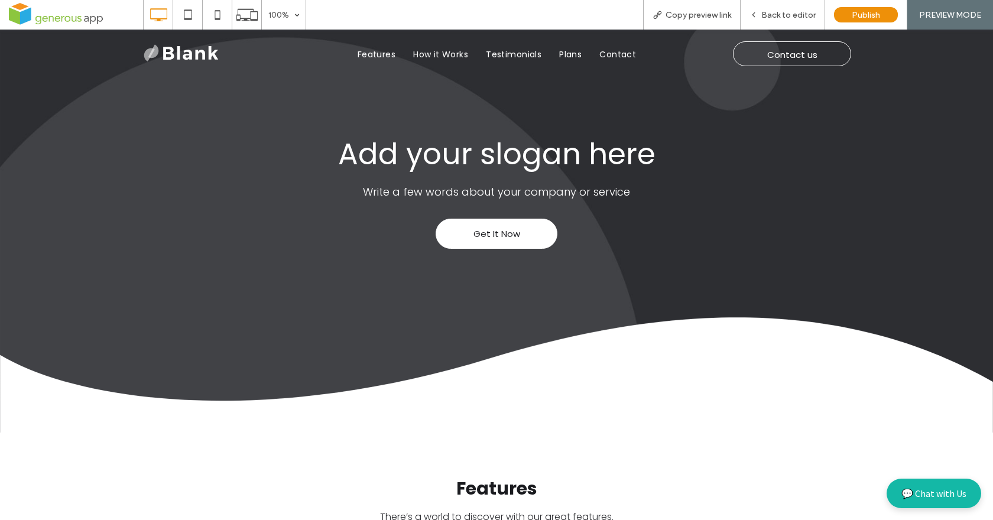
scroll to position [0, 0]
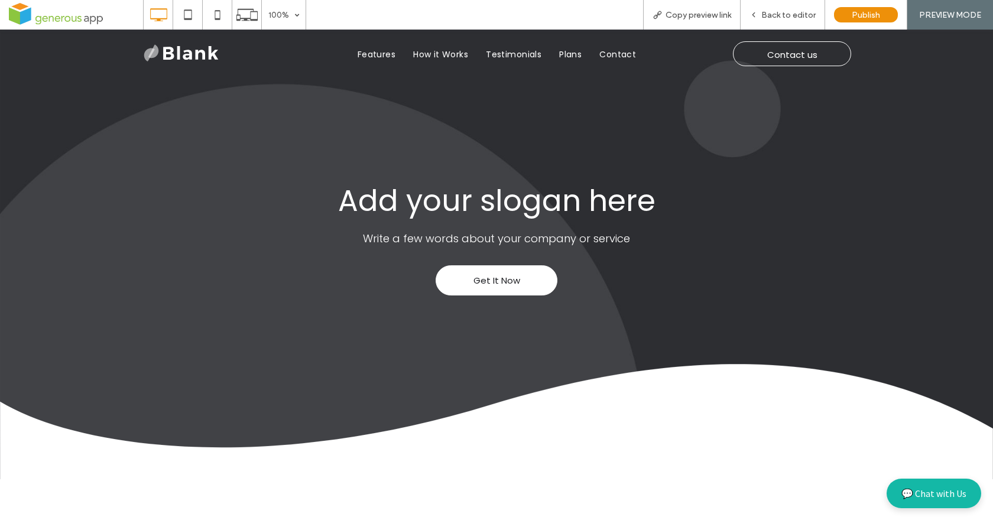
click at [925, 491] on button "💬 Chat with Us" at bounding box center [933, 494] width 95 height 30
click at [789, 22] on div "Back to editor" at bounding box center [782, 15] width 85 height 30
click at [784, 16] on span "Back to editor" at bounding box center [788, 15] width 54 height 10
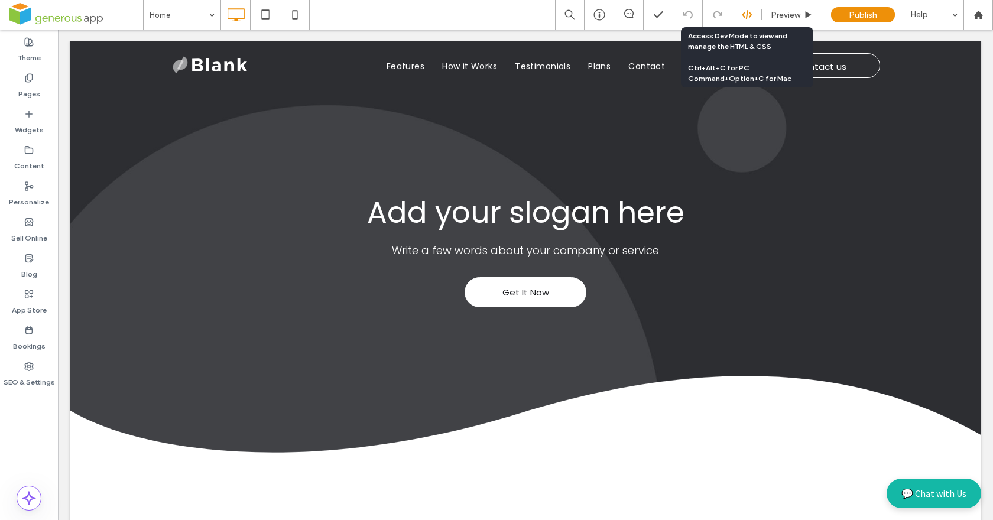
click at [751, 16] on icon at bounding box center [747, 14] width 11 height 11
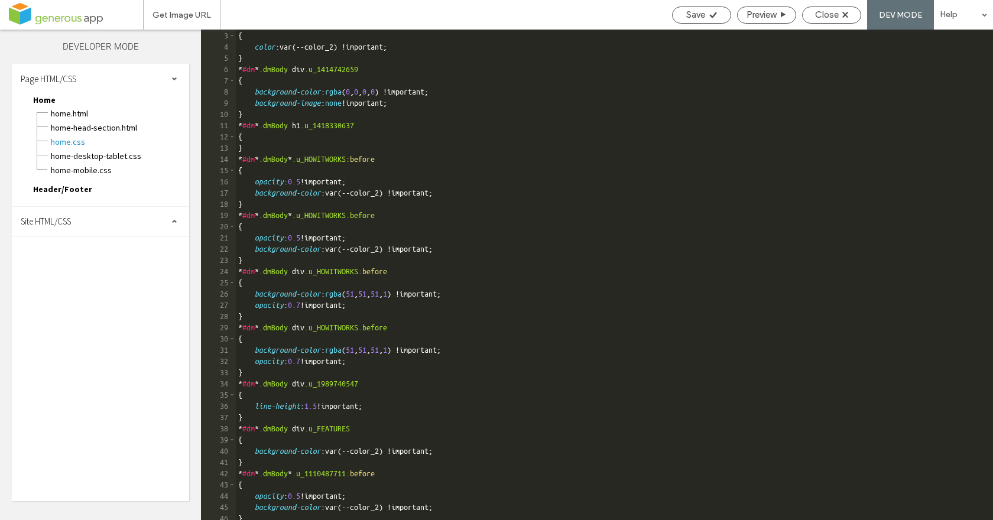
scroll to position [22, 0]
click at [157, 223] on div "Site HTML/CSS" at bounding box center [100, 222] width 177 height 30
click at [110, 249] on span "head-section.html" at bounding box center [122, 245] width 134 height 12
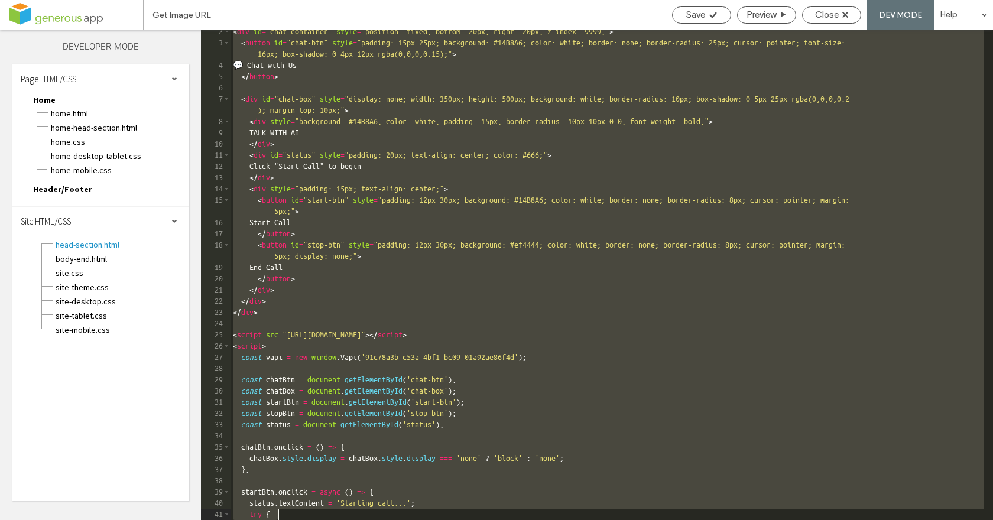
scroll to position [194, 0]
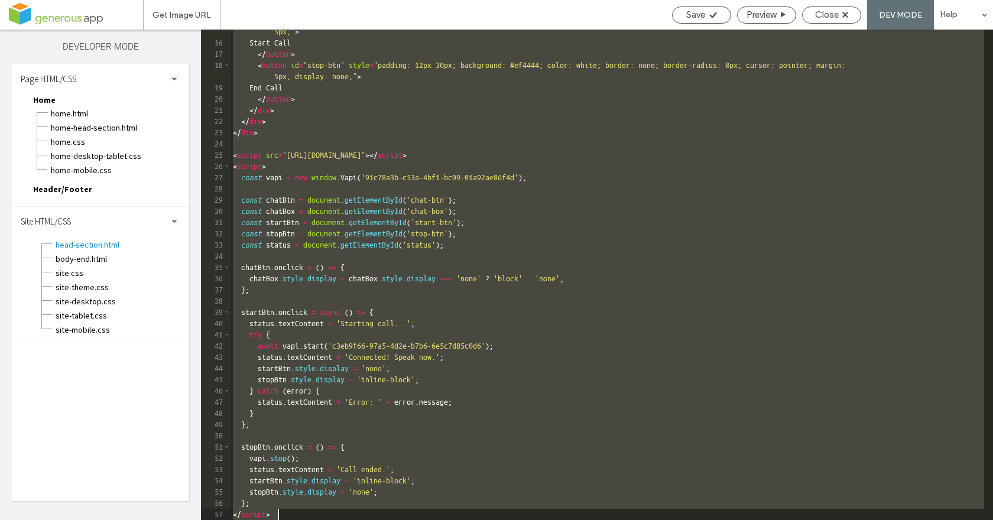
drag, startPoint x: 232, startPoint y: 46, endPoint x: 479, endPoint y: 576, distance: 584.0
click at [479, 519] on html ".wqwq-1{fill:#231f20;} .cls-1q, .cls-2q { fill-rule: evenodd; } .cls-2q { fill:…" at bounding box center [496, 260] width 993 height 520
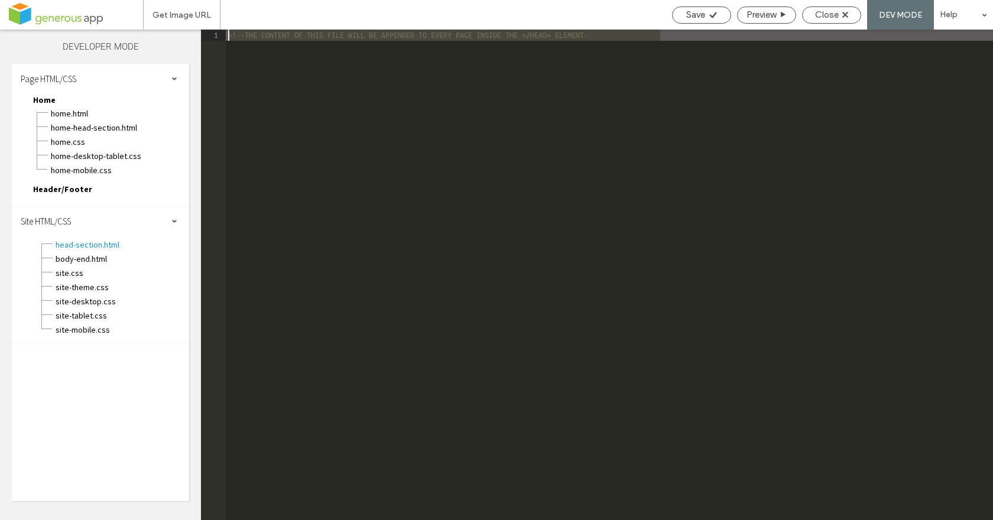
drag, startPoint x: 665, startPoint y: 36, endPoint x: 216, endPoint y: 38, distance: 449.1
click at [216, 38] on div "** 1 <!--THE CONTENT OF THIS FILE WILL BE APPENDED TO EVERY PAGE INSIDE THE </H…" at bounding box center [597, 275] width 792 height 490
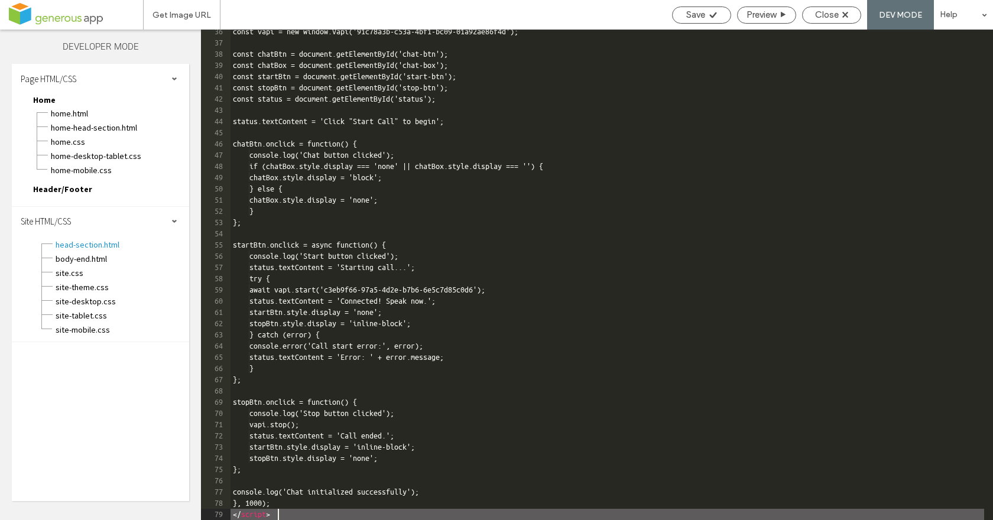
scroll to position [441, 0]
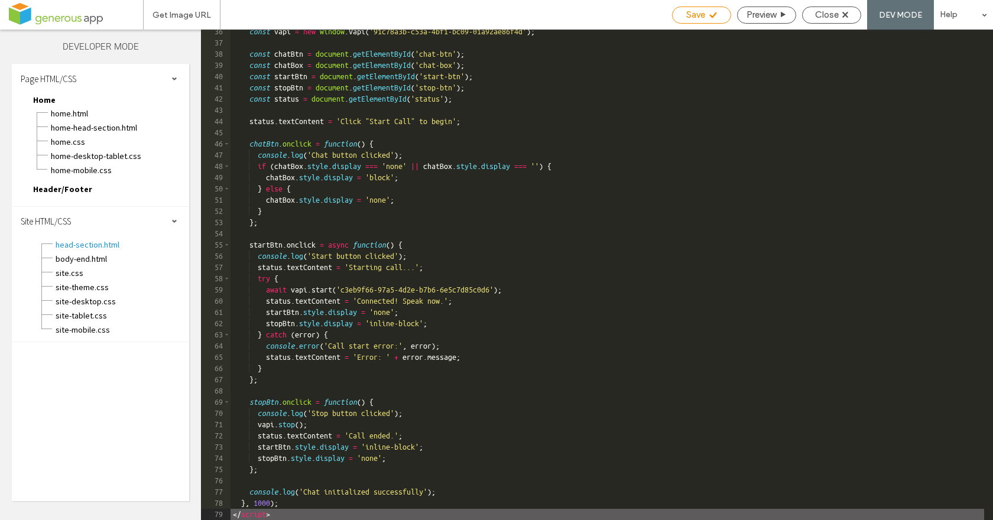
click at [703, 17] on span "Save" at bounding box center [695, 14] width 19 height 11
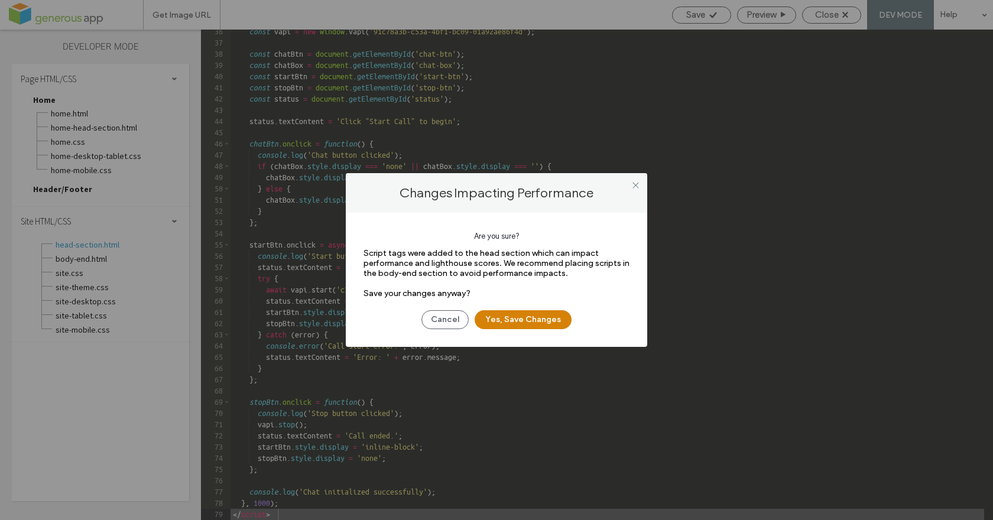
click at [543, 320] on button "Yes, Save Changes" at bounding box center [523, 319] width 97 height 19
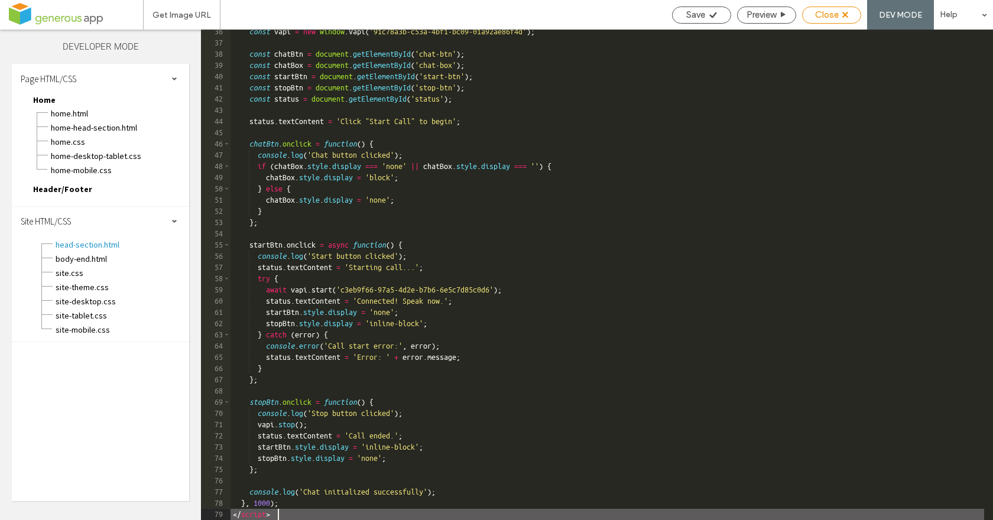
click at [841, 17] on div "Close" at bounding box center [831, 14] width 58 height 11
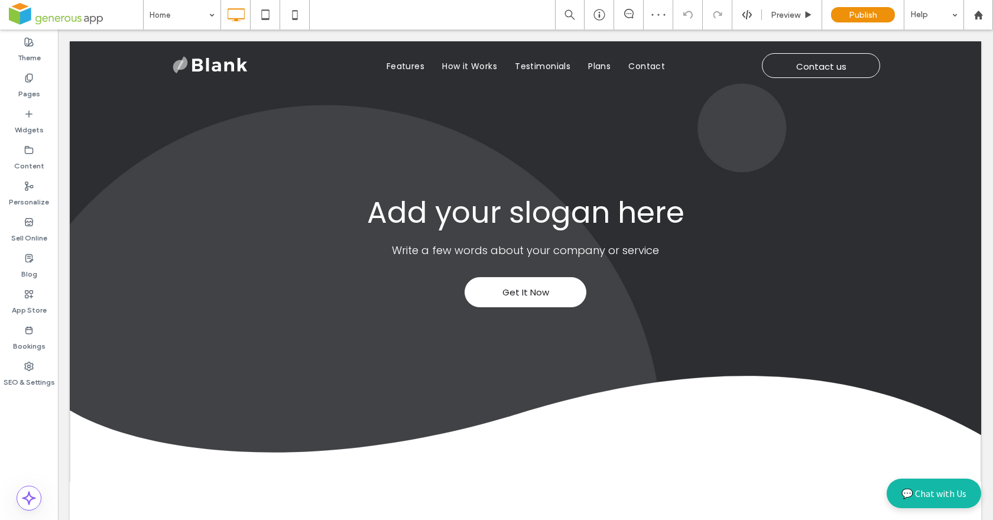
click at [948, 492] on button "💬 Chat with Us" at bounding box center [933, 494] width 95 height 30
click at [788, 14] on span "Preview" at bounding box center [786, 15] width 30 height 10
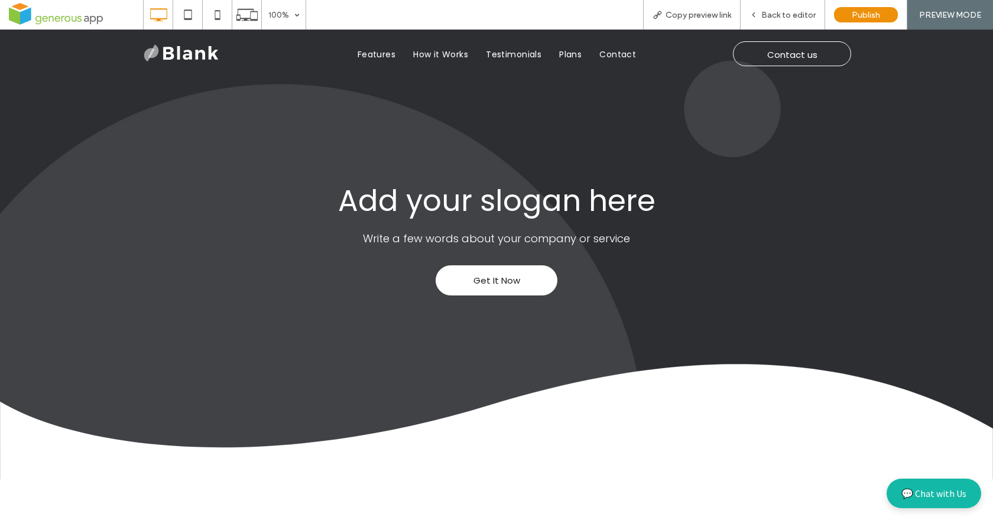
click at [928, 498] on button "💬 Chat with Us" at bounding box center [933, 494] width 95 height 30
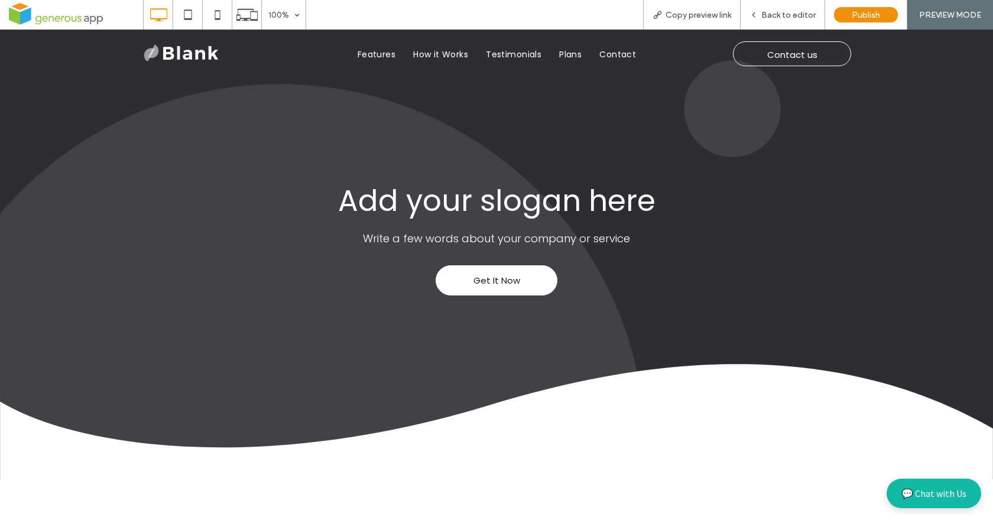
click at [930, 497] on button "💬 Chat with Us" at bounding box center [933, 494] width 95 height 30
click at [930, 496] on button "💬 Chat with Us" at bounding box center [933, 494] width 95 height 30
click at [776, 16] on span "Back to editor" at bounding box center [788, 15] width 54 height 10
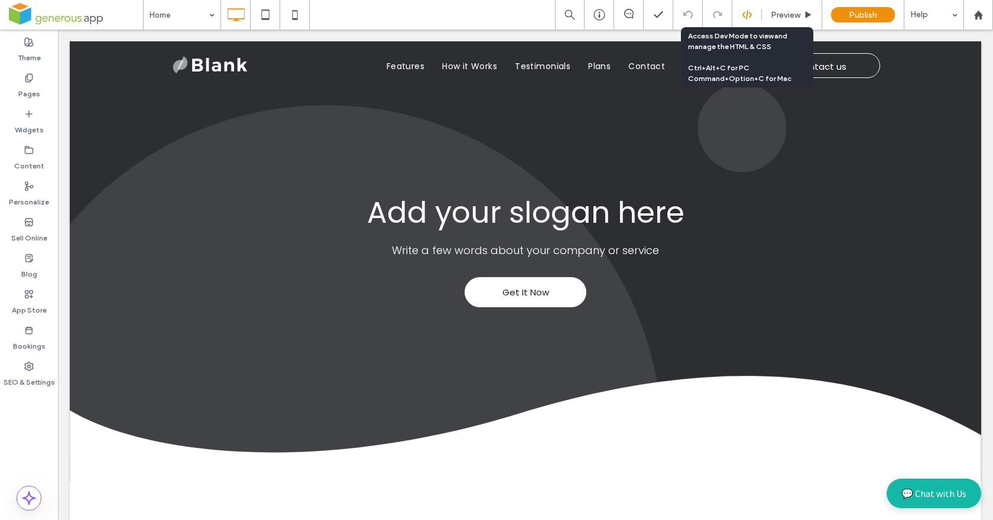
click at [751, 16] on icon at bounding box center [747, 14] width 11 height 11
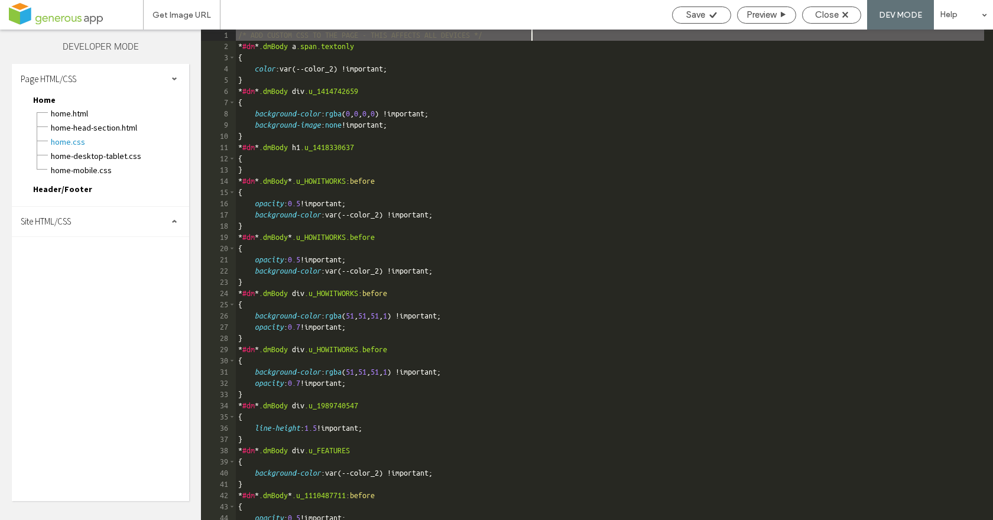
click at [64, 217] on span "Site HTML/CSS" at bounding box center [46, 221] width 50 height 11
click at [68, 248] on span "head-section.html" at bounding box center [122, 245] width 134 height 12
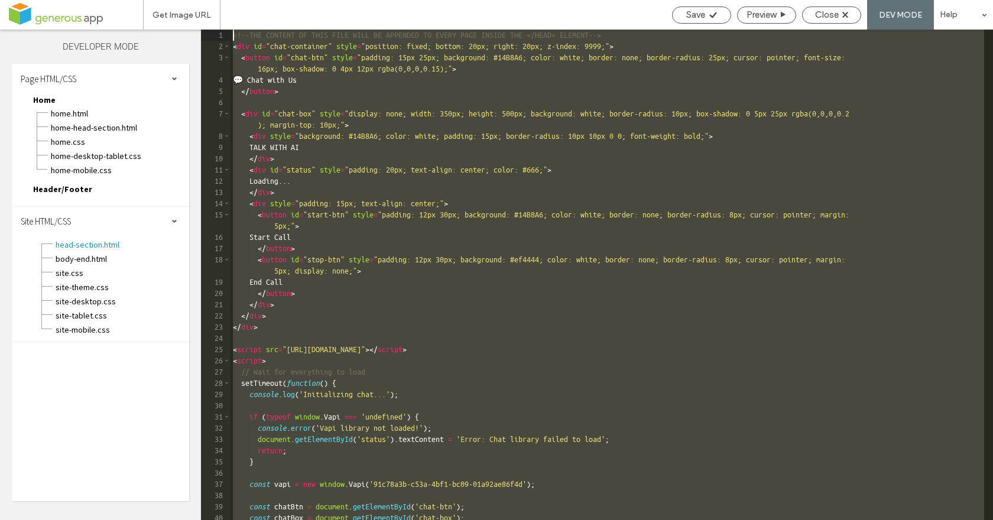
drag, startPoint x: 297, startPoint y: 514, endPoint x: 113, endPoint y: -62, distance: 604.6
click at [113, 0] on html ".wqwq-1{fill:#231f20;} .cls-1q, .cls-2q { fill-rule: evenodd; } .cls-2q { fill:…" at bounding box center [496, 260] width 993 height 520
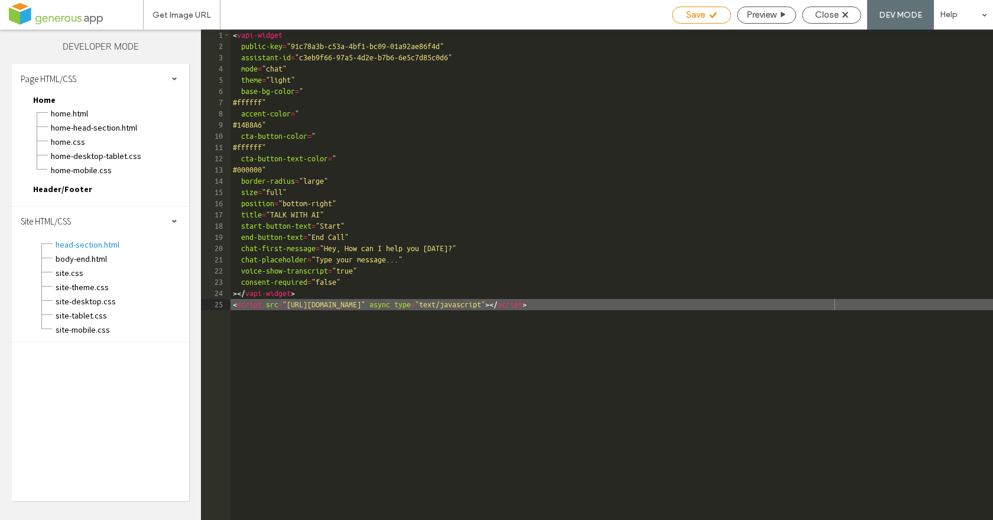
click at [694, 17] on span "Save" at bounding box center [695, 14] width 19 height 11
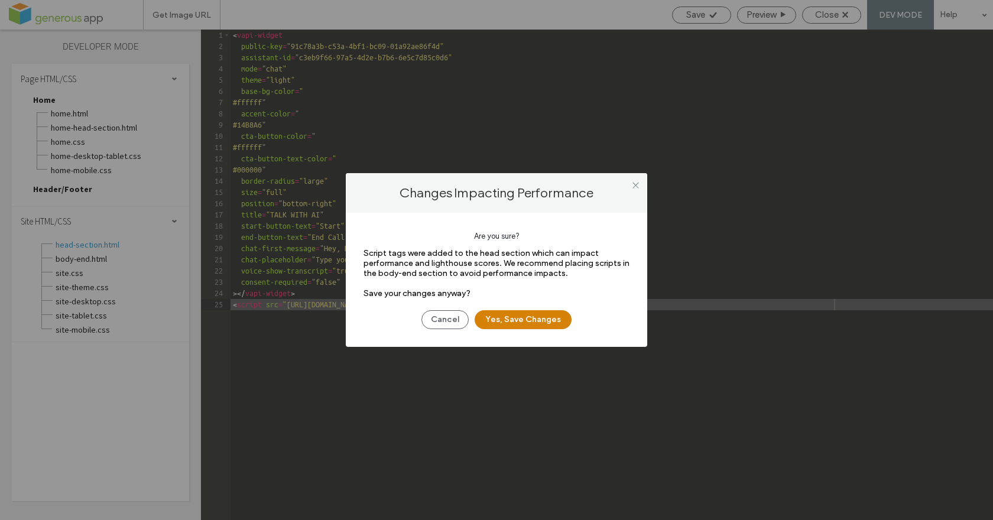
click at [550, 320] on button "Yes, Save Changes" at bounding box center [523, 319] width 97 height 19
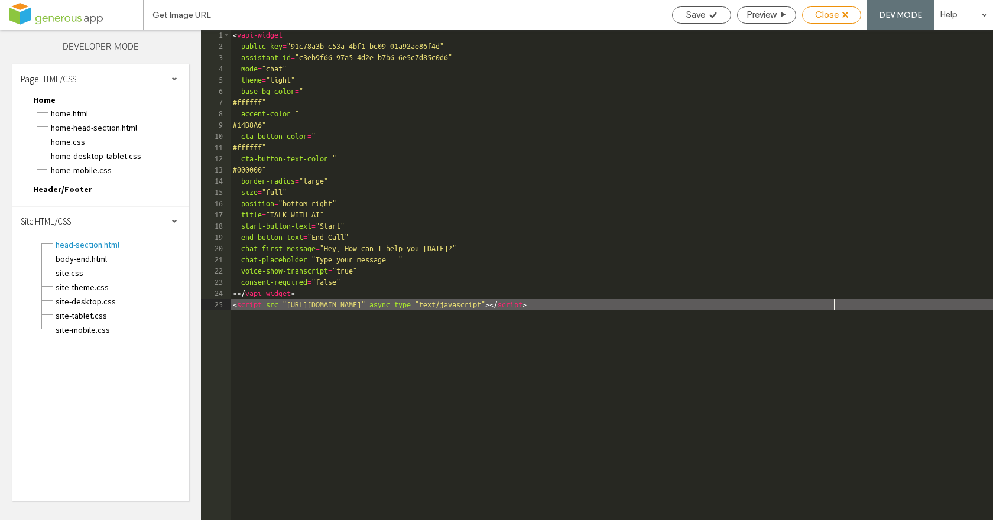
click at [833, 14] on span "Close" at bounding box center [827, 14] width 24 height 11
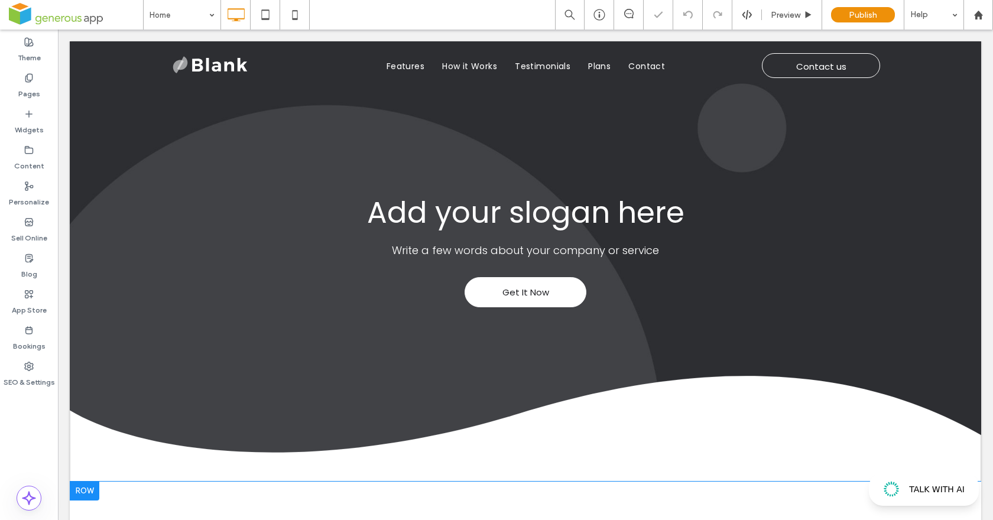
scroll to position [8, 0]
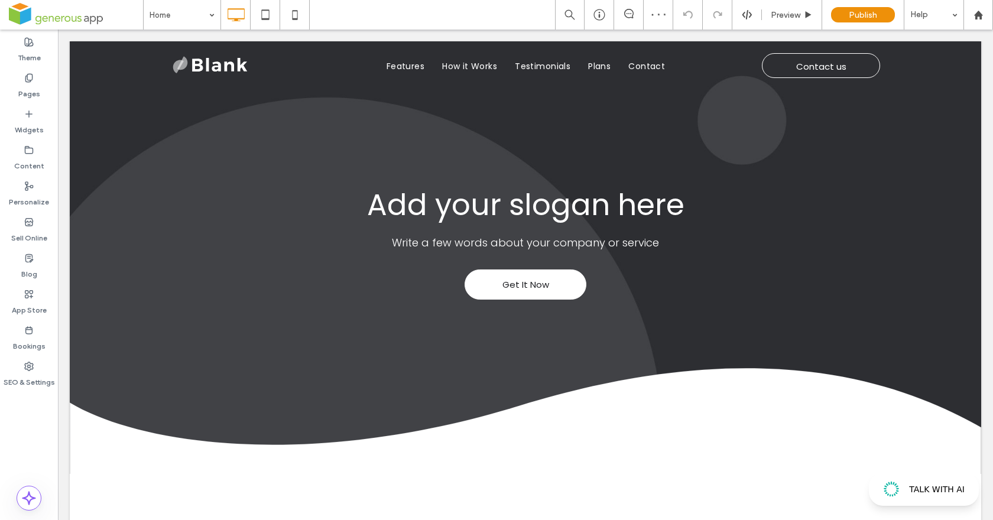
click at [941, 498] on div "TALK WITH AI" at bounding box center [924, 489] width 110 height 33
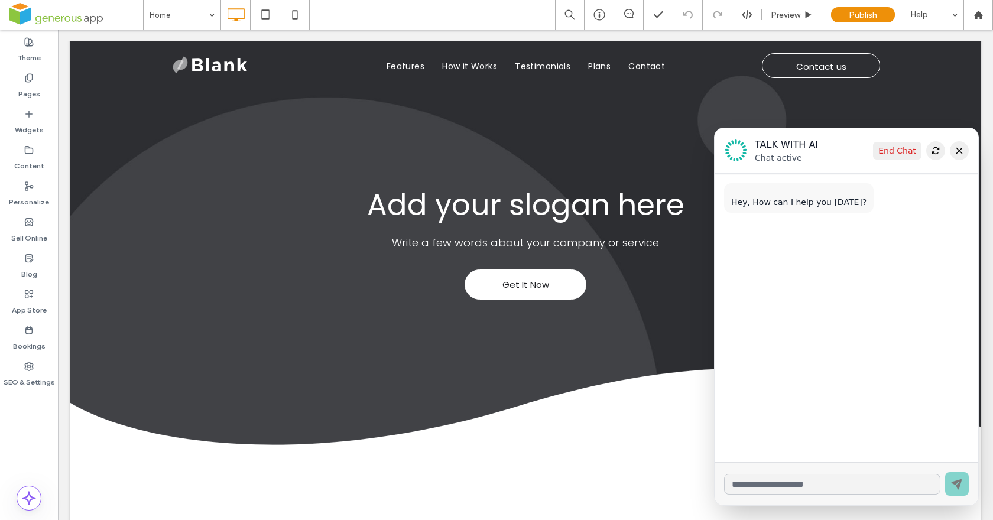
click at [954, 154] on icon at bounding box center [958, 150] width 9 height 9
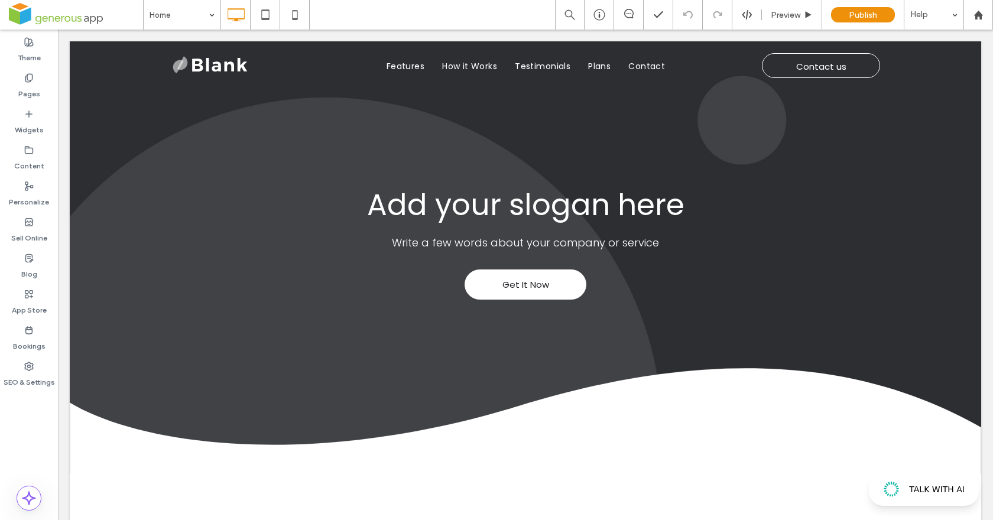
click at [919, 492] on span "TALK WITH AI" at bounding box center [937, 490] width 56 height 10
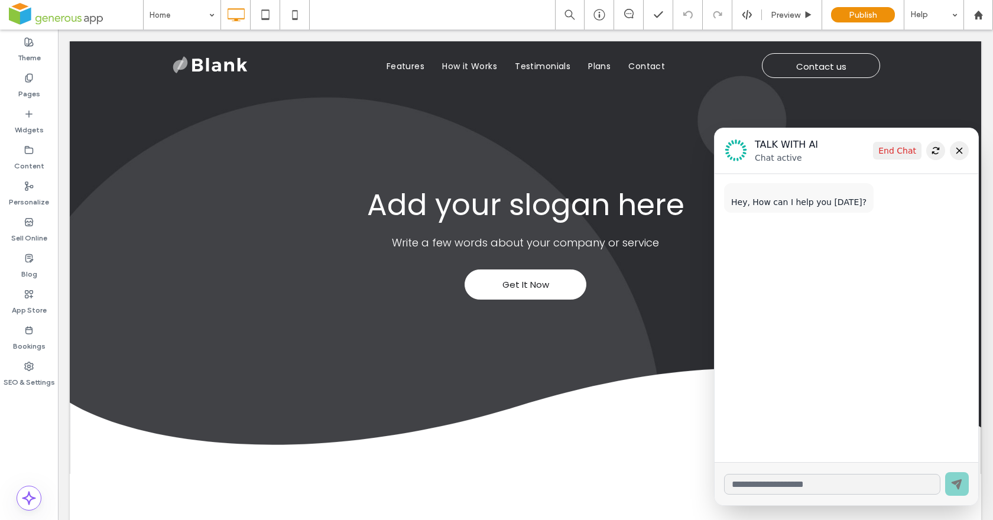
click at [956, 155] on button at bounding box center [959, 150] width 19 height 19
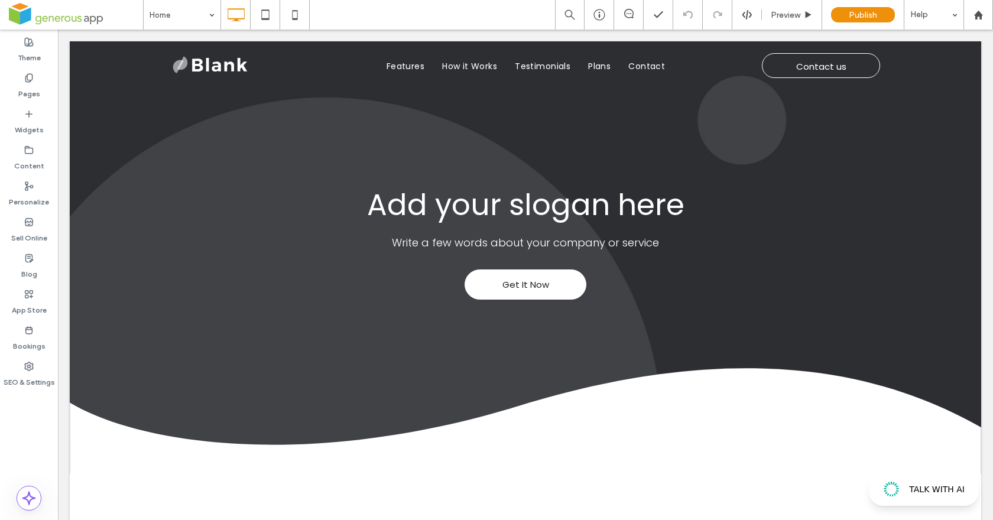
click at [910, 494] on div "TALK WITH AI" at bounding box center [924, 489] width 82 height 17
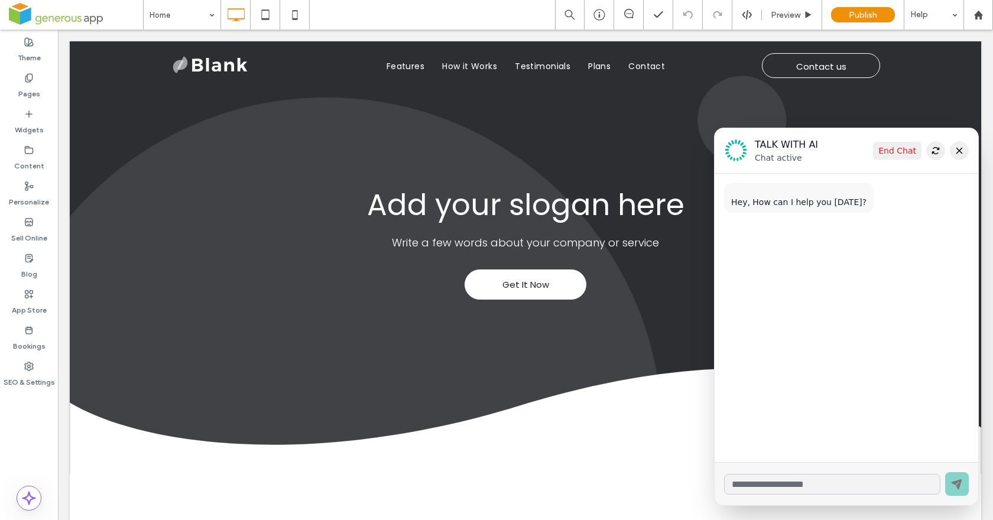
click at [956, 150] on icon at bounding box center [959, 151] width 7 height 7
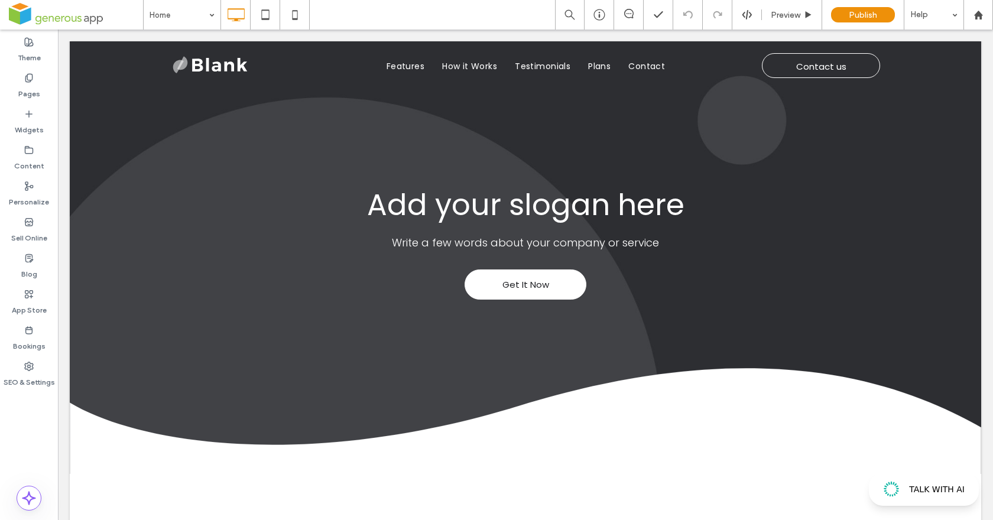
click at [947, 494] on div "TALK WITH AI" at bounding box center [924, 489] width 82 height 17
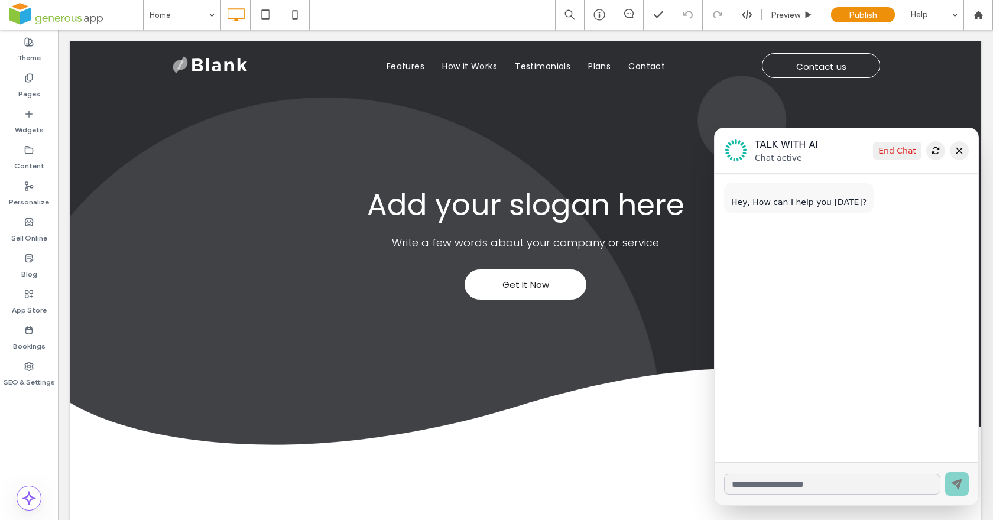
click at [870, 488] on input "text" at bounding box center [832, 484] width 216 height 21
type input "**"
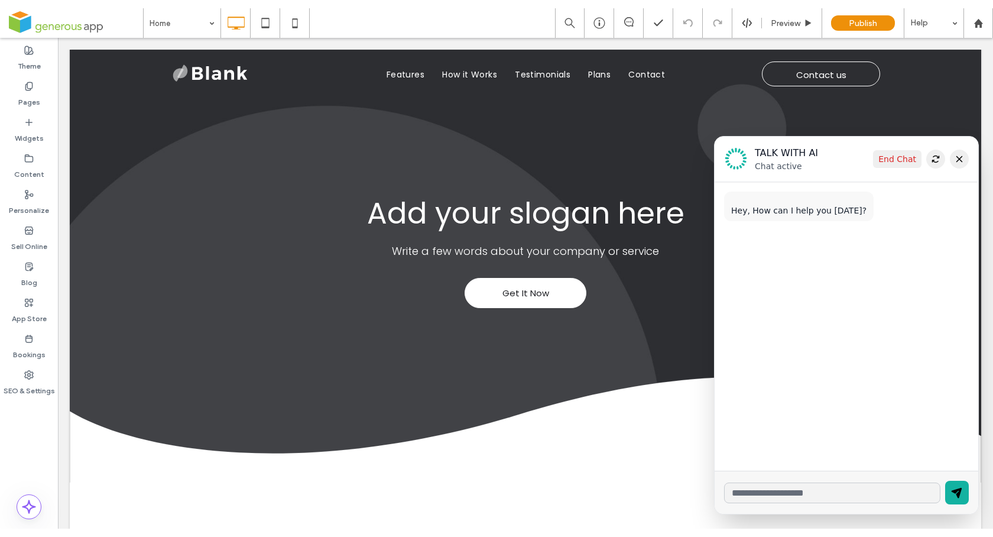
scroll to position [2, 0]
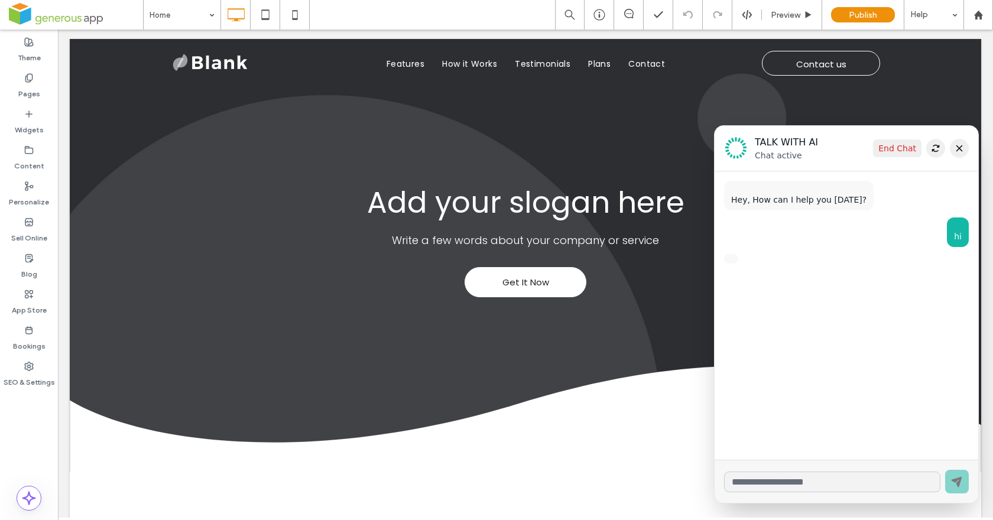
click at [881, 484] on input "text" at bounding box center [832, 482] width 216 height 21
type input "**********"
click at [899, 151] on button "End Chat" at bounding box center [897, 148] width 48 height 18
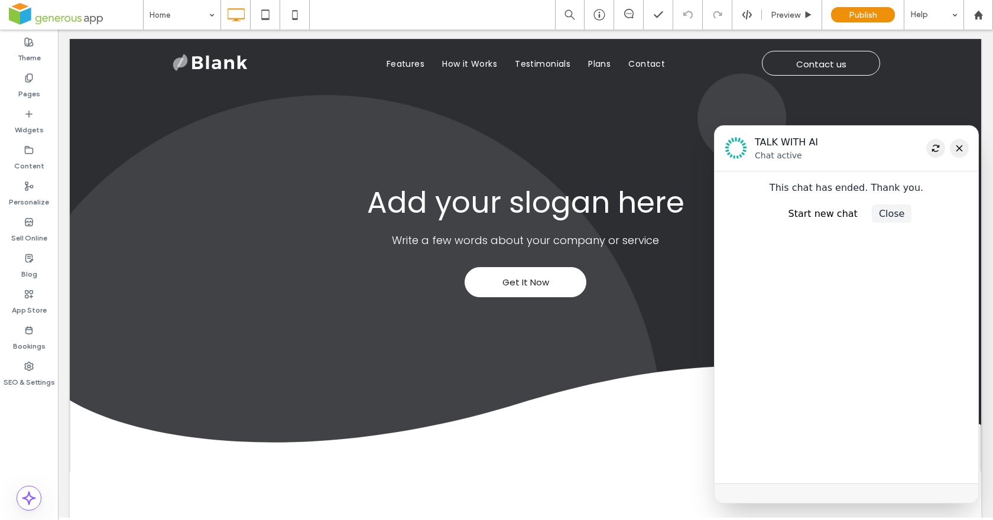
click at [954, 145] on icon at bounding box center [958, 148] width 9 height 9
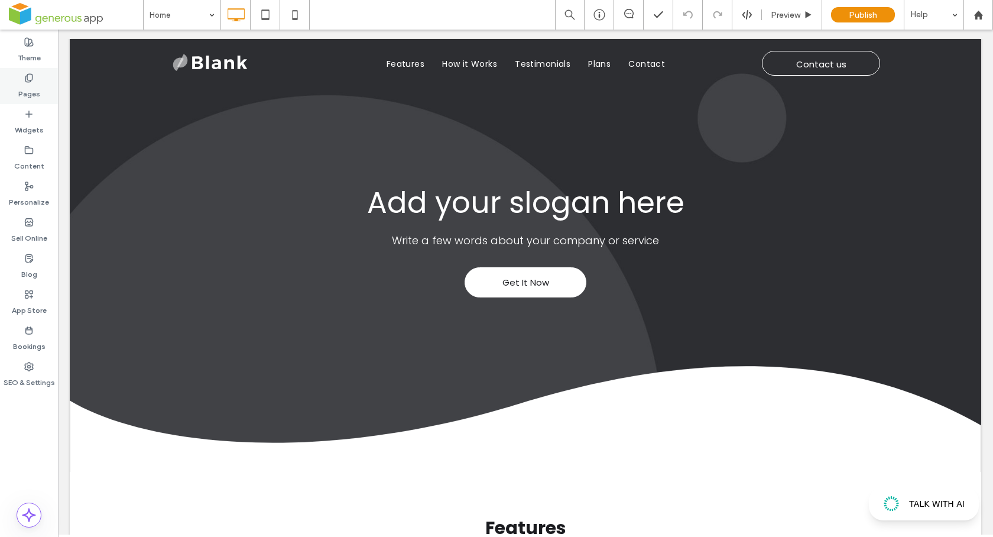
click at [36, 85] on label "Pages" at bounding box center [29, 91] width 22 height 17
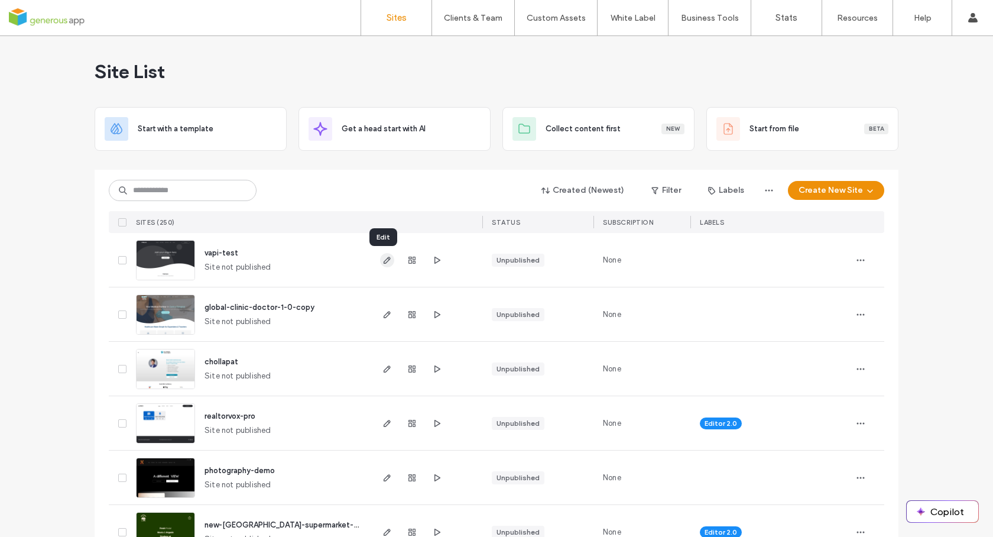
click at [384, 261] on use "button" at bounding box center [387, 259] width 7 height 7
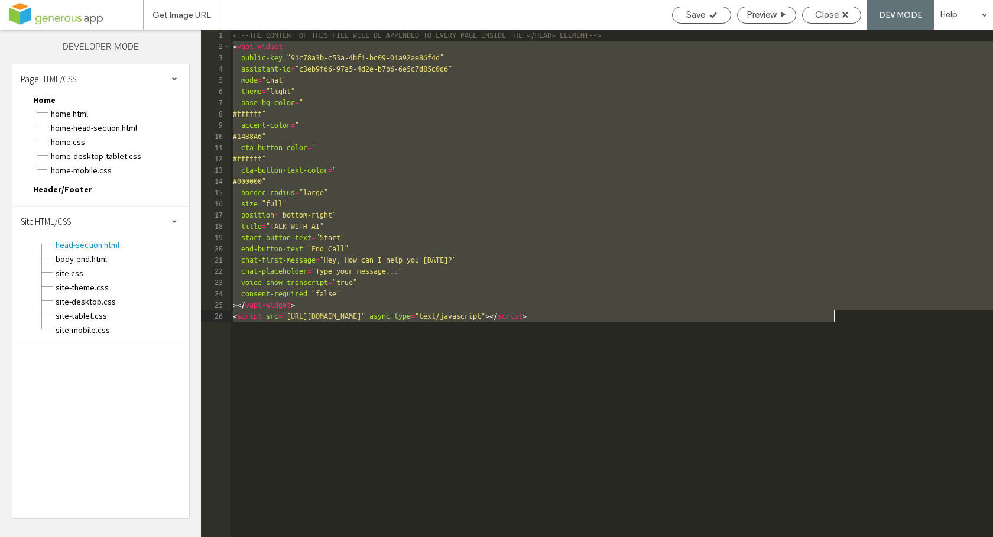
drag, startPoint x: 230, startPoint y: 44, endPoint x: 964, endPoint y: 395, distance: 813.5
click at [964, 395] on div "<!--THE CONTENT OF THIS FILE WILL BE APPENDED TO EVERY PAGE INSIDE THE </HEAD> …" at bounding box center [611, 294] width 762 height 529
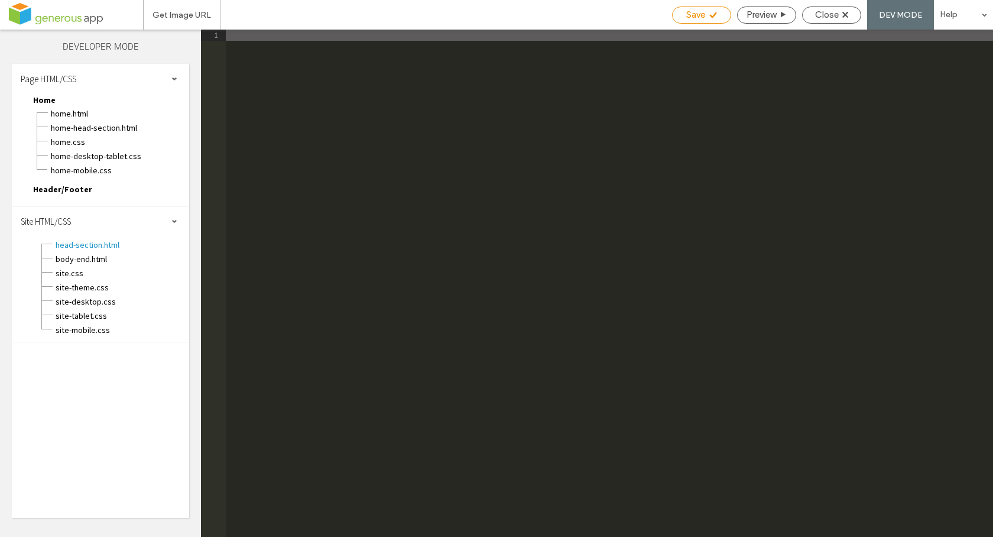
click at [691, 14] on span "Save" at bounding box center [695, 14] width 19 height 11
click at [823, 15] on span "Close" at bounding box center [827, 14] width 24 height 11
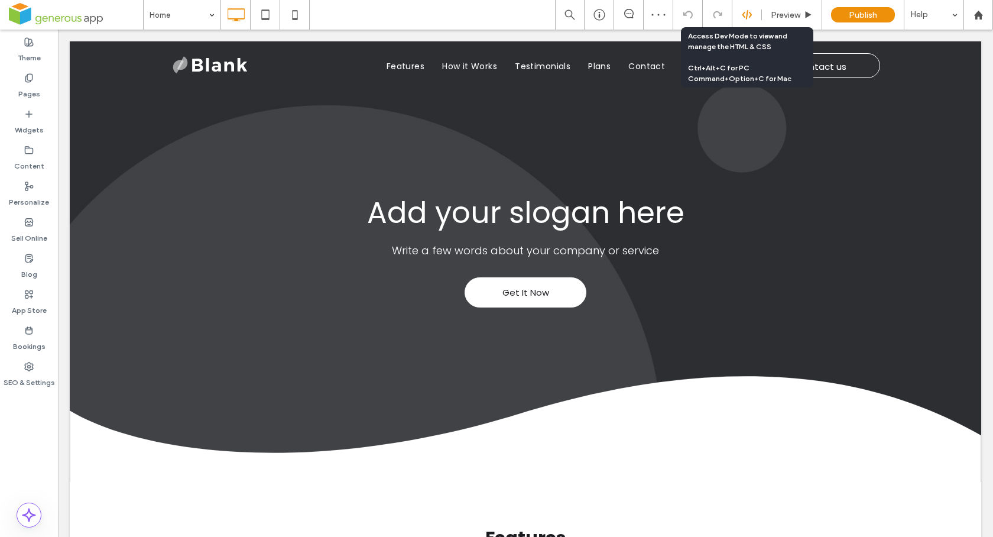
click at [743, 15] on icon at bounding box center [747, 14] width 11 height 11
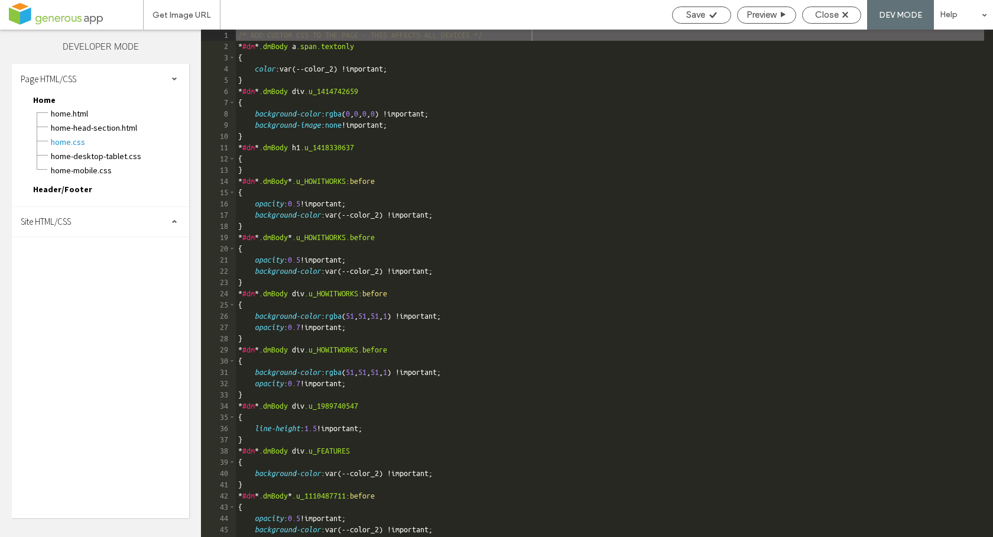
click at [82, 226] on div "Site HTML/CSS" at bounding box center [100, 222] width 177 height 30
click at [73, 259] on span "body-end.html" at bounding box center [122, 259] width 134 height 12
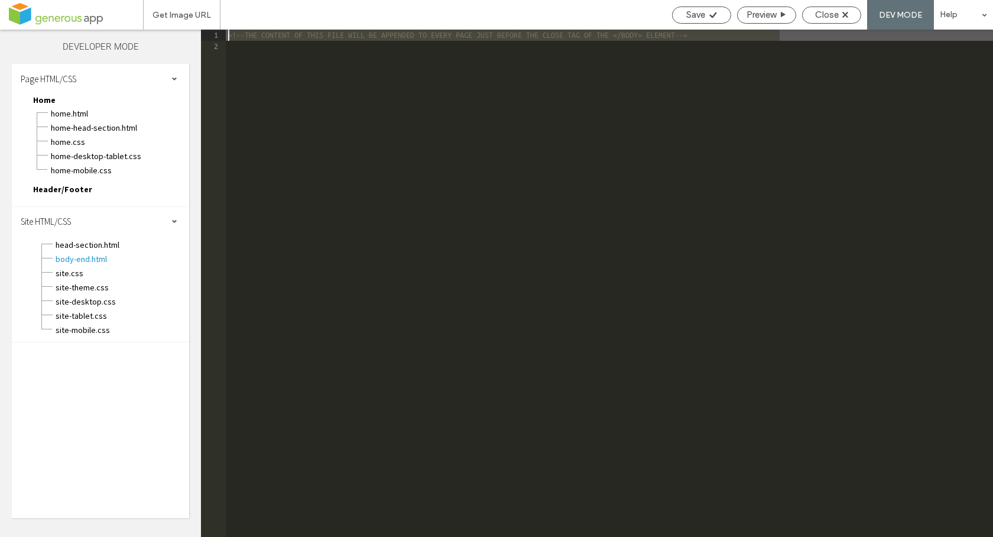
drag, startPoint x: 786, startPoint y: 37, endPoint x: 223, endPoint y: 25, distance: 562.7
click at [224, 25] on div "Get Image URL Save Preview Close DEV MODE Help Site Comments Team & Clients Aut…" at bounding box center [496, 268] width 993 height 537
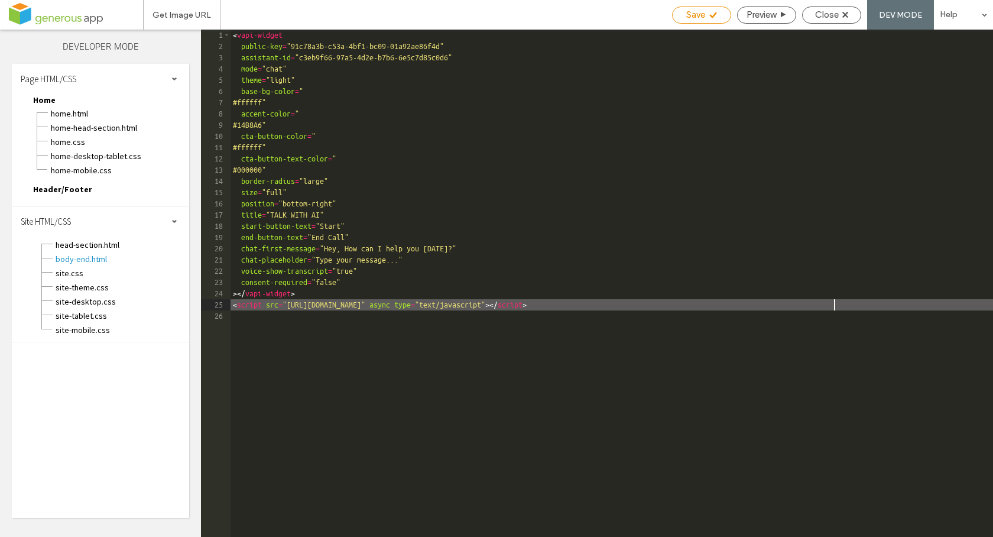
click at [693, 12] on span "Save" at bounding box center [695, 14] width 19 height 11
click at [828, 14] on span "Close" at bounding box center [827, 14] width 24 height 11
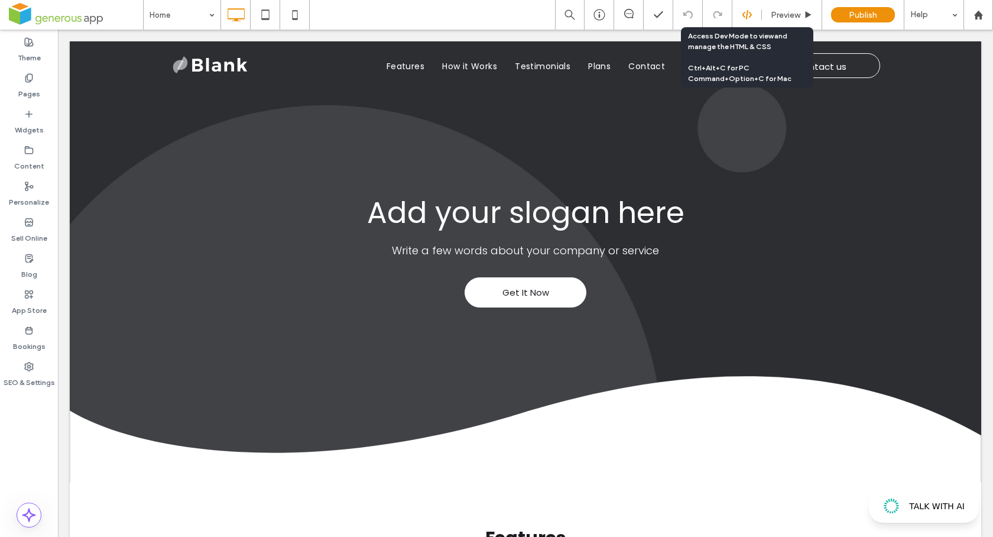
click at [750, 15] on use at bounding box center [746, 14] width 9 height 9
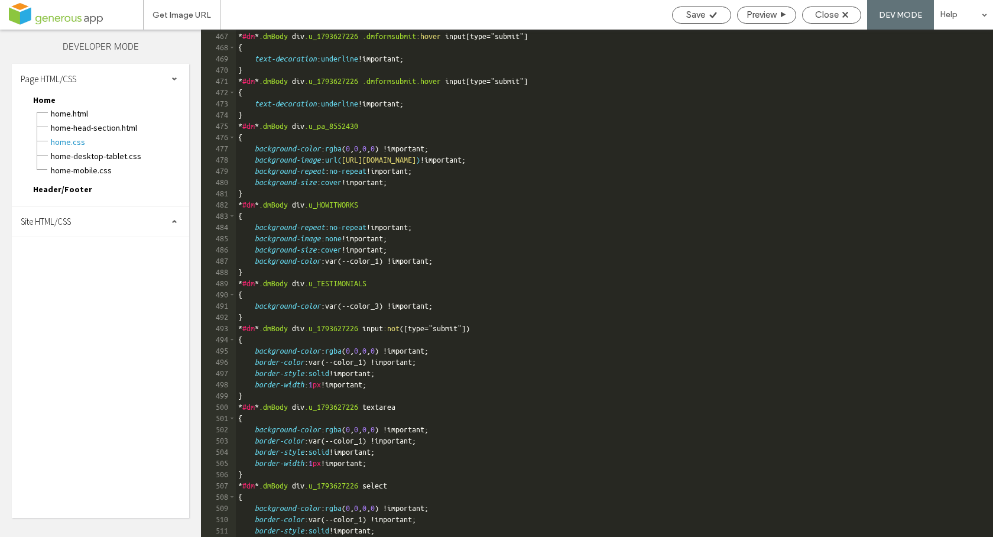
scroll to position [5041, 0]
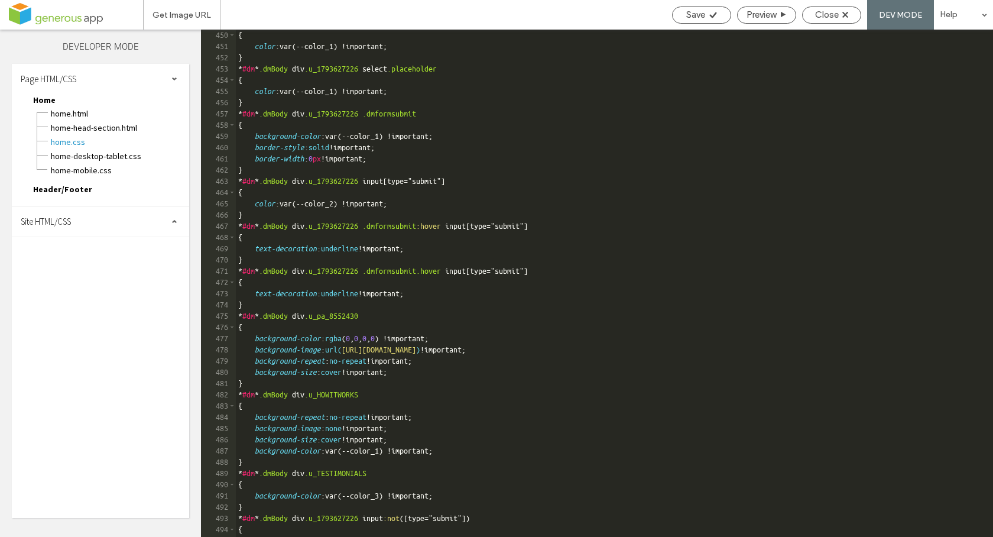
click at [67, 225] on span "Site HTML/CSS" at bounding box center [46, 221] width 50 height 11
click at [69, 261] on span "body-end.html" at bounding box center [122, 259] width 134 height 12
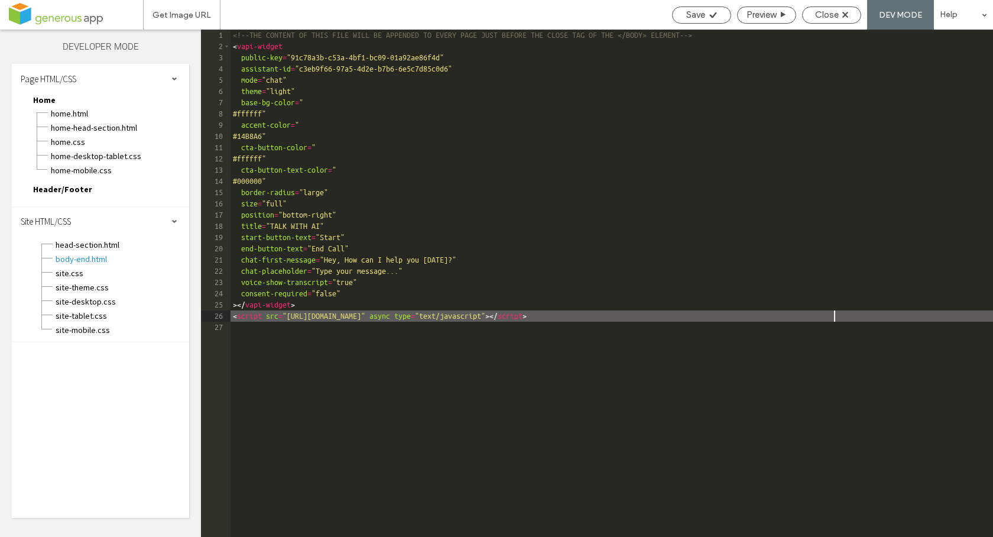
click at [847, 313] on div "<!--THE CONTENT OF THIS FILE WILL BE APPENDED TO EVERY PAGE JUST BEFORE THE CLO…" at bounding box center [611, 294] width 762 height 529
click at [297, 223] on div "<!--THE CONTENT OF THIS FILE WILL BE APPENDED TO EVERY PAGE JUST BEFORE THE CLO…" at bounding box center [611, 294] width 762 height 529
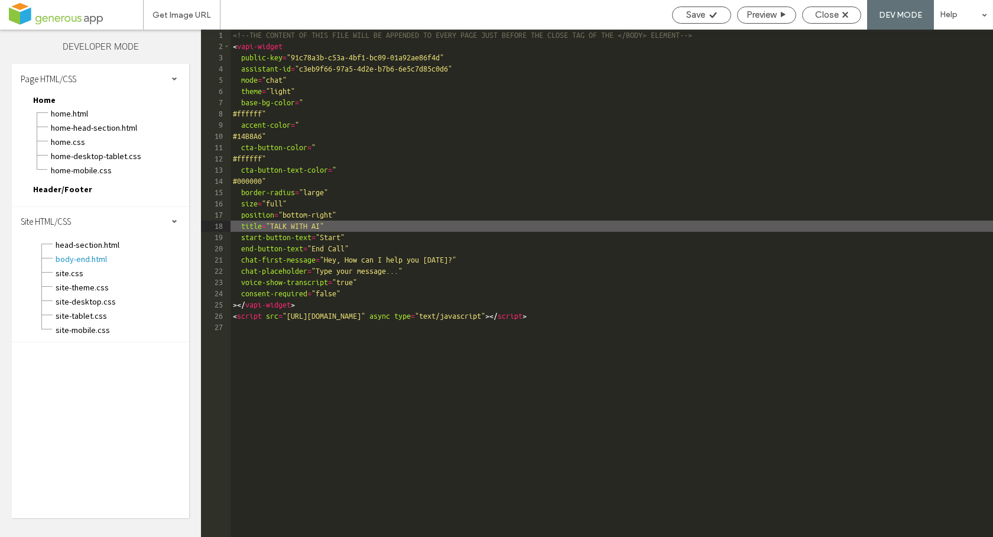
click at [337, 225] on div "<!--THE CONTENT OF THIS FILE WILL BE APPENDED TO EVERY PAGE JUST BEFORE THE CLO…" at bounding box center [611, 294] width 762 height 529
drag, startPoint x: 298, startPoint y: 225, endPoint x: 278, endPoint y: 226, distance: 20.1
click at [278, 226] on div "<!--THE CONTENT OF THIS FILE WILL BE APPENDED TO EVERY PAGE JUST BEFORE THE CLO…" at bounding box center [611, 294] width 762 height 529
click at [296, 226] on div "<!--THE CONTENT OF THIS FILE WILL BE APPENDED TO EVERY PAGE JUST BEFORE THE CLO…" at bounding box center [611, 294] width 762 height 529
click at [337, 222] on div "<!--THE CONTENT OF THIS FILE WILL BE APPENDED TO EVERY PAGE JUST BEFORE THE CLO…" at bounding box center [611, 294] width 762 height 529
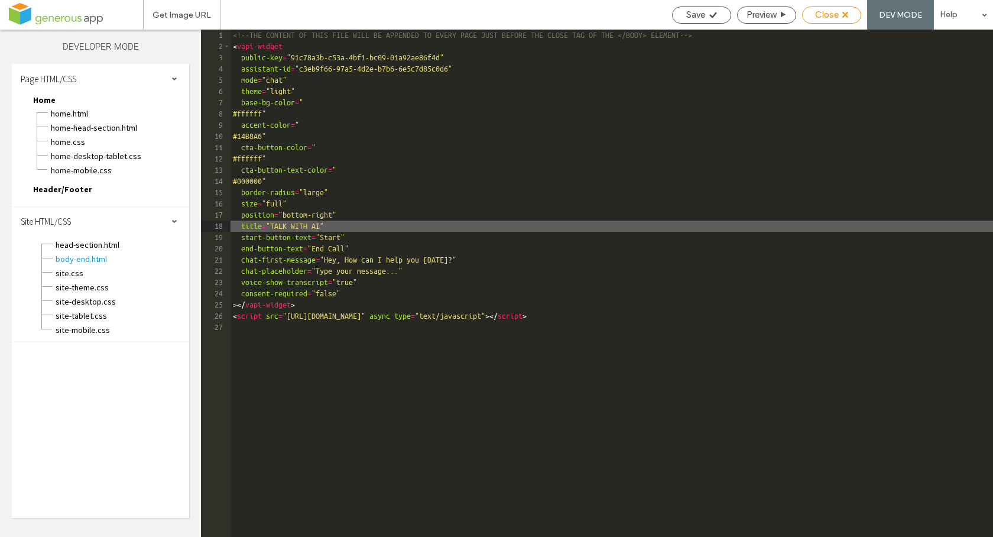
click at [822, 14] on span "Close" at bounding box center [827, 14] width 24 height 11
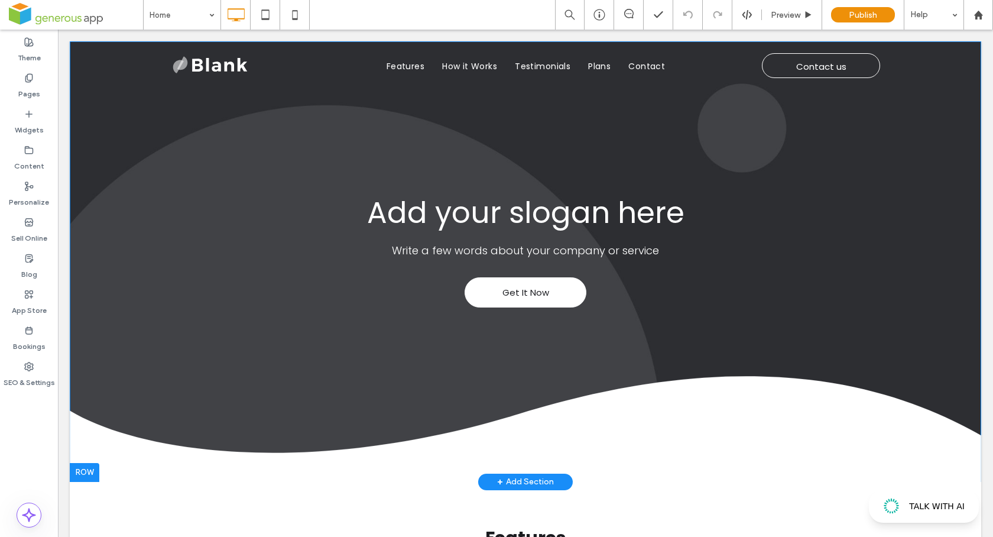
scroll to position [7, 0]
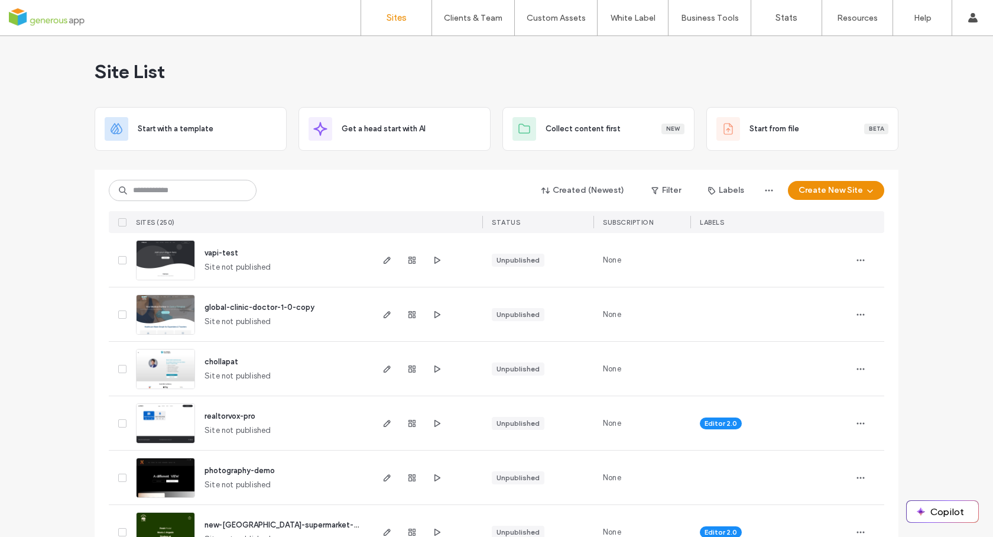
scroll to position [15, 0]
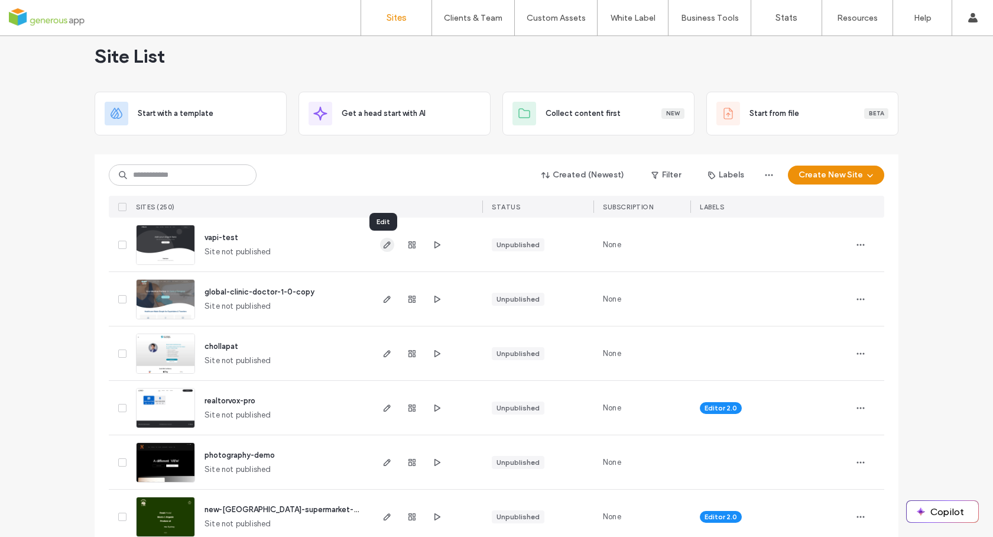
click at [382, 246] on icon "button" at bounding box center [386, 244] width 9 height 9
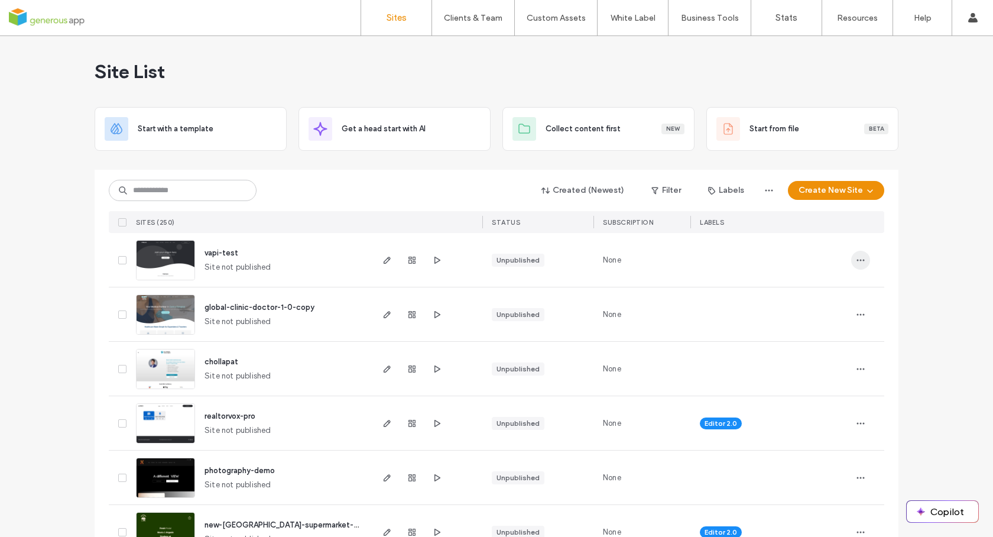
click at [857, 259] on icon "button" at bounding box center [860, 259] width 9 height 9
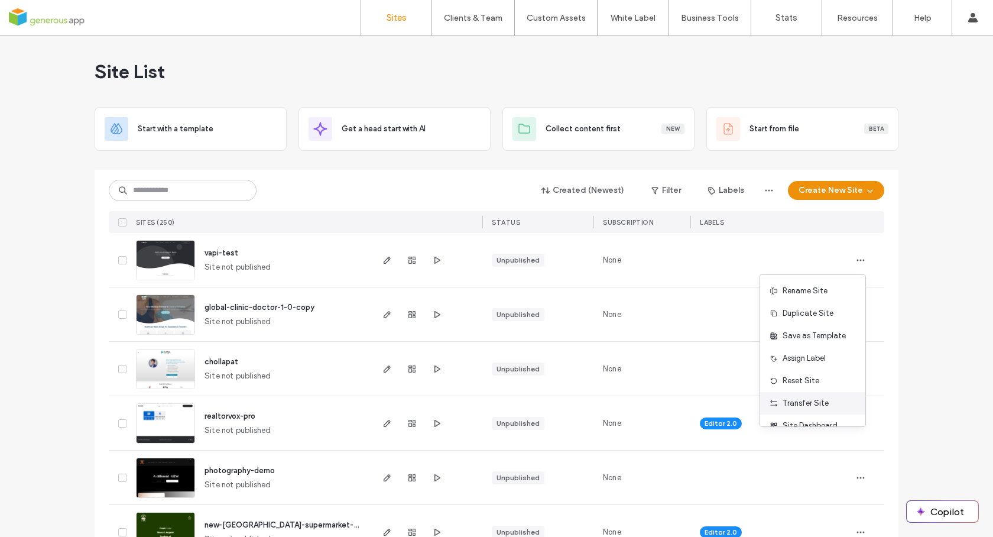
scroll to position [38, 0]
click at [801, 412] on span "Delete Site" at bounding box center [801, 410] width 39 height 12
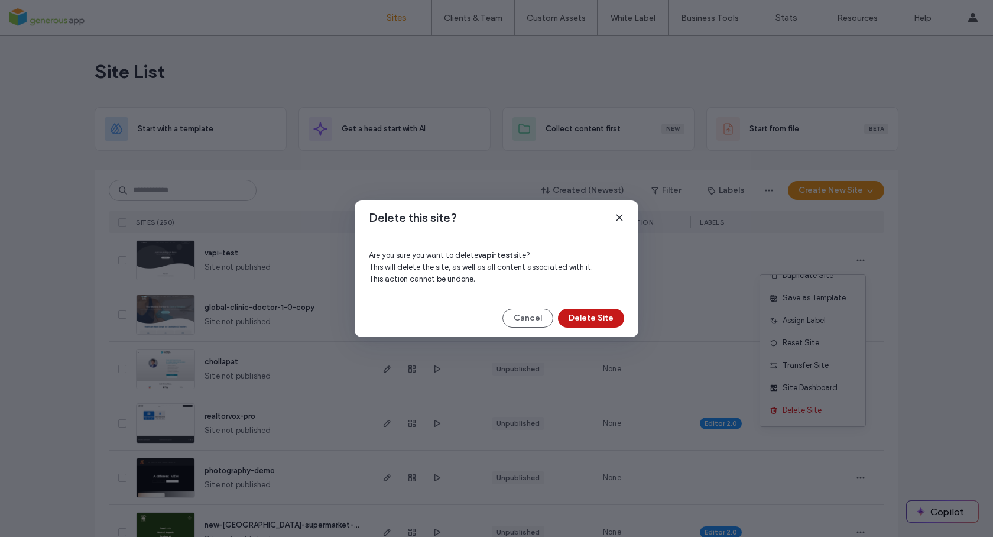
click at [594, 319] on button "Delete Site" at bounding box center [591, 317] width 66 height 19
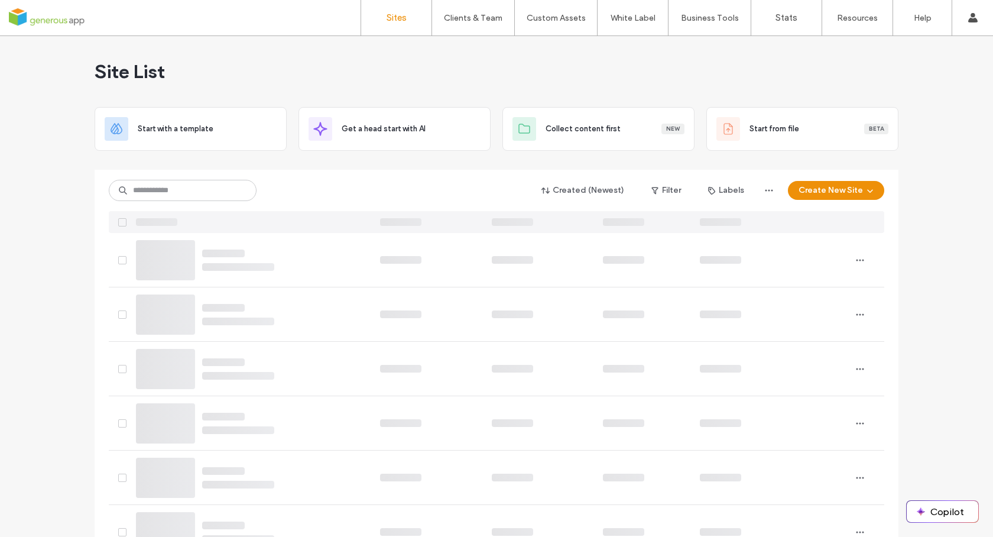
click at [367, 52] on div "Site List" at bounding box center [497, 71] width 804 height 71
